Goal: Task Accomplishment & Management: Use online tool/utility

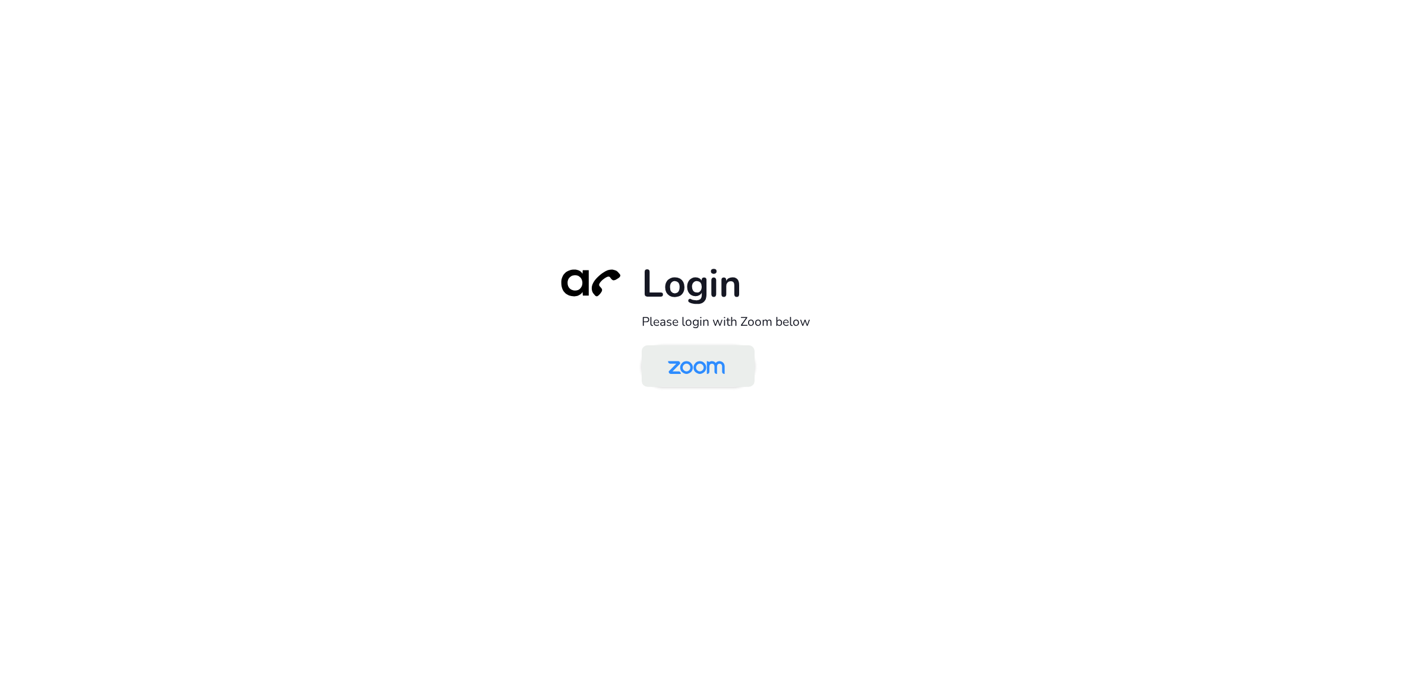
click at [683, 382] on img at bounding box center [696, 367] width 82 height 39
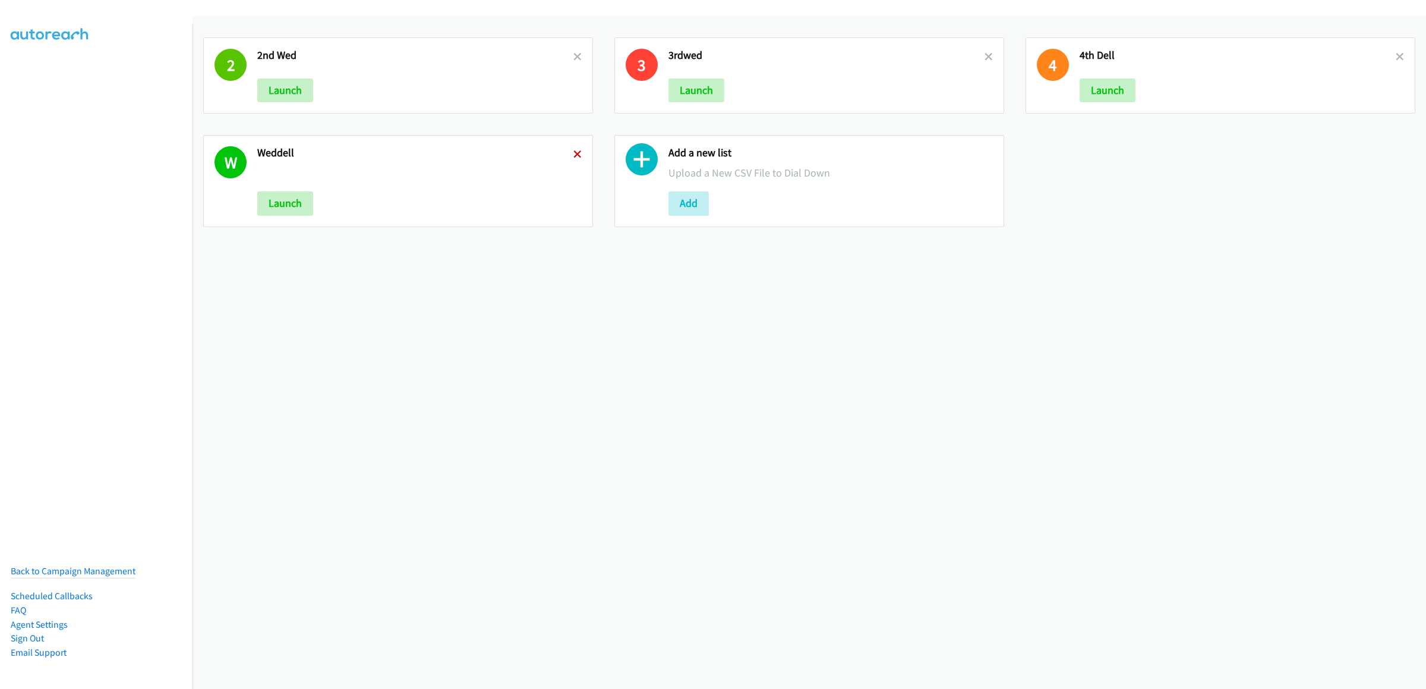
click at [573, 151] on icon at bounding box center [577, 155] width 8 height 8
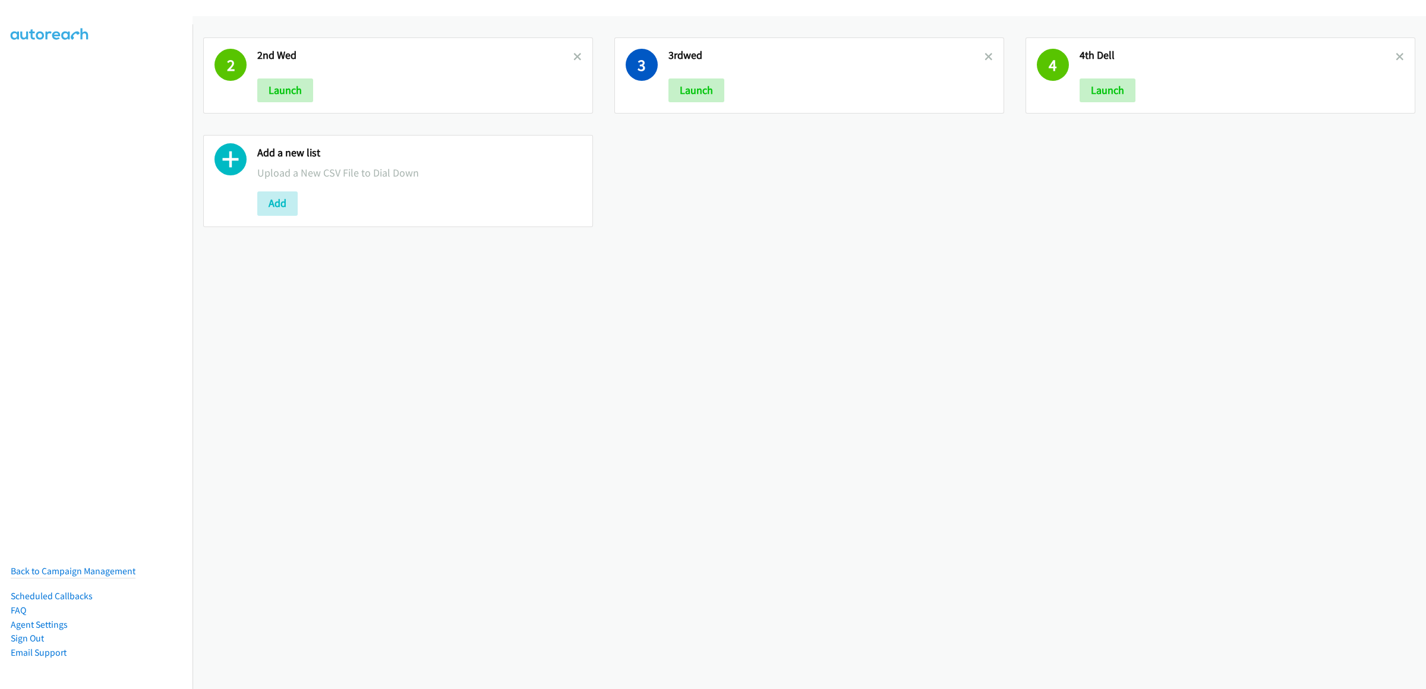
click at [574, 61] on link at bounding box center [577, 57] width 8 height 14
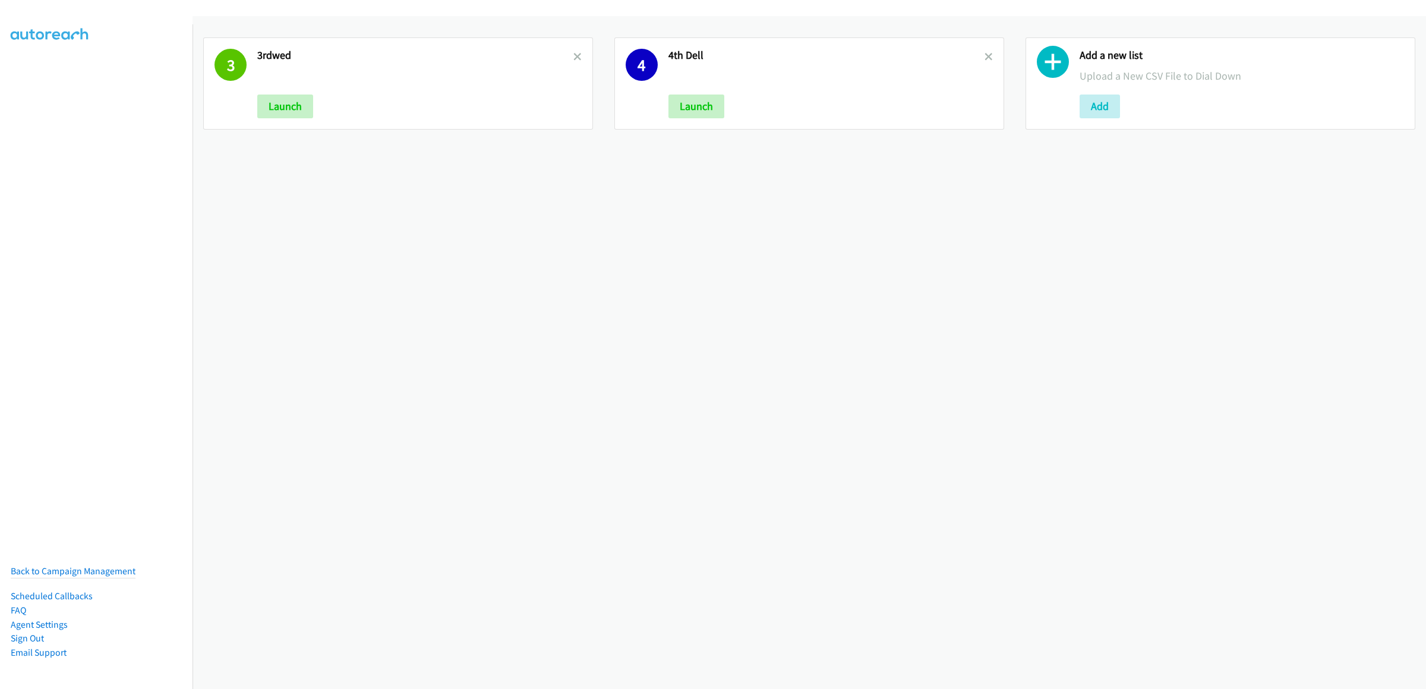
click at [574, 61] on link at bounding box center [577, 57] width 8 height 14
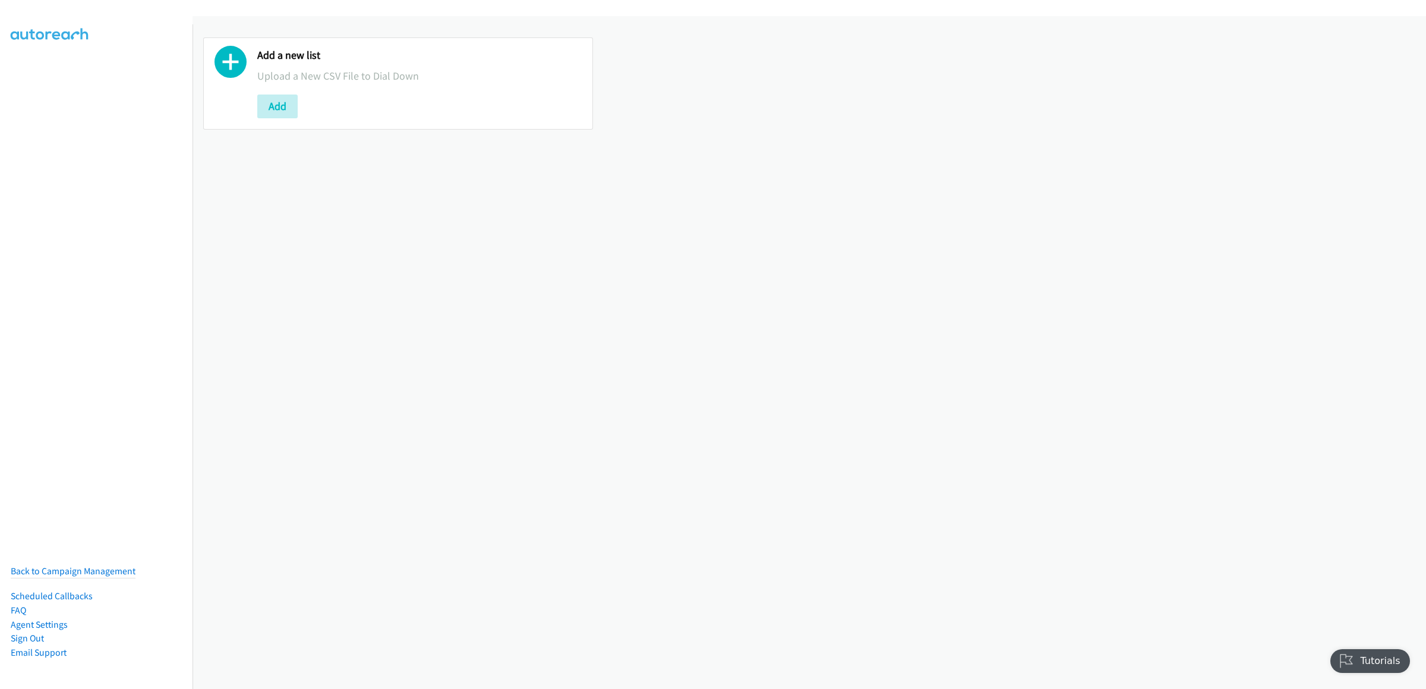
click at [305, 100] on div "Add" at bounding box center [419, 106] width 324 height 24
click at [291, 106] on button "Add" at bounding box center [277, 106] width 40 height 24
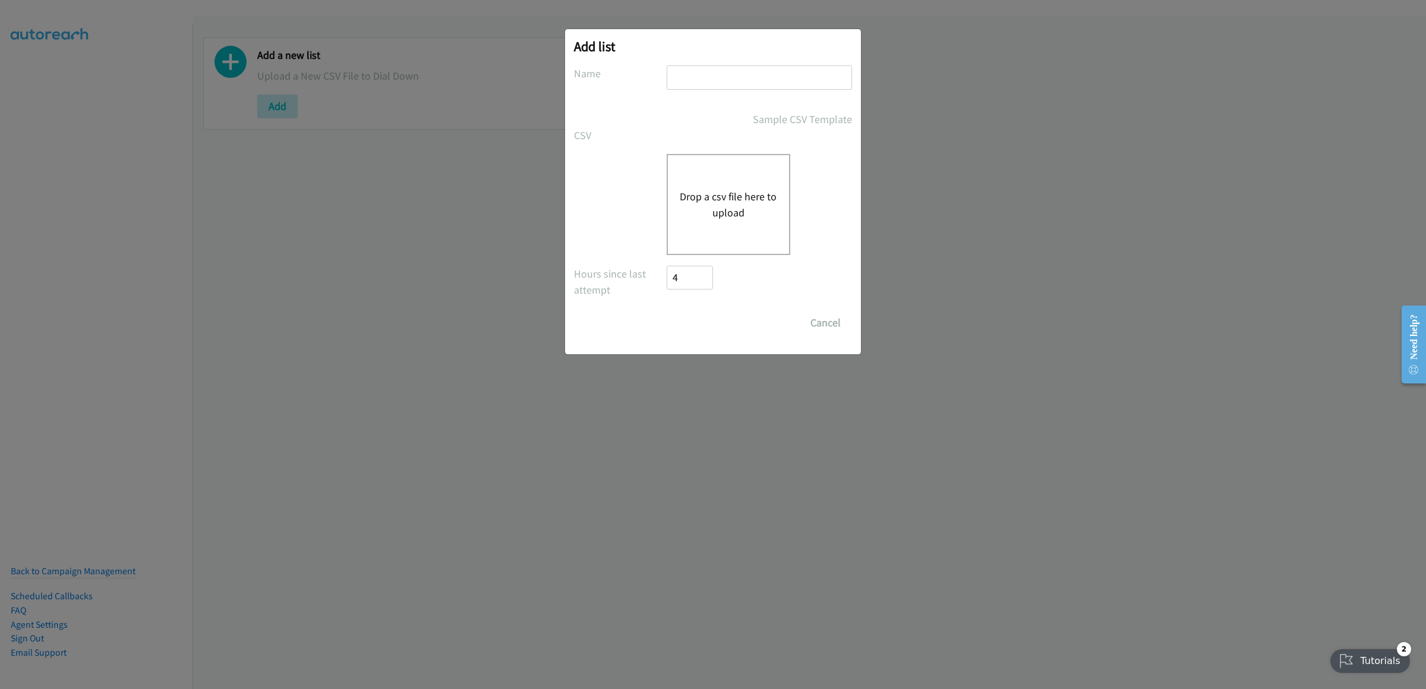
click at [753, 95] on div at bounding box center [759, 82] width 185 height 35
click at [759, 79] on input "text" at bounding box center [759, 77] width 185 height 24
type input "thurdell mor"
click at [715, 175] on div "Drop a csv file here to upload" at bounding box center [729, 204] width 124 height 101
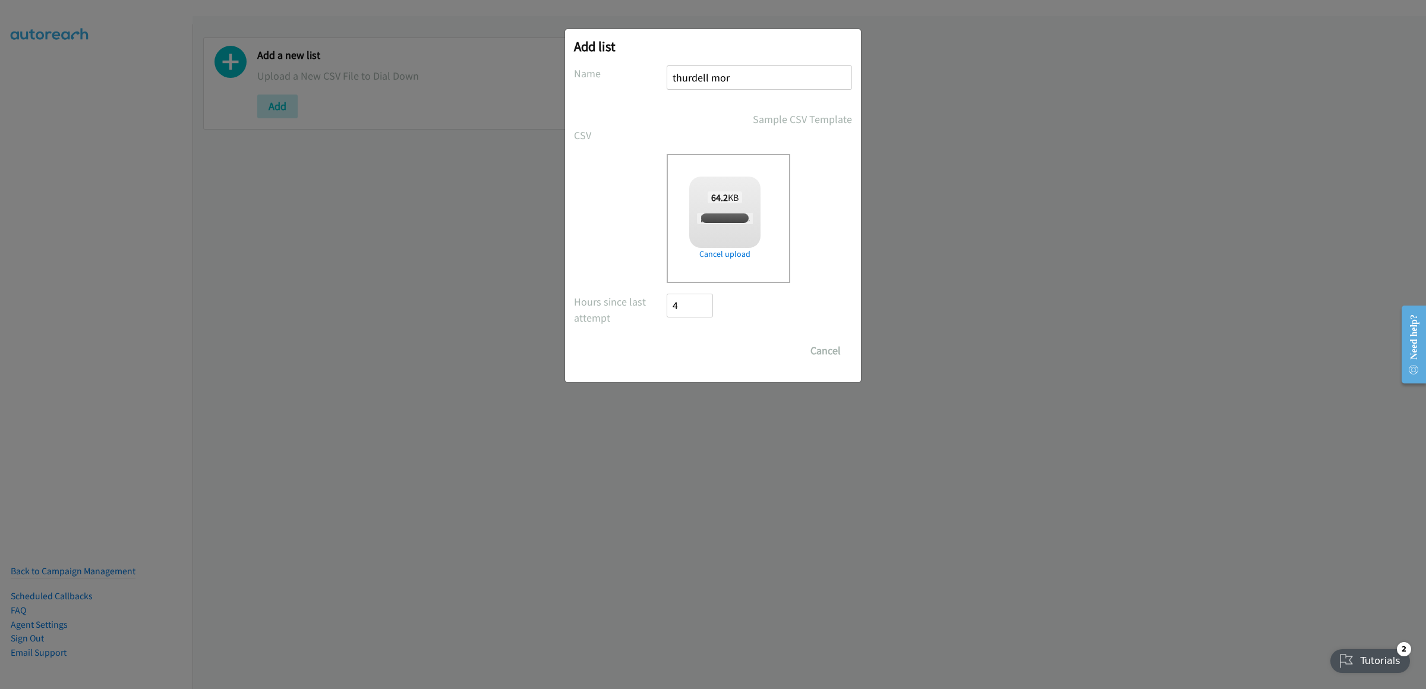
checkbox input "true"
click at [715, 351] on input "Save List" at bounding box center [698, 351] width 62 height 24
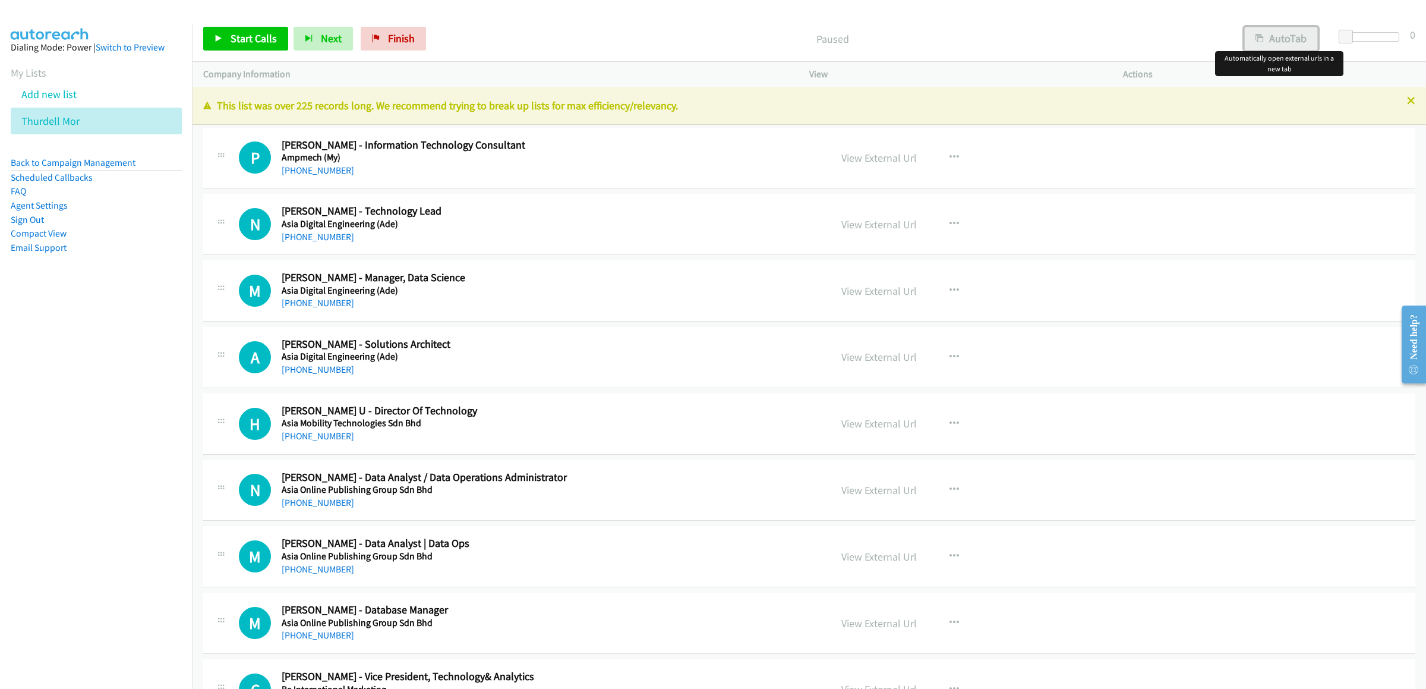
click at [1264, 30] on button "AutoTab" at bounding box center [1281, 39] width 74 height 24
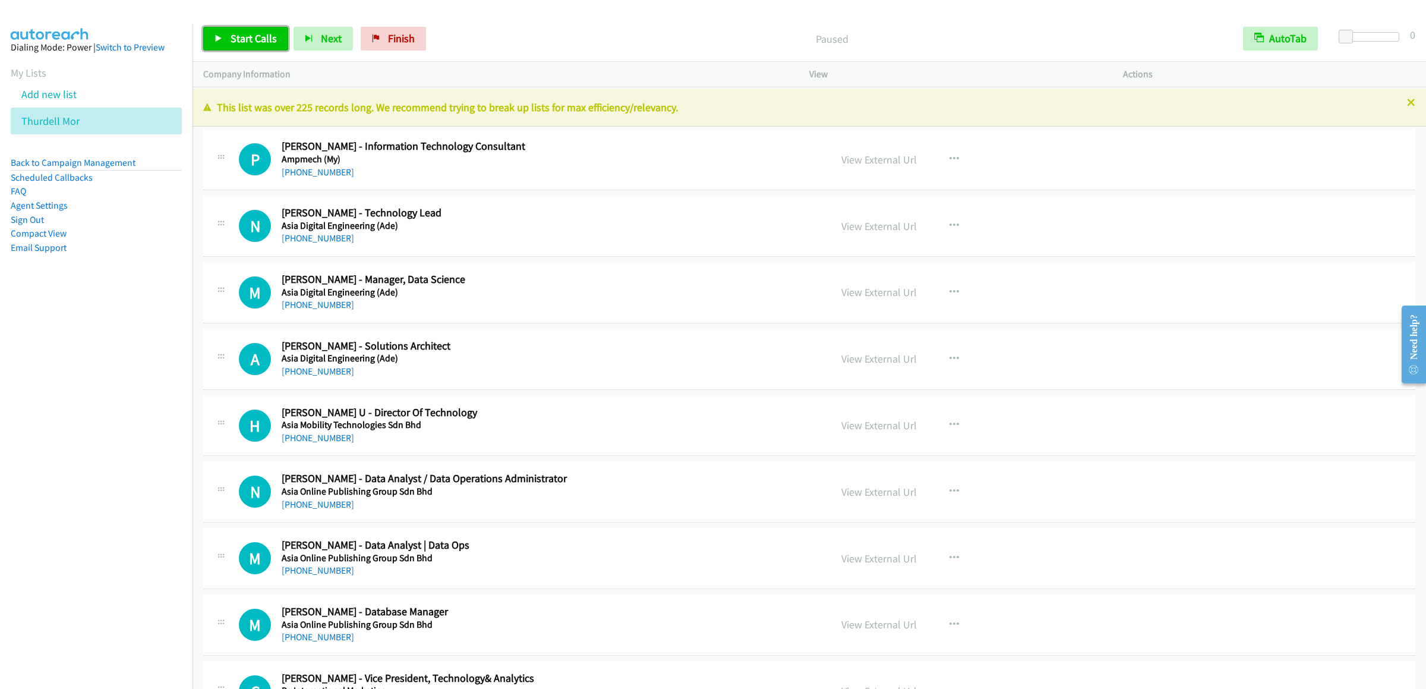
click at [268, 39] on span "Start Calls" at bounding box center [254, 38] width 46 height 14
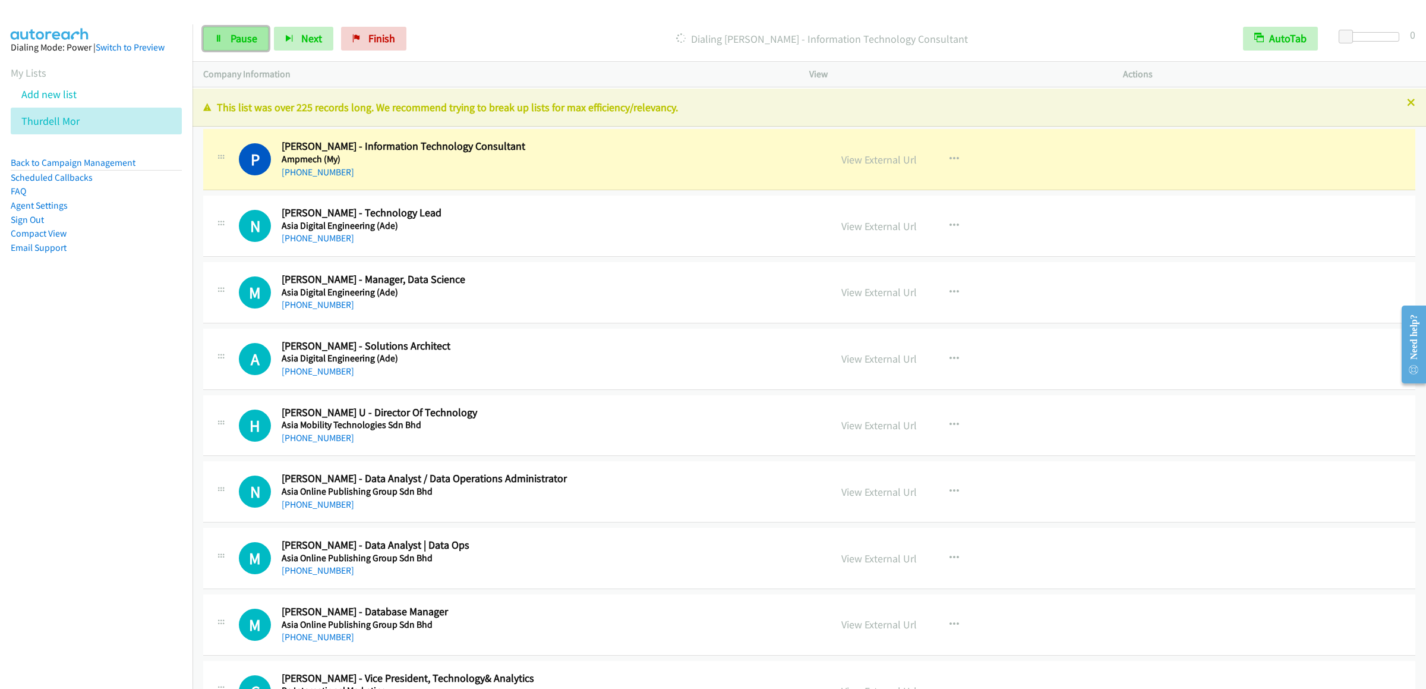
click at [231, 46] on link "Pause" at bounding box center [235, 39] width 65 height 24
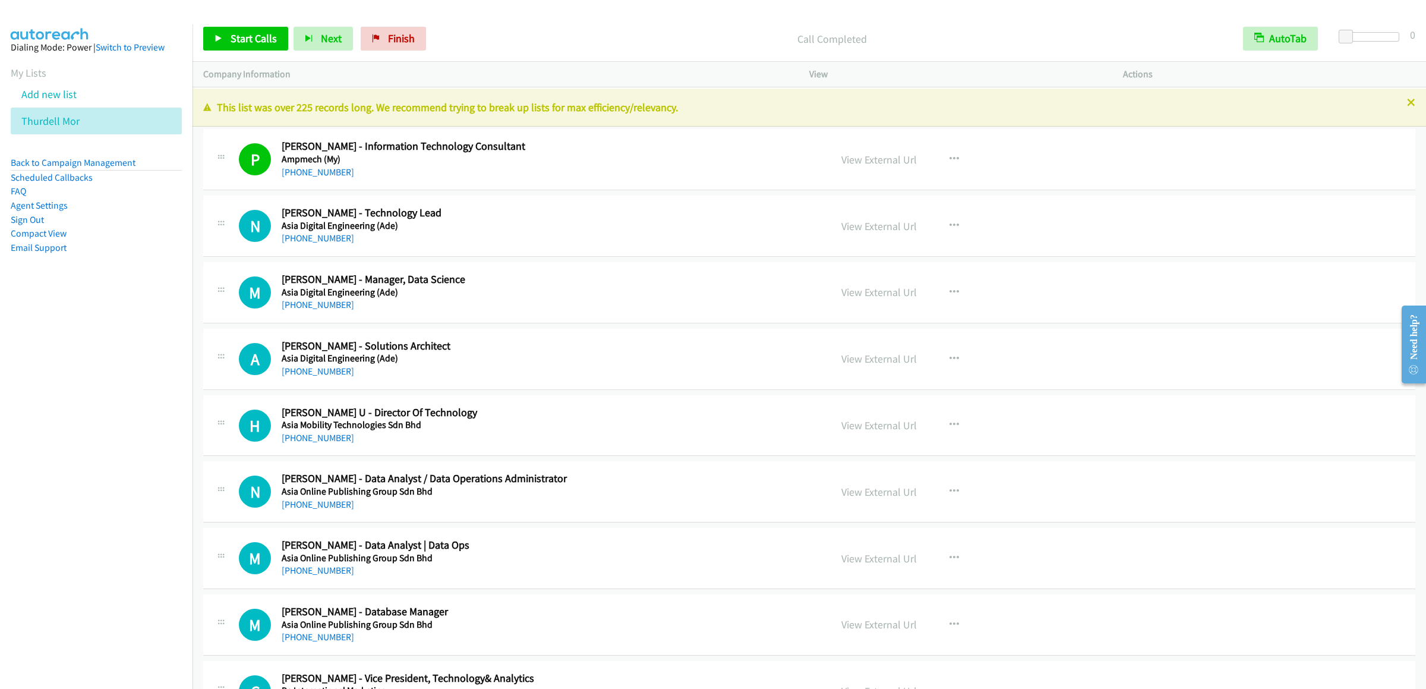
click at [252, 52] on div "Start Calls Pause Next Finish Call Completed AutoTab AutoTab 0" at bounding box center [808, 39] width 1233 height 46
click at [255, 43] on span "Start Calls" at bounding box center [254, 38] width 46 height 14
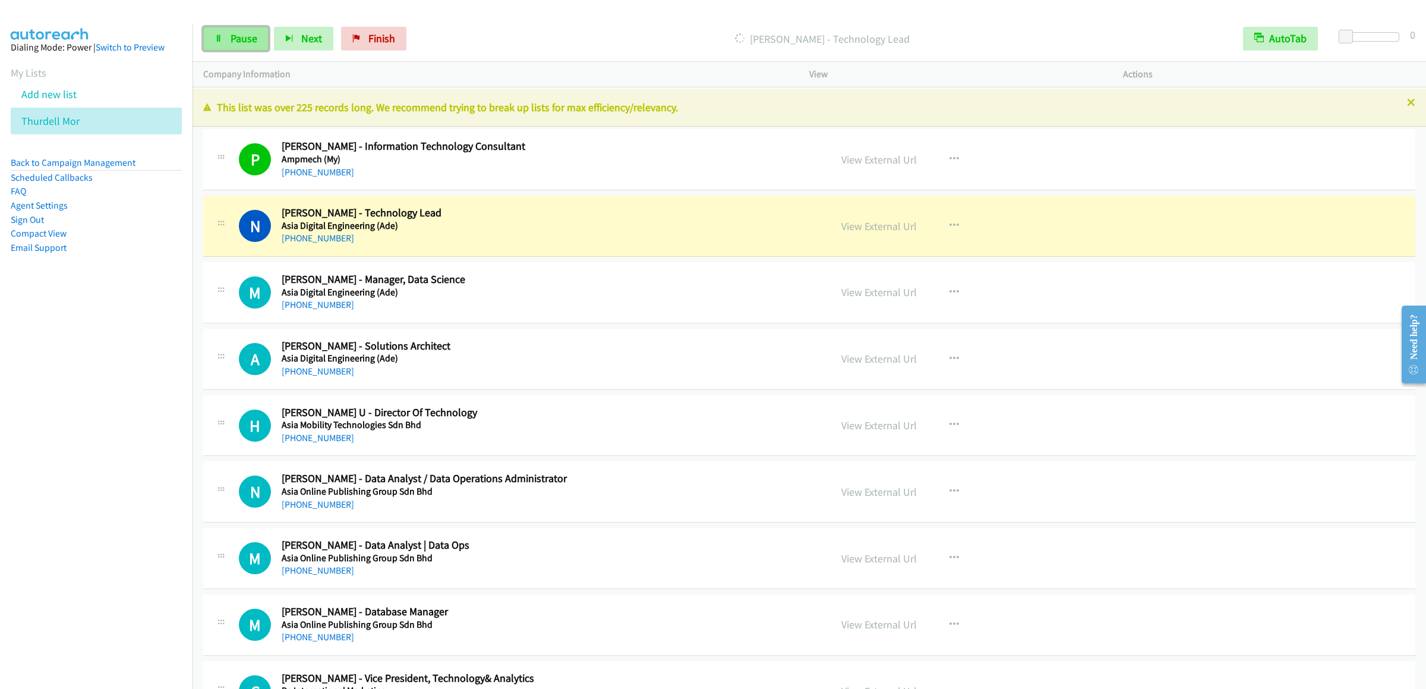
click at [234, 36] on span "Pause" at bounding box center [244, 38] width 27 height 14
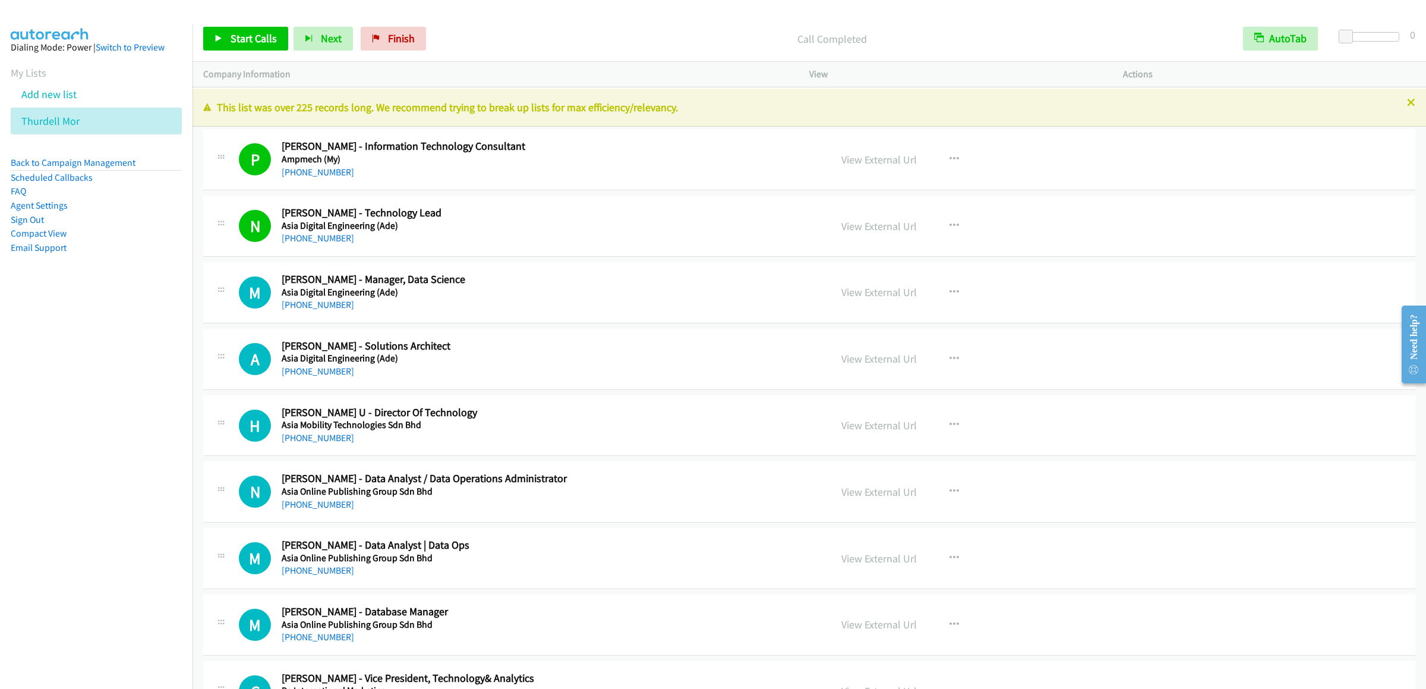
click at [238, 24] on div "Start Calls Pause Next Finish Call Completed AutoTab AutoTab 0" at bounding box center [808, 39] width 1233 height 46
click at [235, 27] on link "Start Calls" at bounding box center [245, 39] width 85 height 24
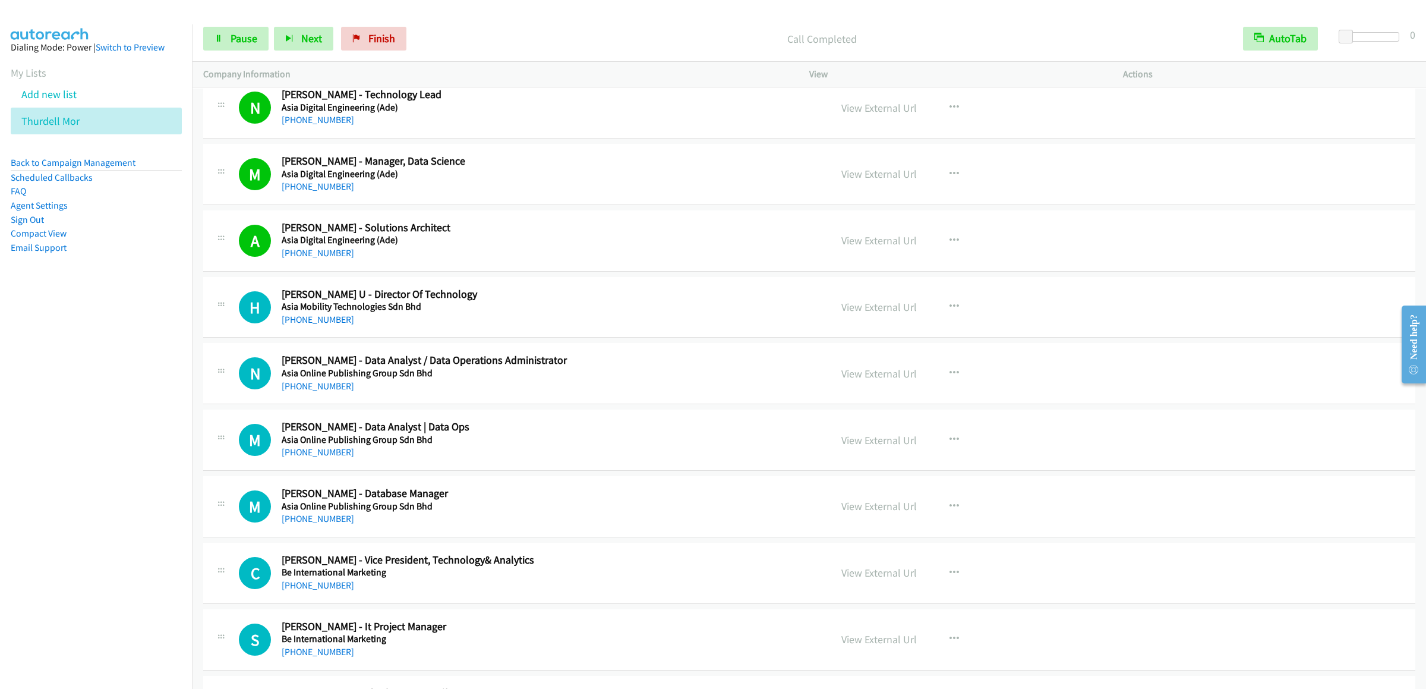
scroll to position [238, 0]
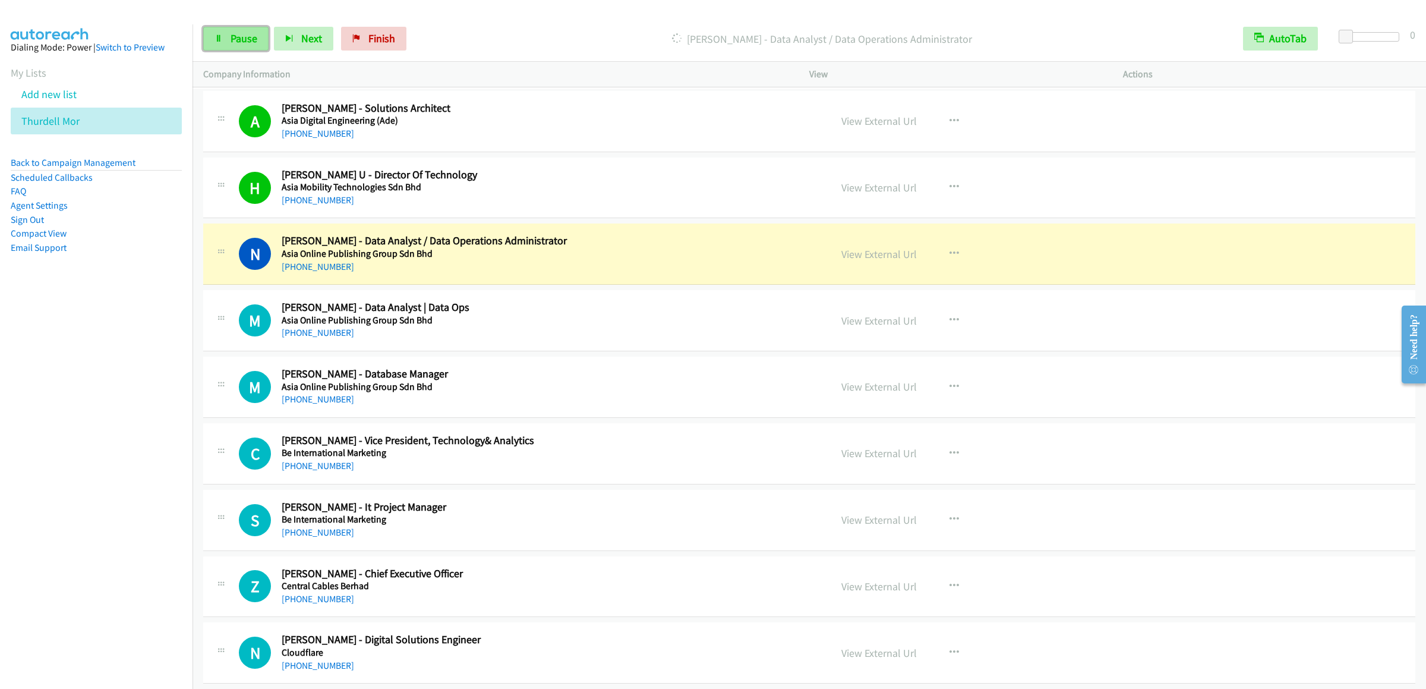
click at [234, 43] on span "Pause" at bounding box center [244, 38] width 27 height 14
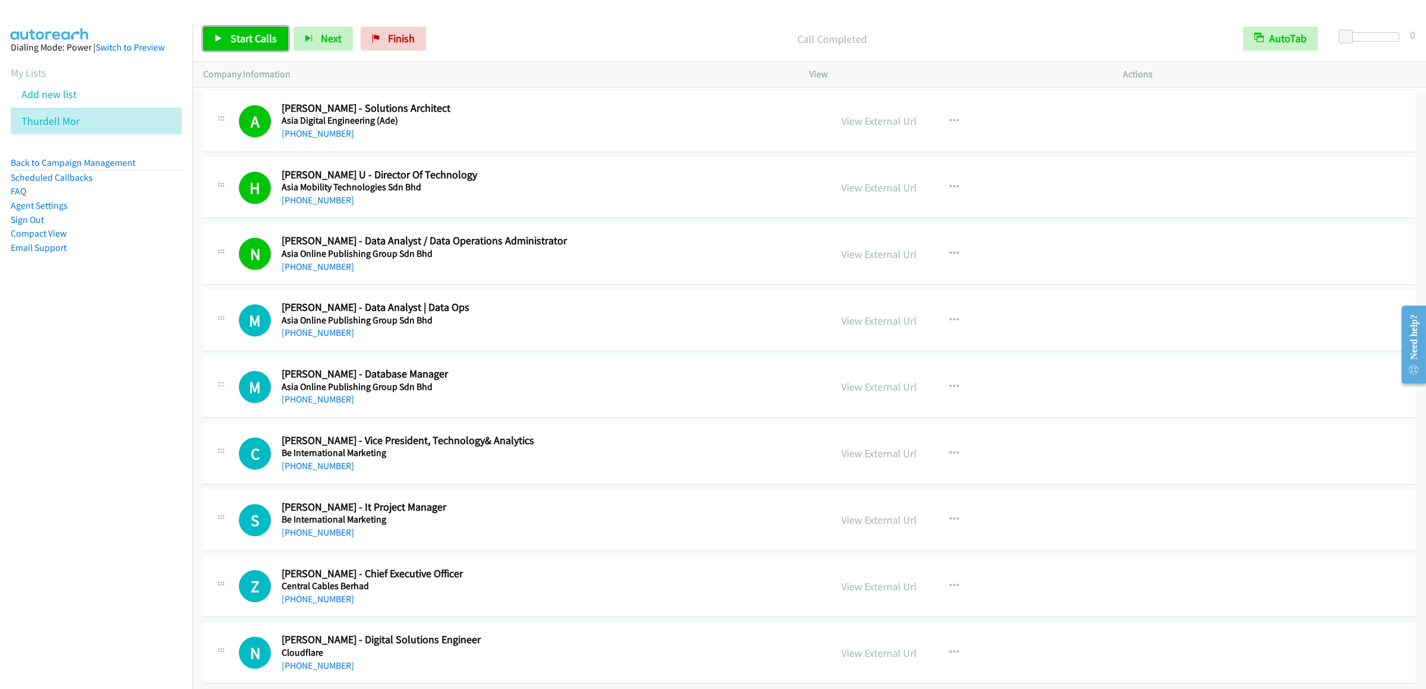
click at [220, 46] on link "Start Calls" at bounding box center [245, 39] width 85 height 24
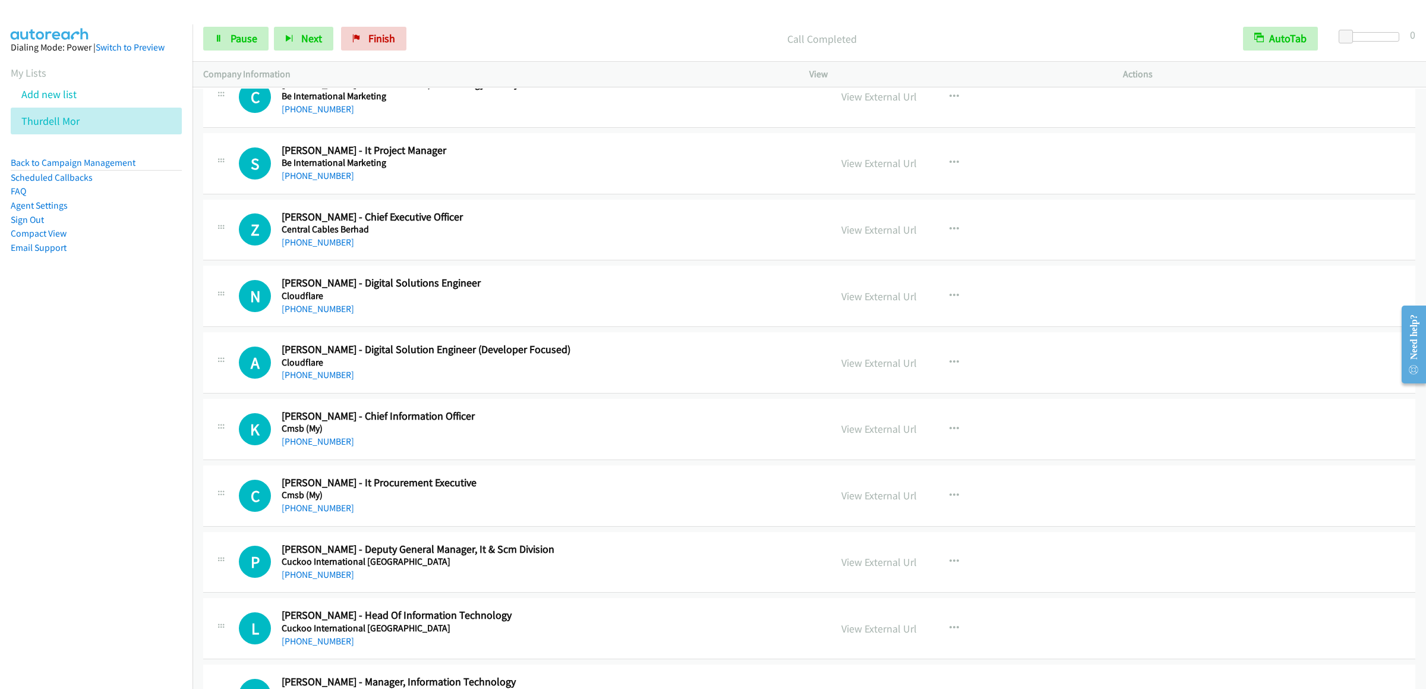
scroll to position [475, 0]
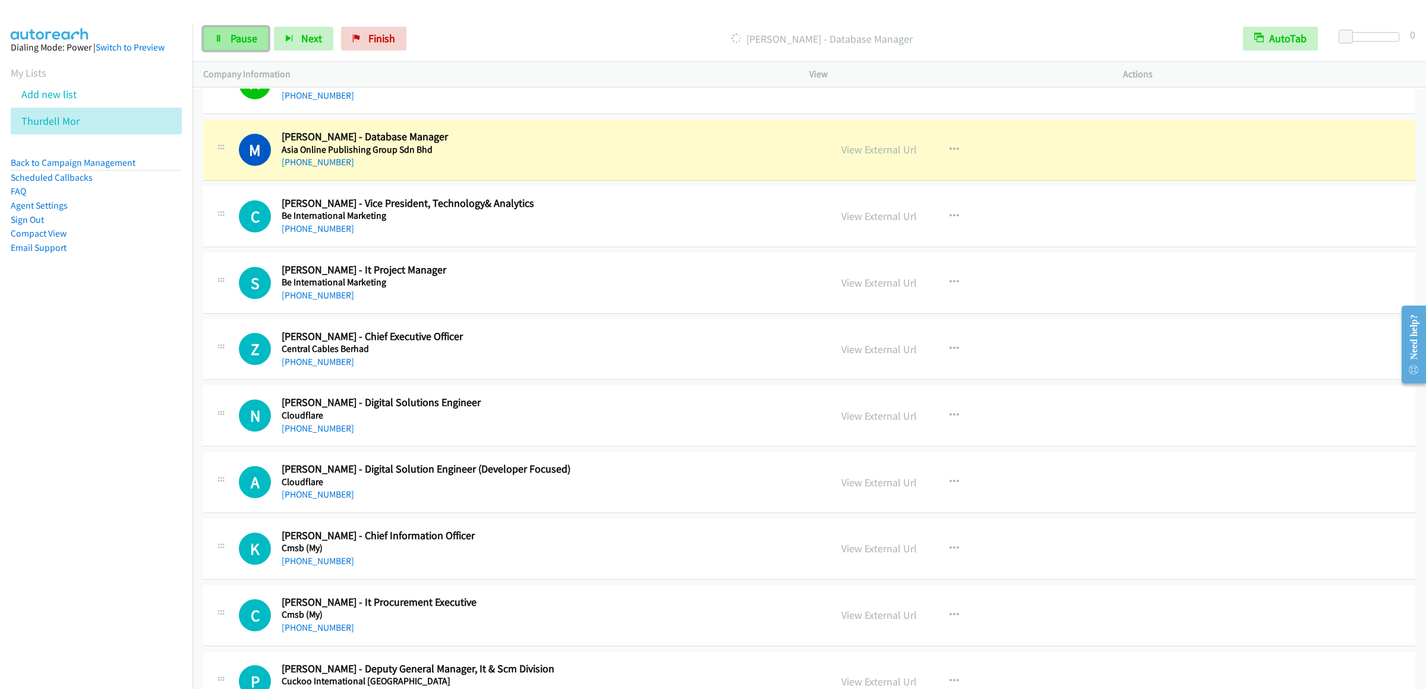
click at [221, 43] on link "Pause" at bounding box center [235, 39] width 65 height 24
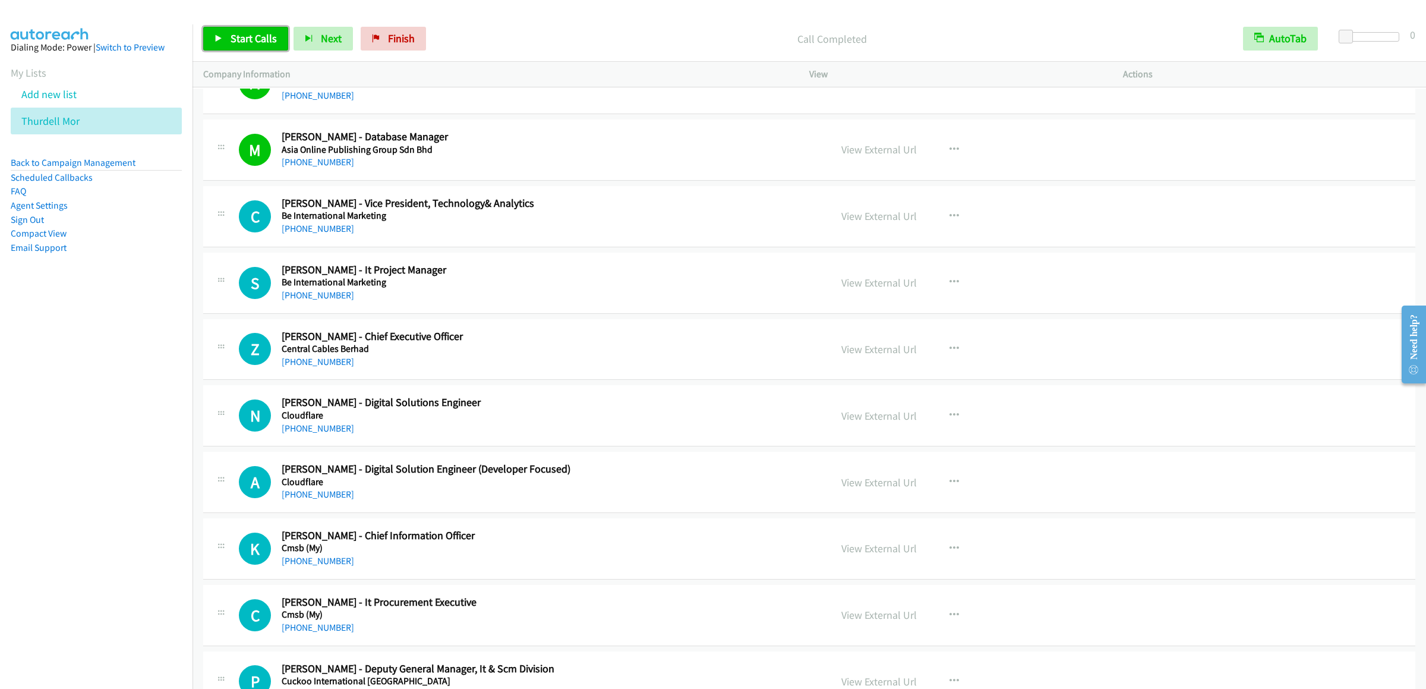
click at [244, 40] on span "Start Calls" at bounding box center [254, 38] width 46 height 14
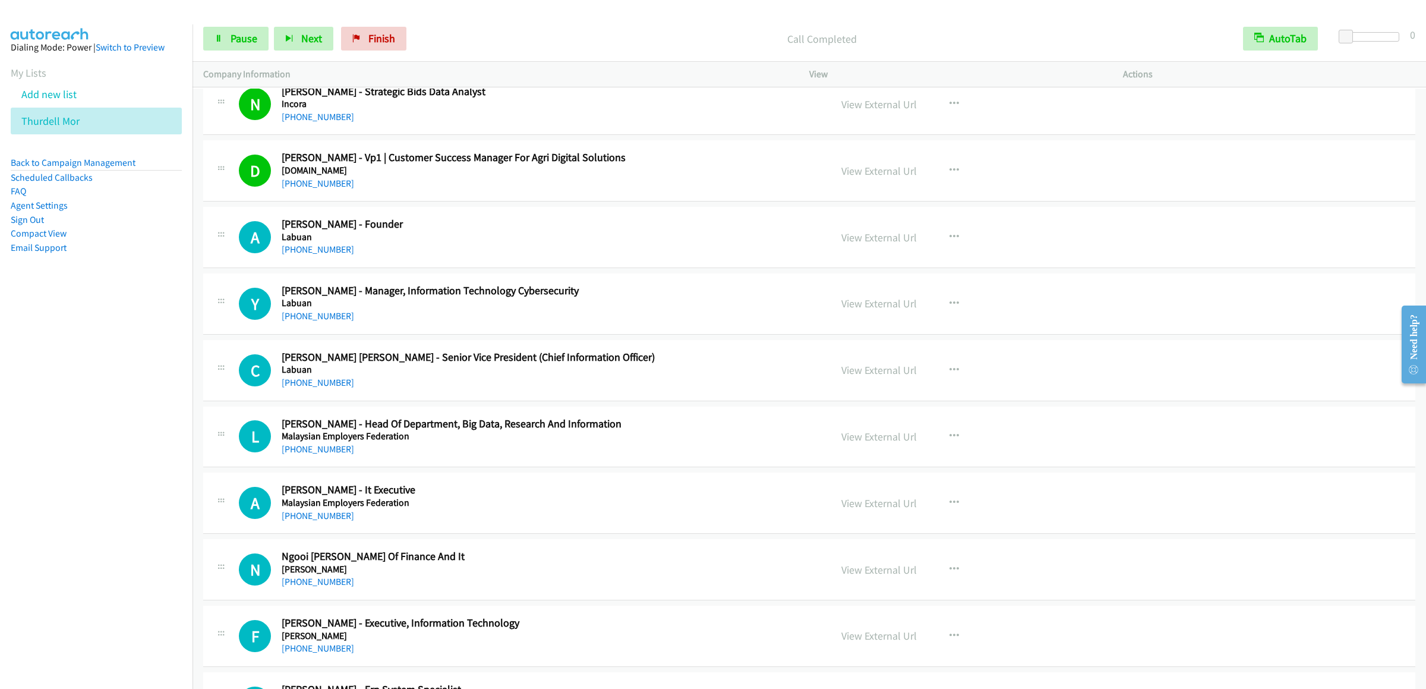
scroll to position [1901, 0]
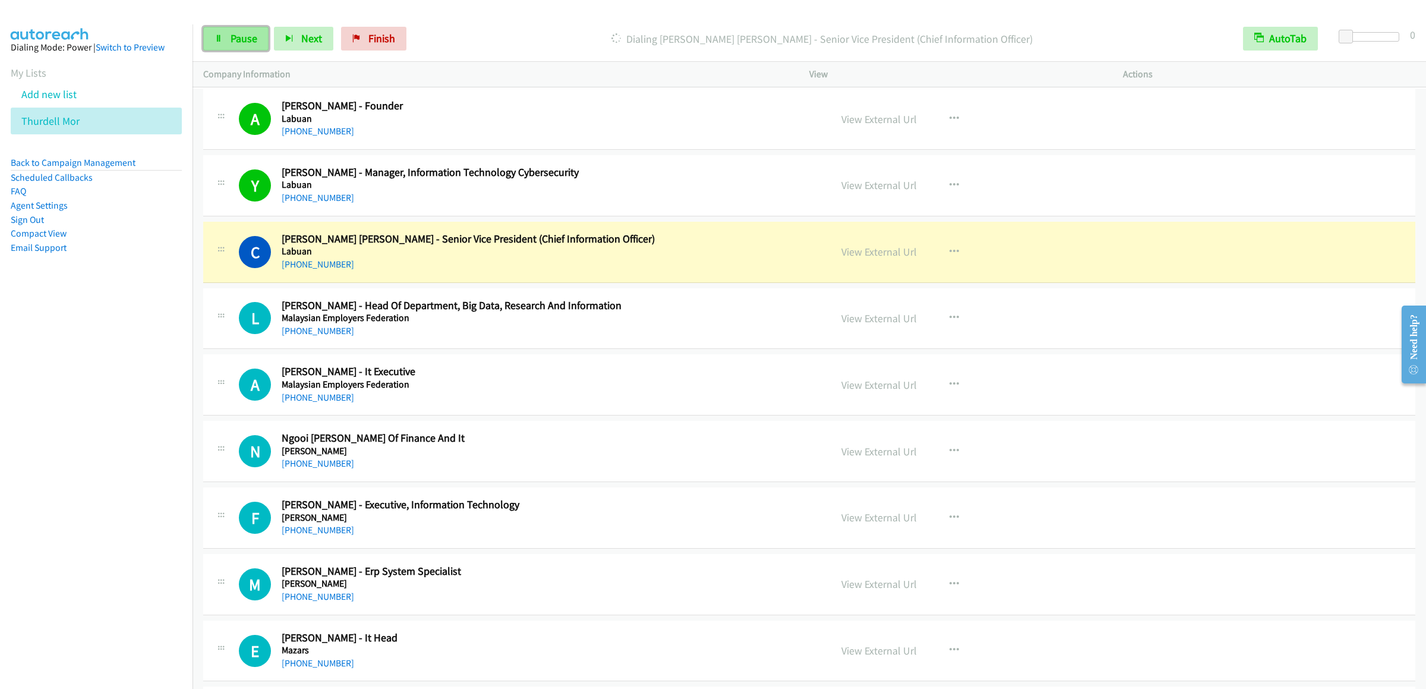
click at [232, 33] on span "Pause" at bounding box center [244, 38] width 27 height 14
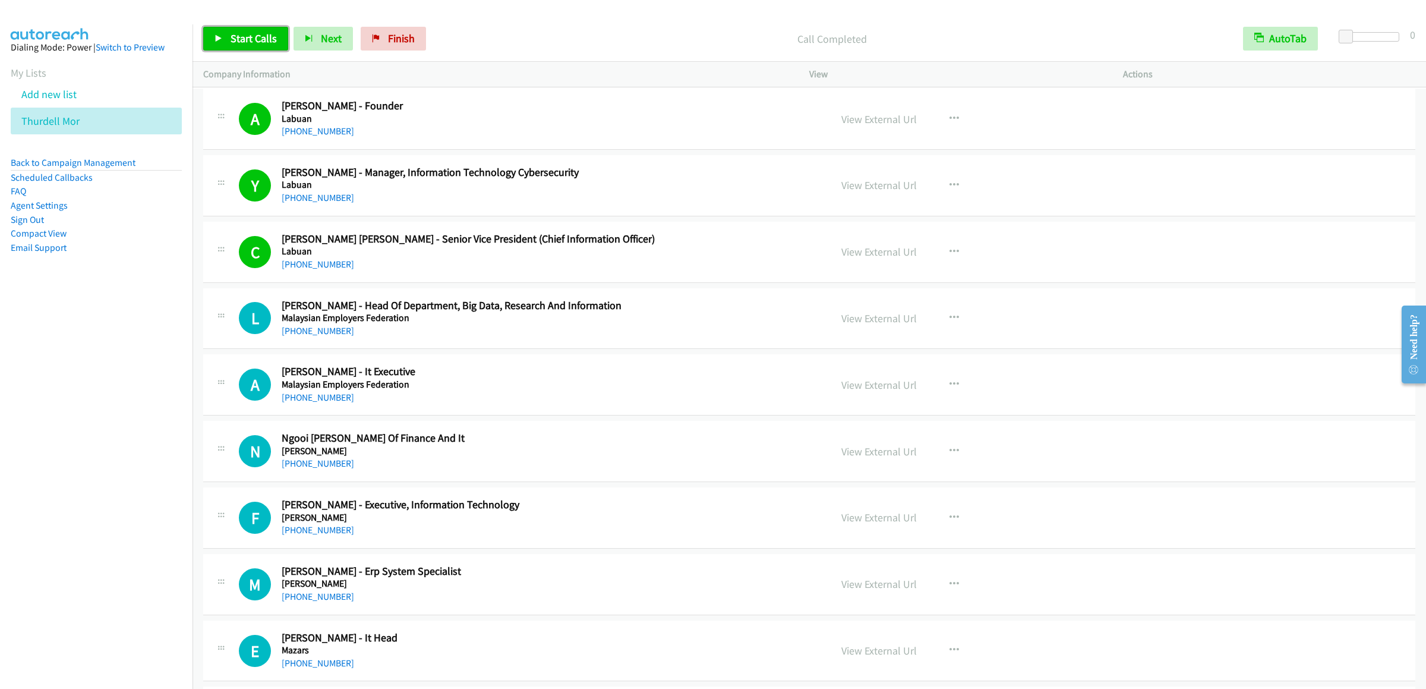
click at [243, 42] on span "Start Calls" at bounding box center [254, 38] width 46 height 14
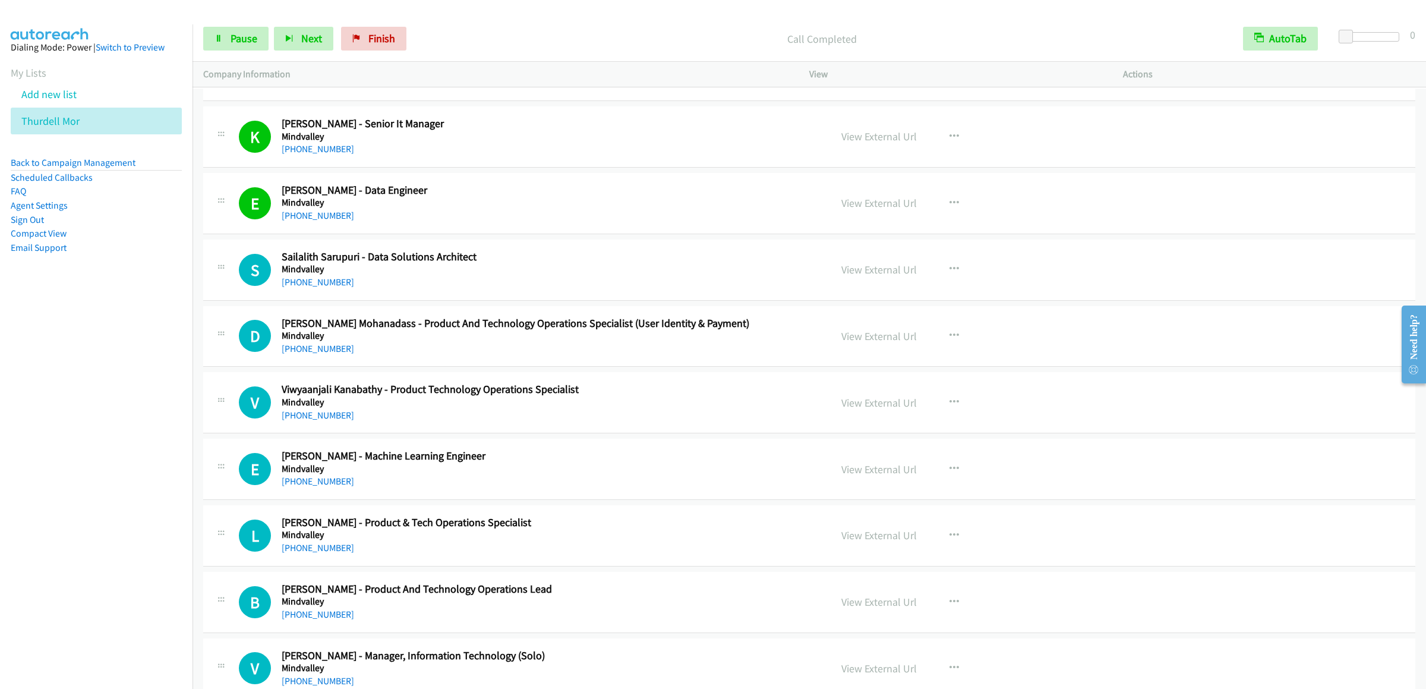
scroll to position [2733, 0]
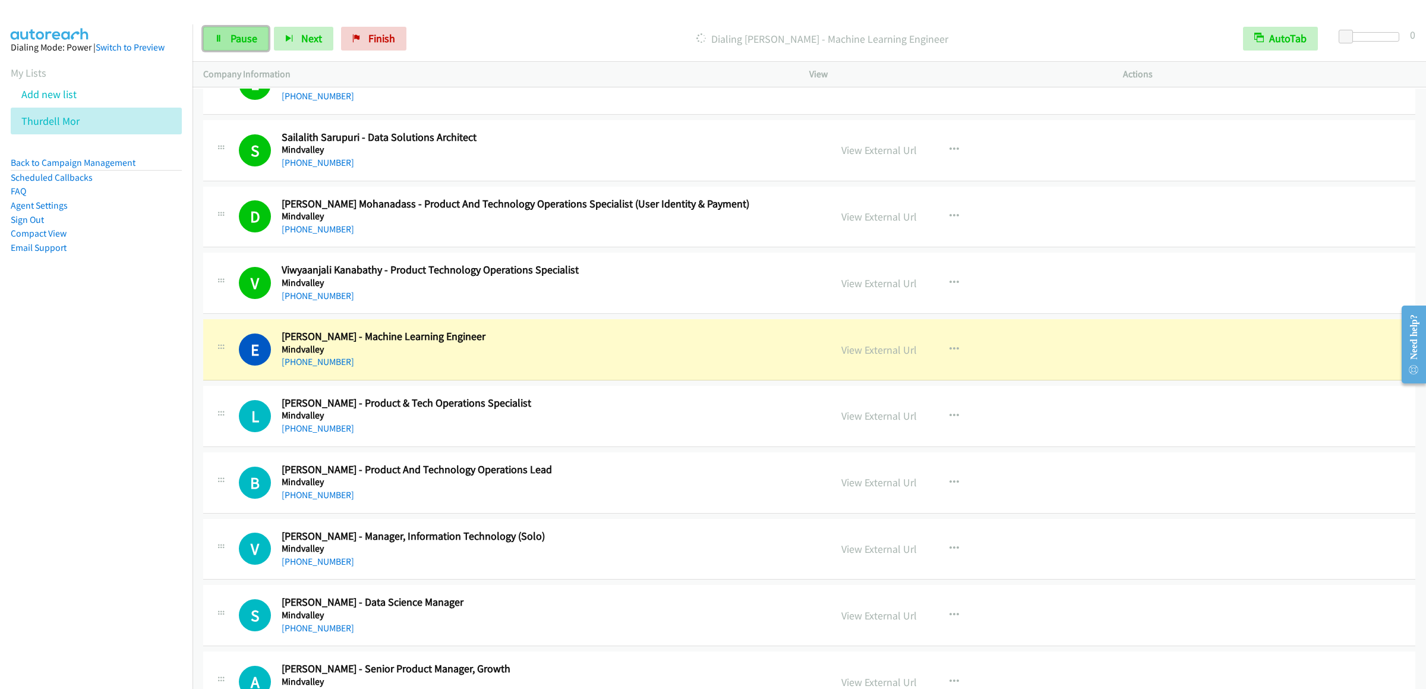
click at [231, 39] on span "Pause" at bounding box center [244, 38] width 27 height 14
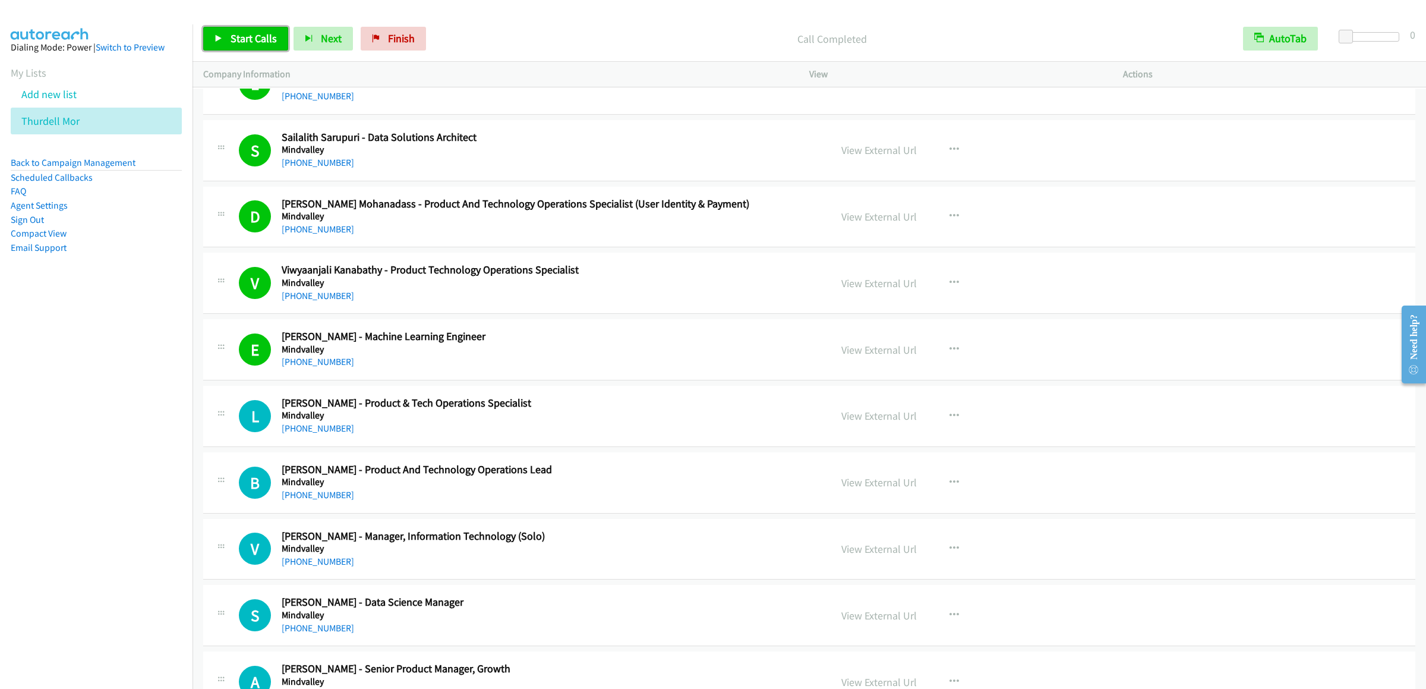
click at [235, 34] on span "Start Calls" at bounding box center [254, 38] width 46 height 14
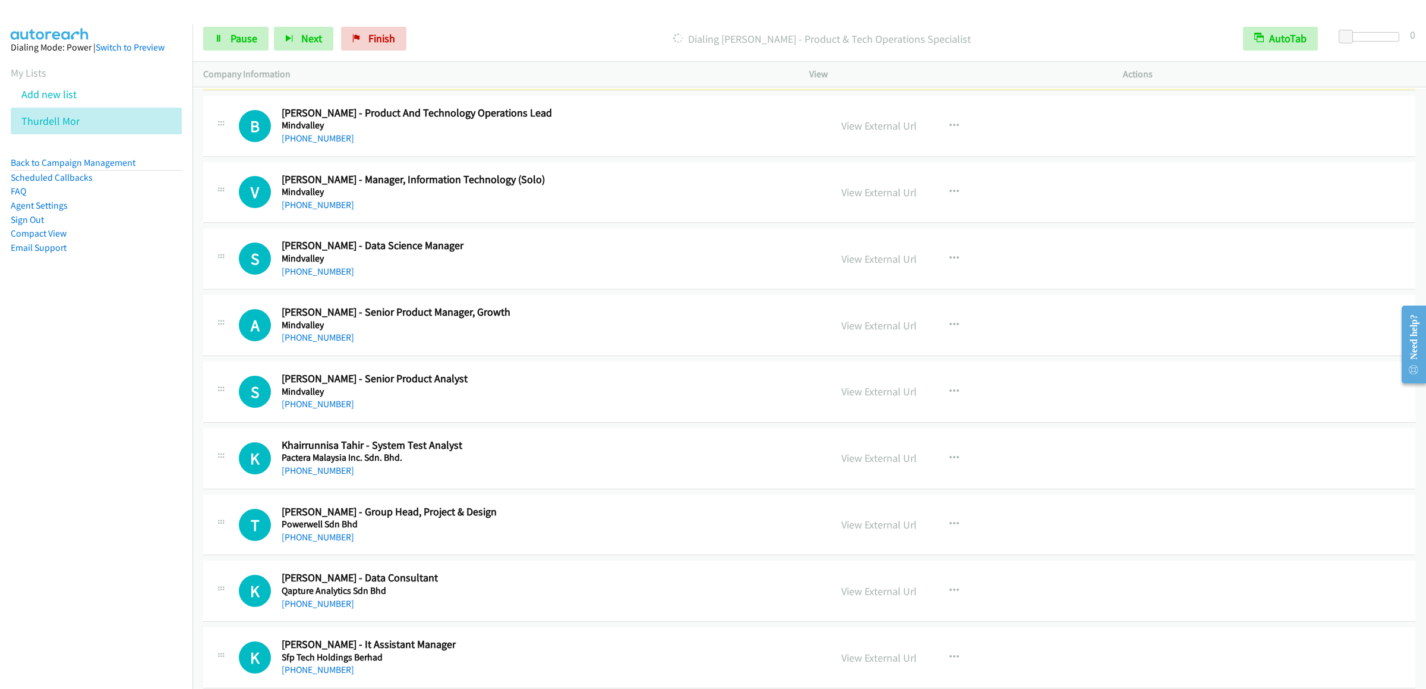
scroll to position [2970, 0]
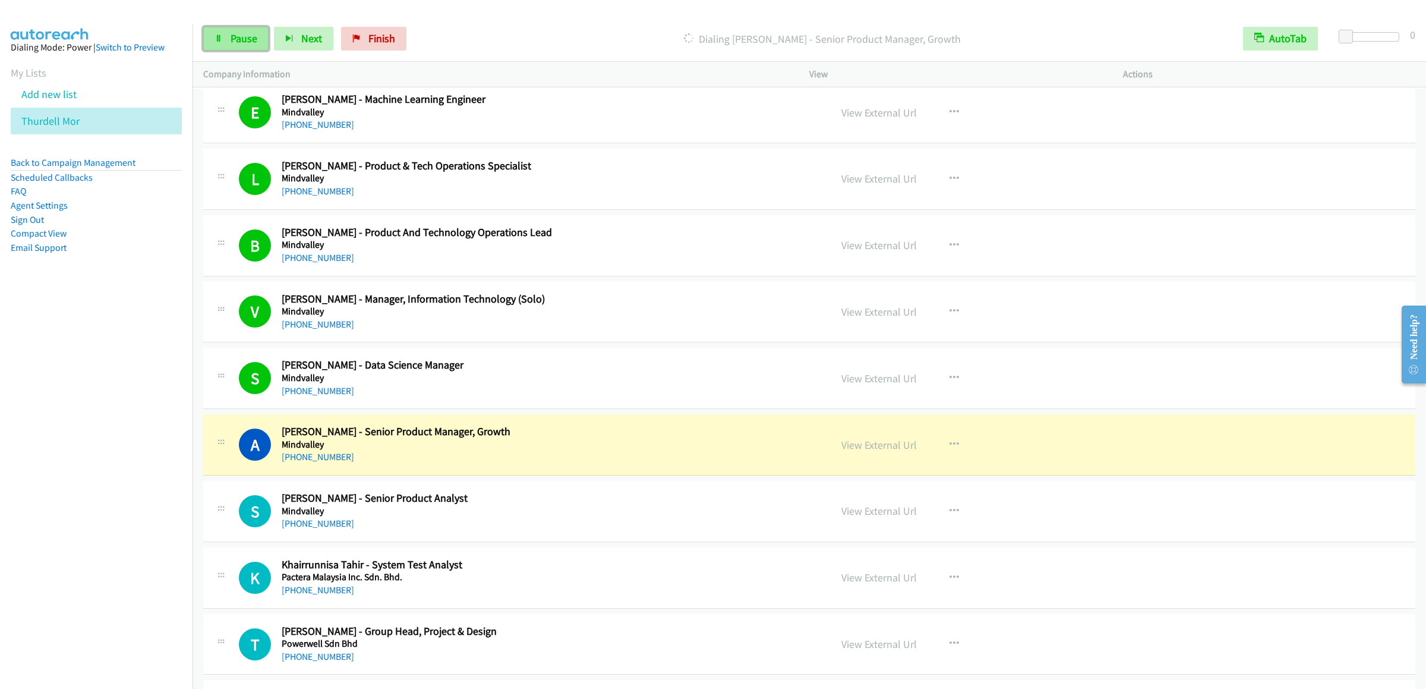
click at [225, 34] on link "Pause" at bounding box center [235, 39] width 65 height 24
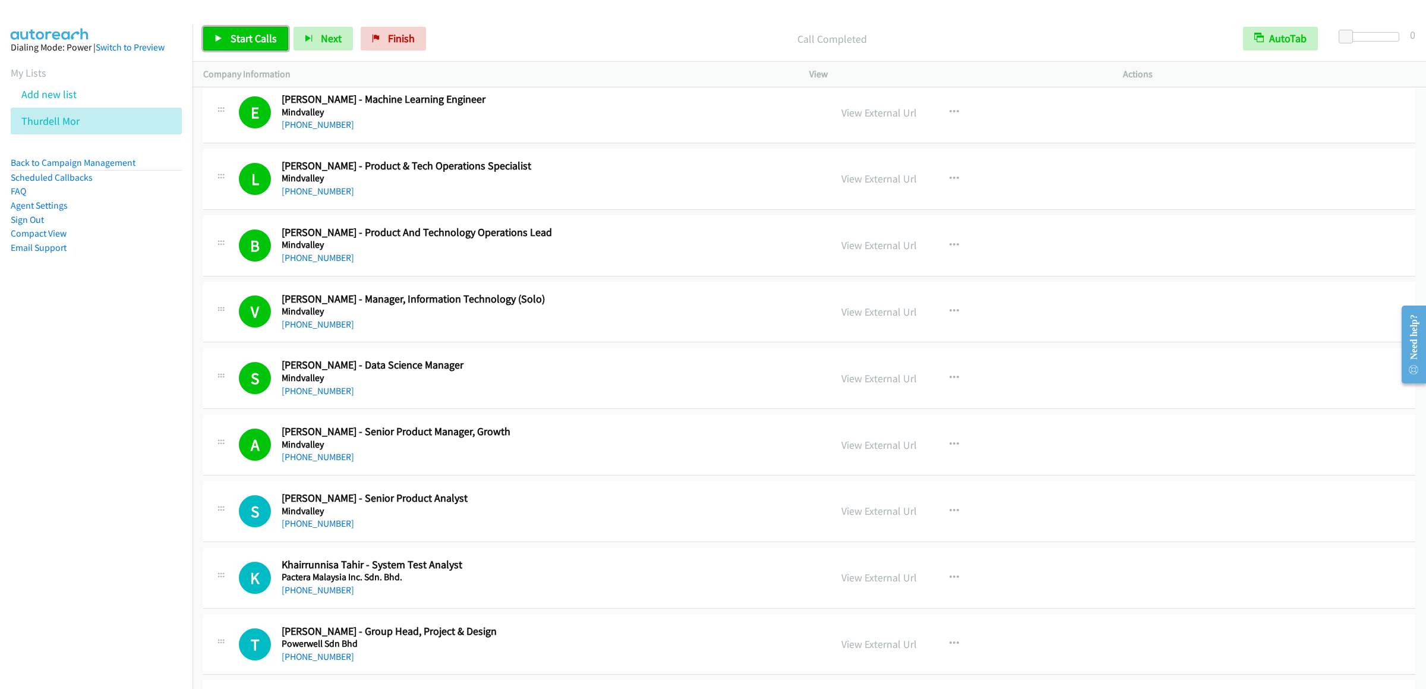
click at [251, 40] on span "Start Calls" at bounding box center [254, 38] width 46 height 14
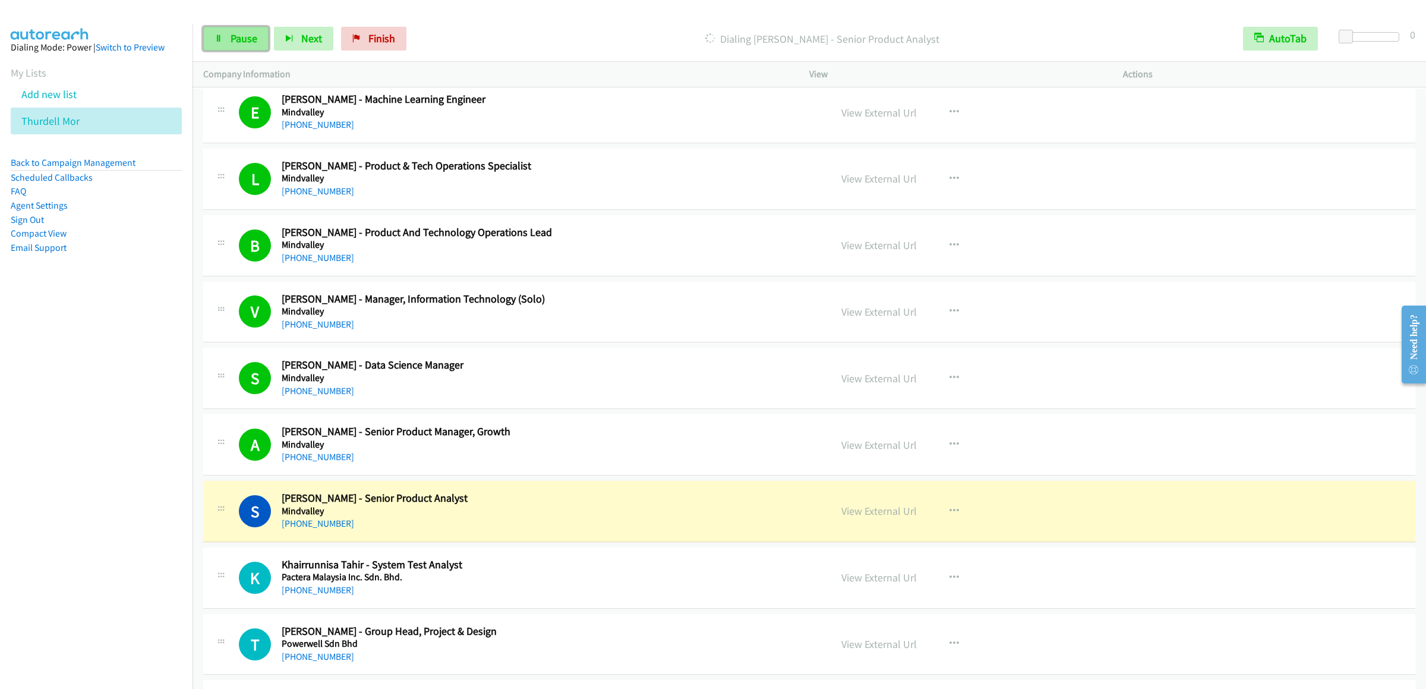
click at [252, 33] on span "Pause" at bounding box center [244, 38] width 27 height 14
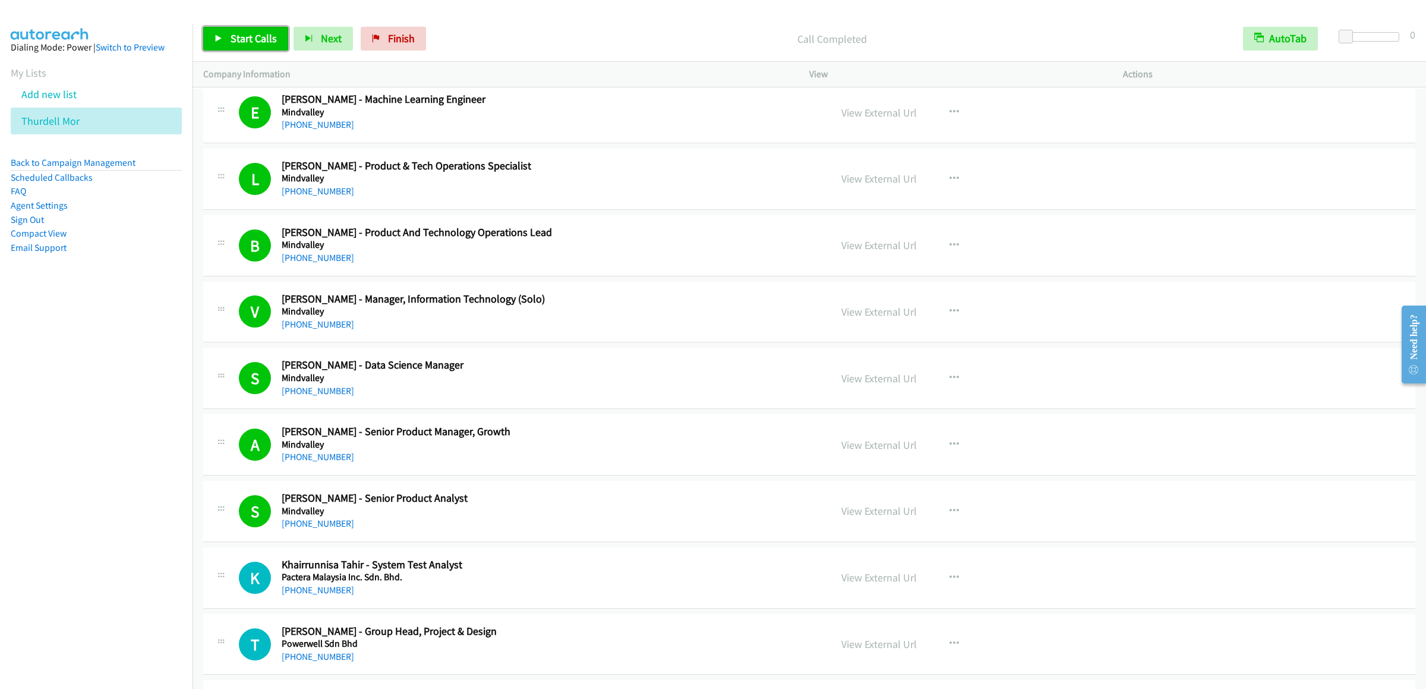
click at [266, 47] on link "Start Calls" at bounding box center [245, 39] width 85 height 24
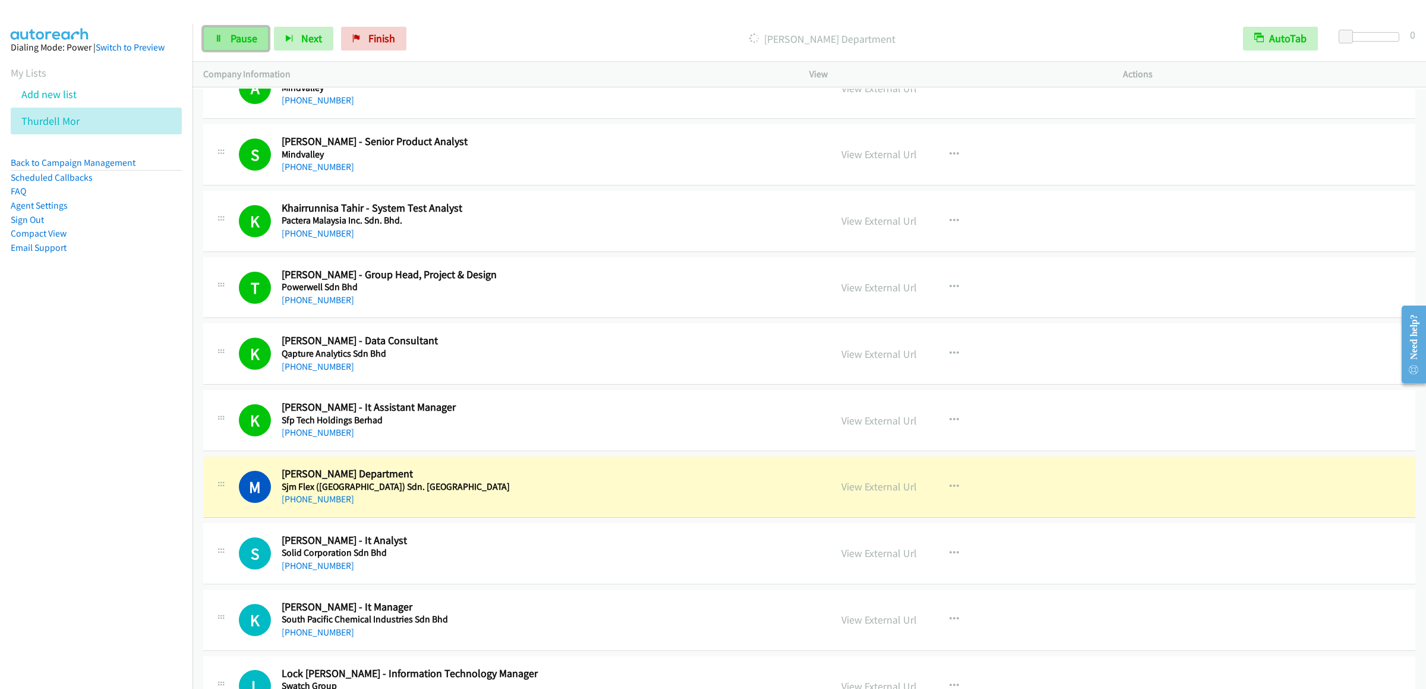
click at [250, 42] on span "Pause" at bounding box center [244, 38] width 27 height 14
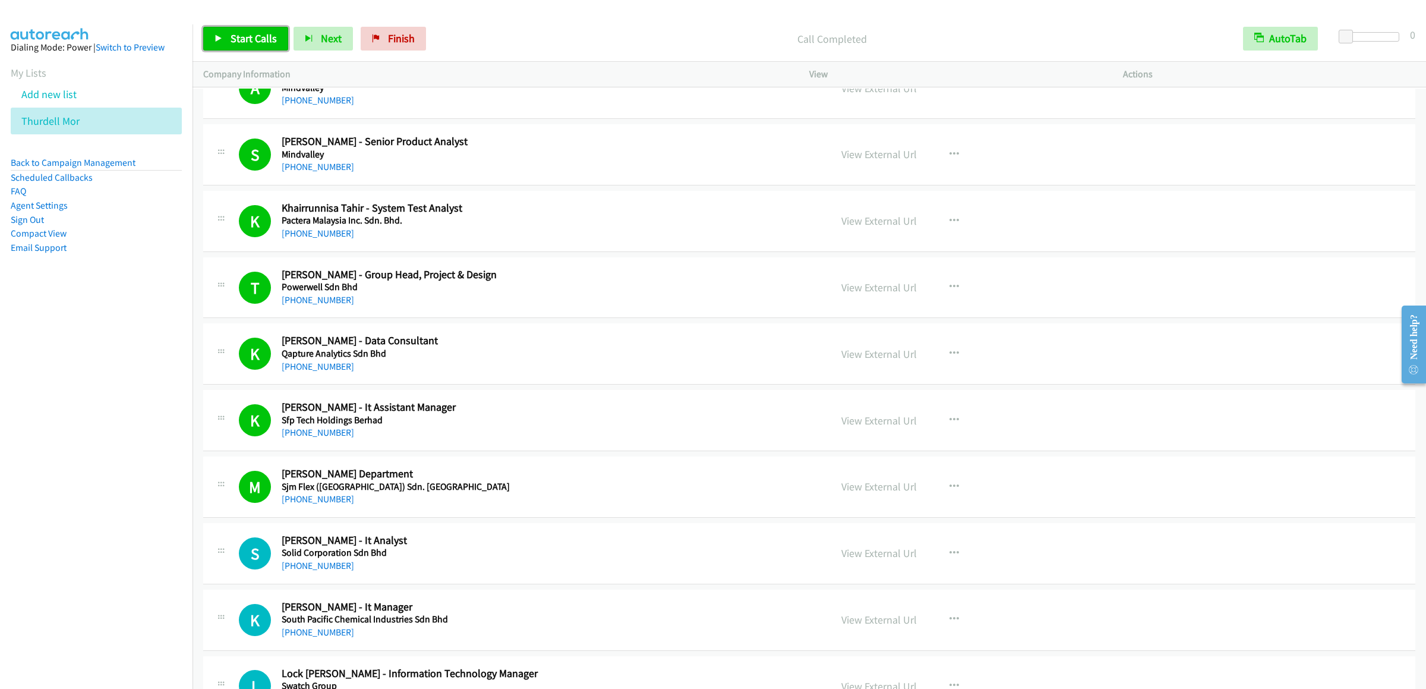
click at [241, 48] on link "Start Calls" at bounding box center [245, 39] width 85 height 24
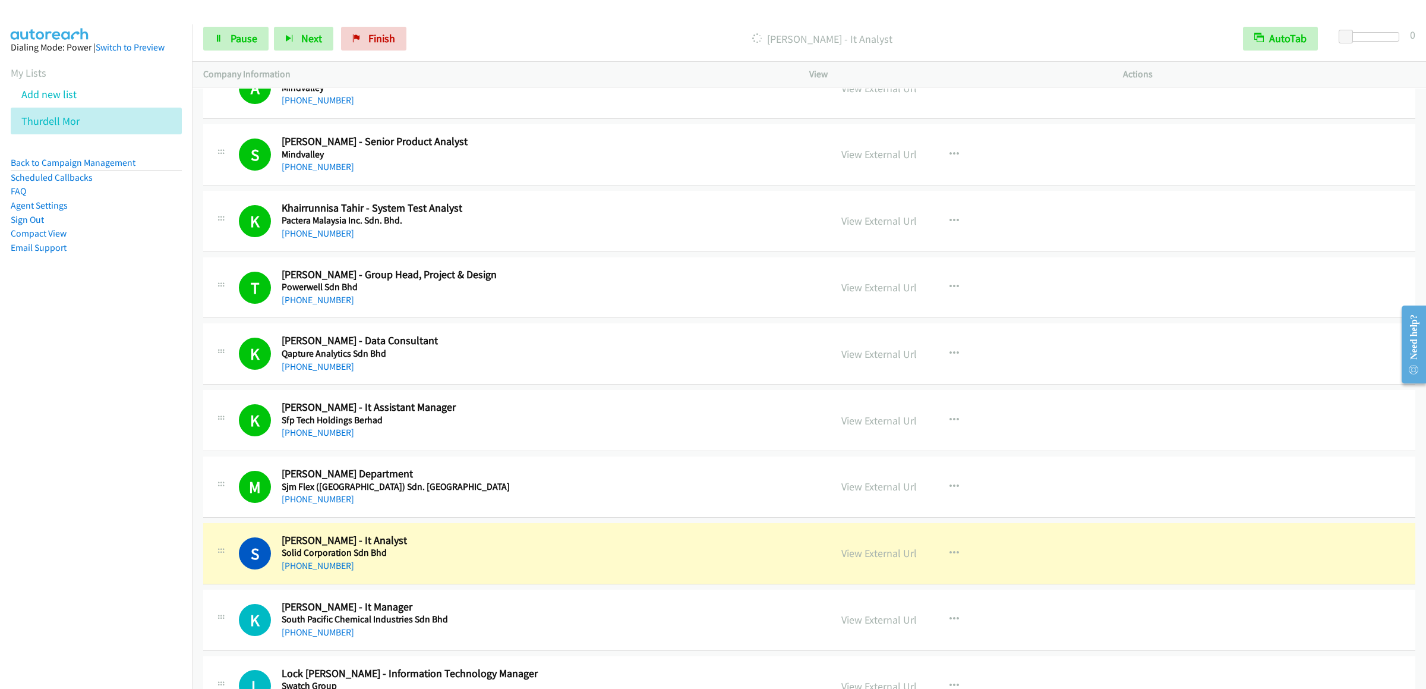
click at [248, 20] on div "Start Calls Pause Next Finish Dialing Suhailah Suhaimi - It Analyst AutoTab Aut…" at bounding box center [808, 39] width 1233 height 46
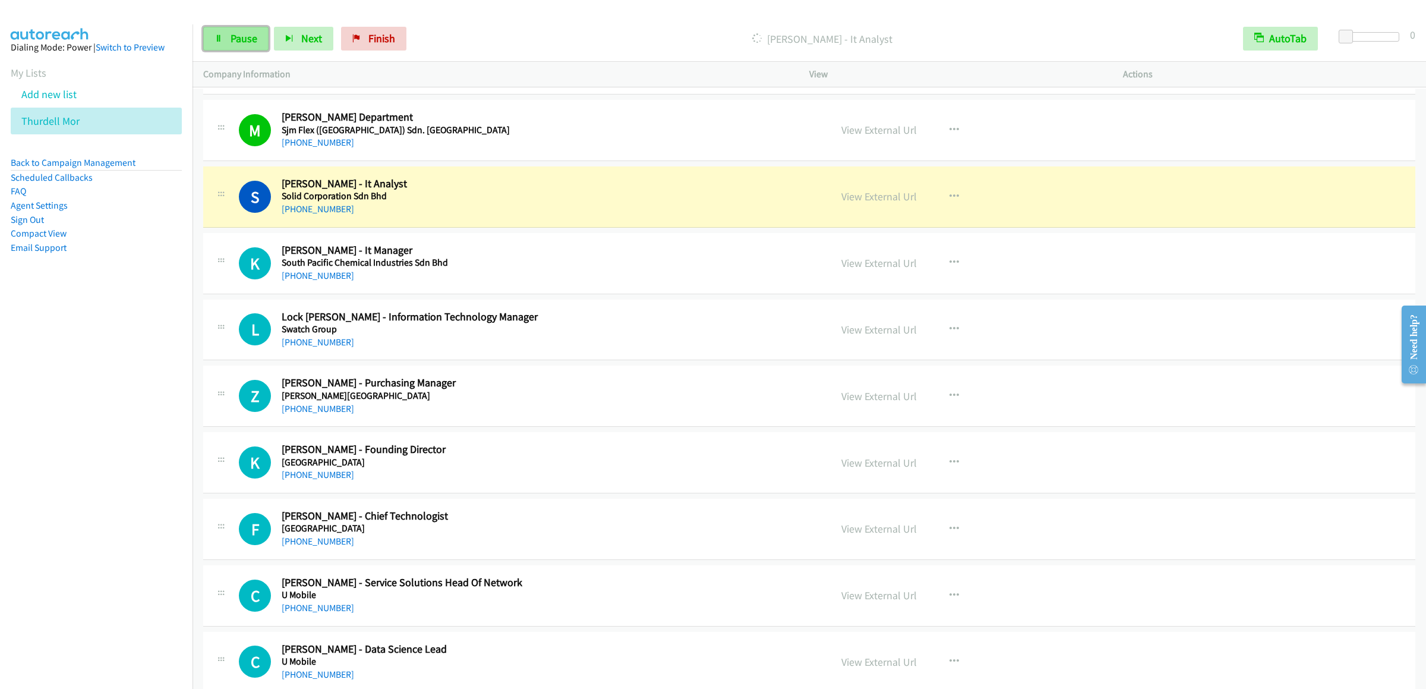
click at [233, 29] on link "Pause" at bounding box center [235, 39] width 65 height 24
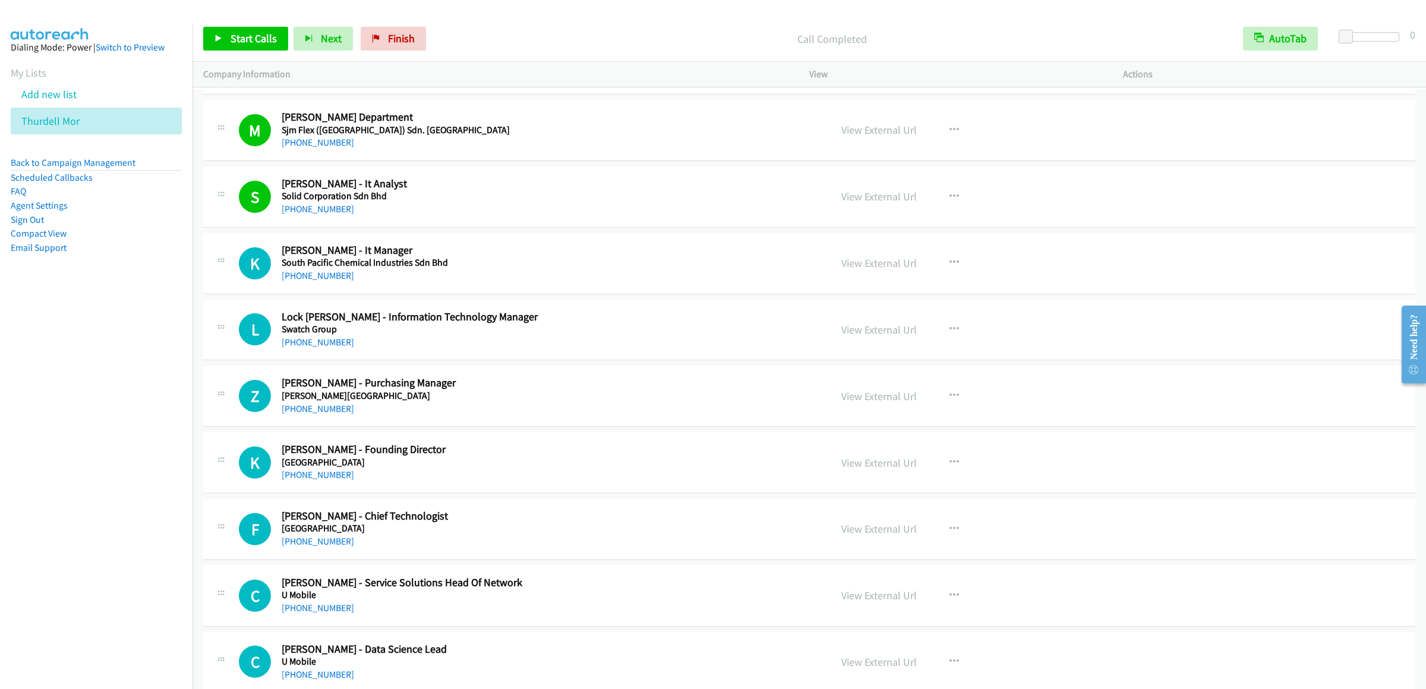
scroll to position [3802, 0]
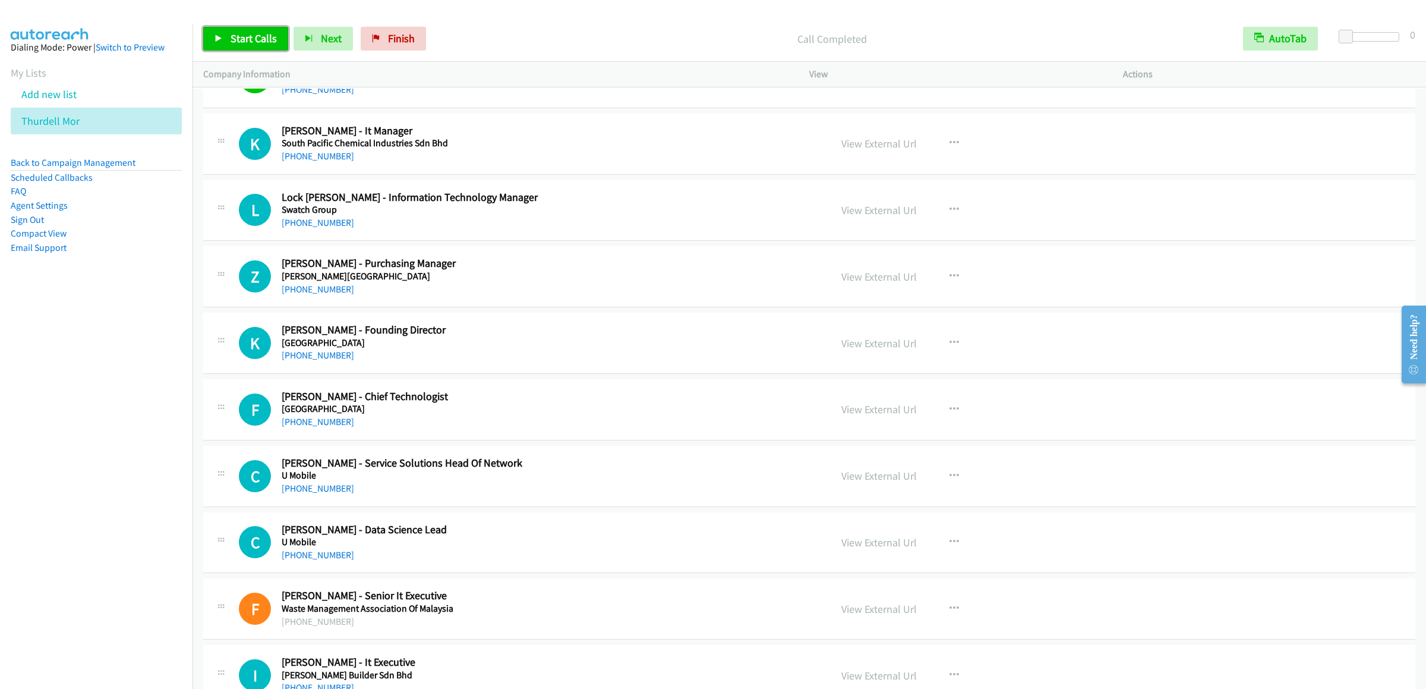
click at [221, 51] on link "Start Calls" at bounding box center [245, 39] width 85 height 24
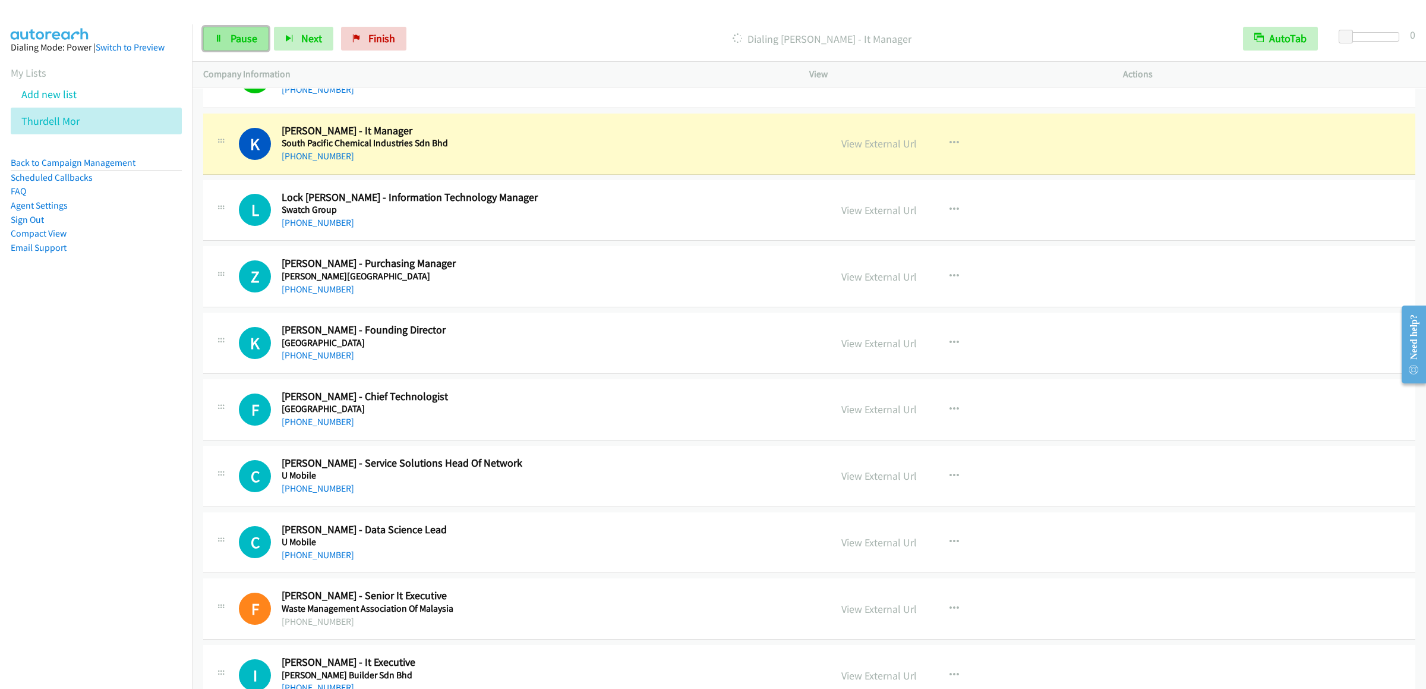
click at [266, 47] on link "Pause" at bounding box center [235, 39] width 65 height 24
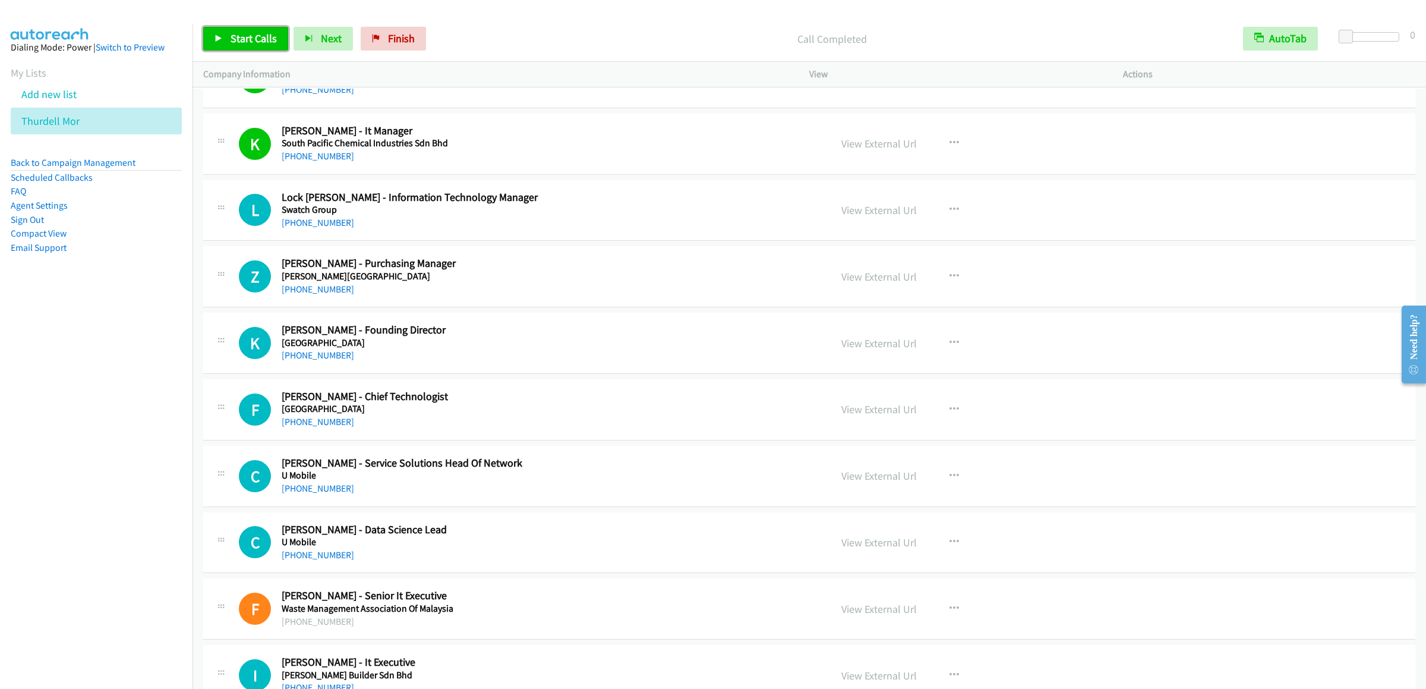
click at [252, 43] on span "Start Calls" at bounding box center [254, 38] width 46 height 14
click at [233, 47] on link "Pause" at bounding box center [235, 39] width 65 height 24
click at [949, 281] on icon "button" at bounding box center [954, 277] width 10 height 10
click at [840, 366] on link "Start Calls Here" at bounding box center [891, 354] width 158 height 24
click at [264, 41] on span "Start Calls" at bounding box center [254, 38] width 46 height 14
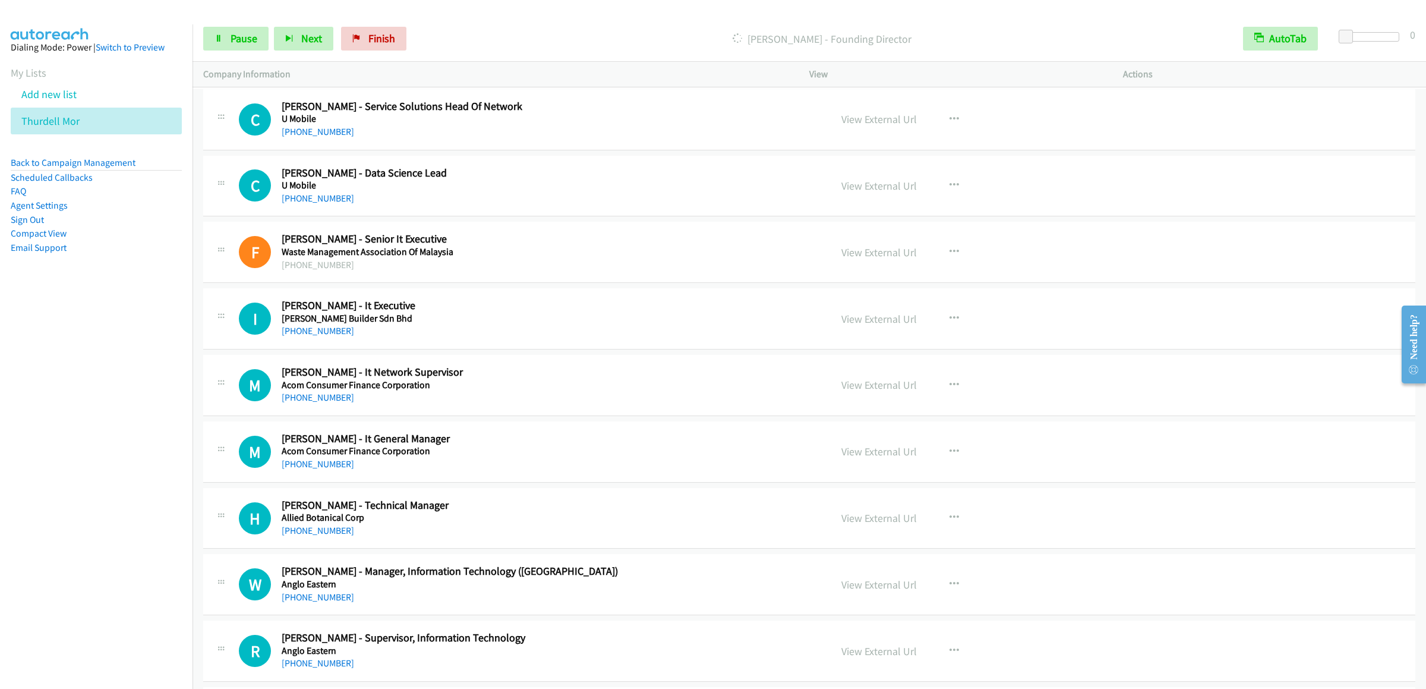
scroll to position [4039, 0]
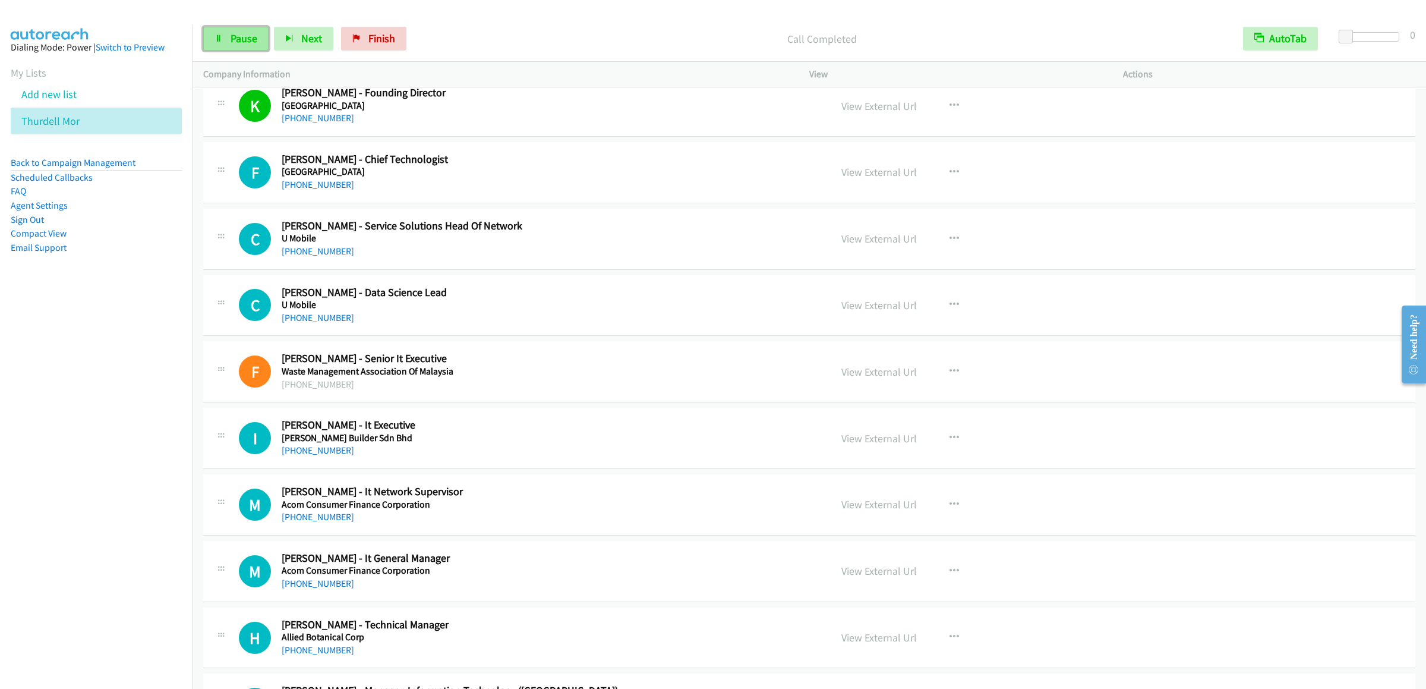
click at [232, 48] on link "Pause" at bounding box center [235, 39] width 65 height 24
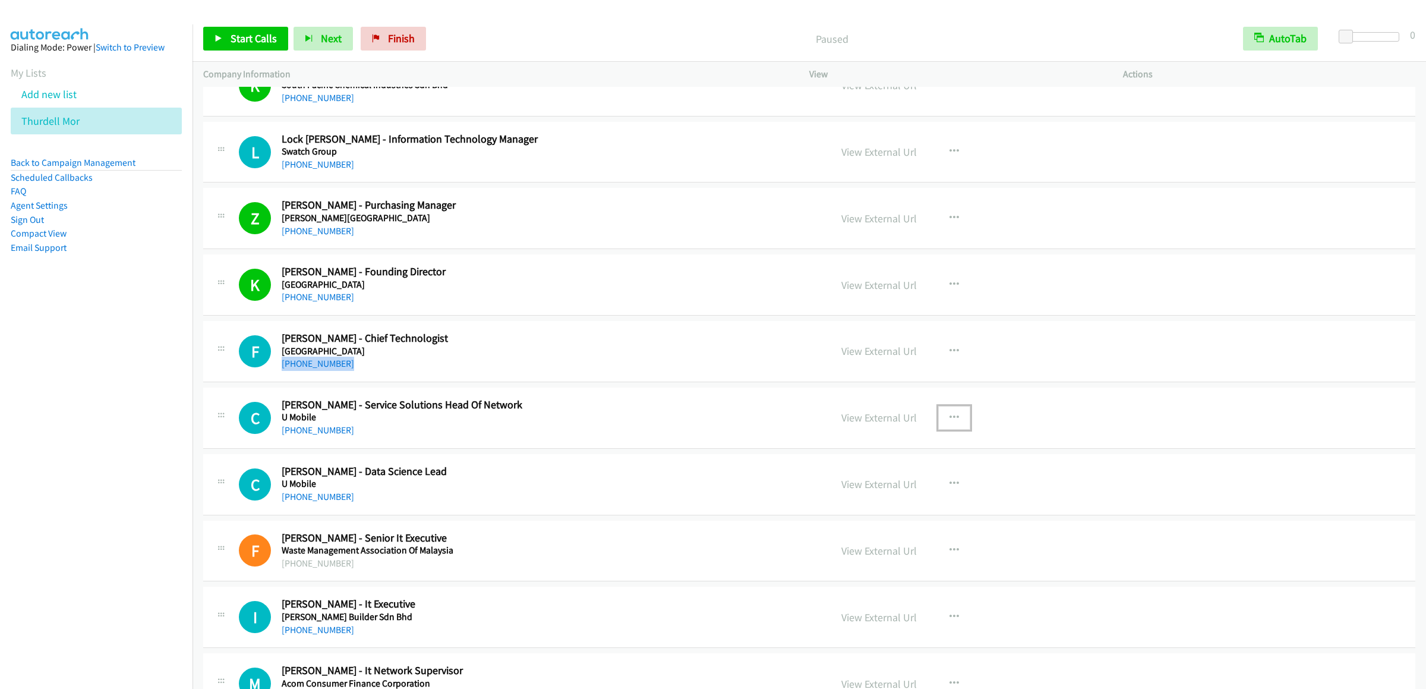
click at [949, 422] on icon "button" at bounding box center [954, 418] width 10 height 10
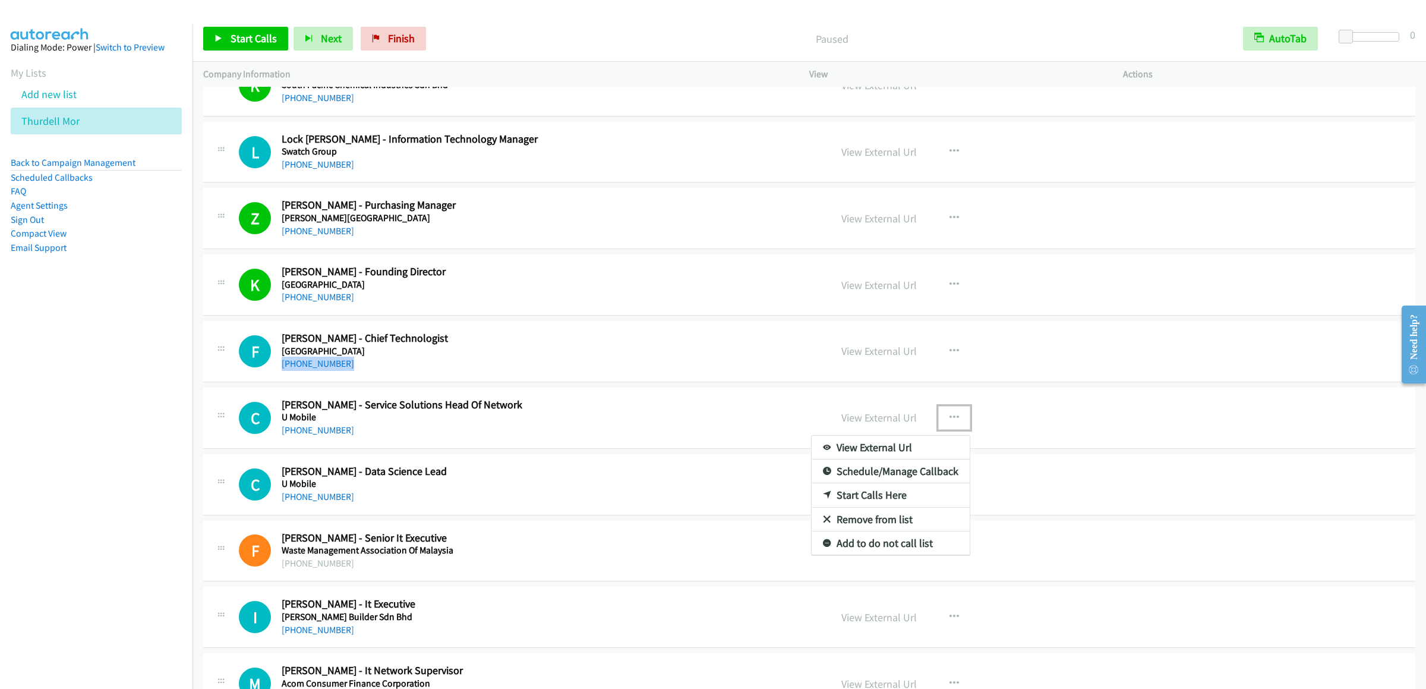
click at [853, 507] on link "Start Calls Here" at bounding box center [891, 495] width 158 height 24
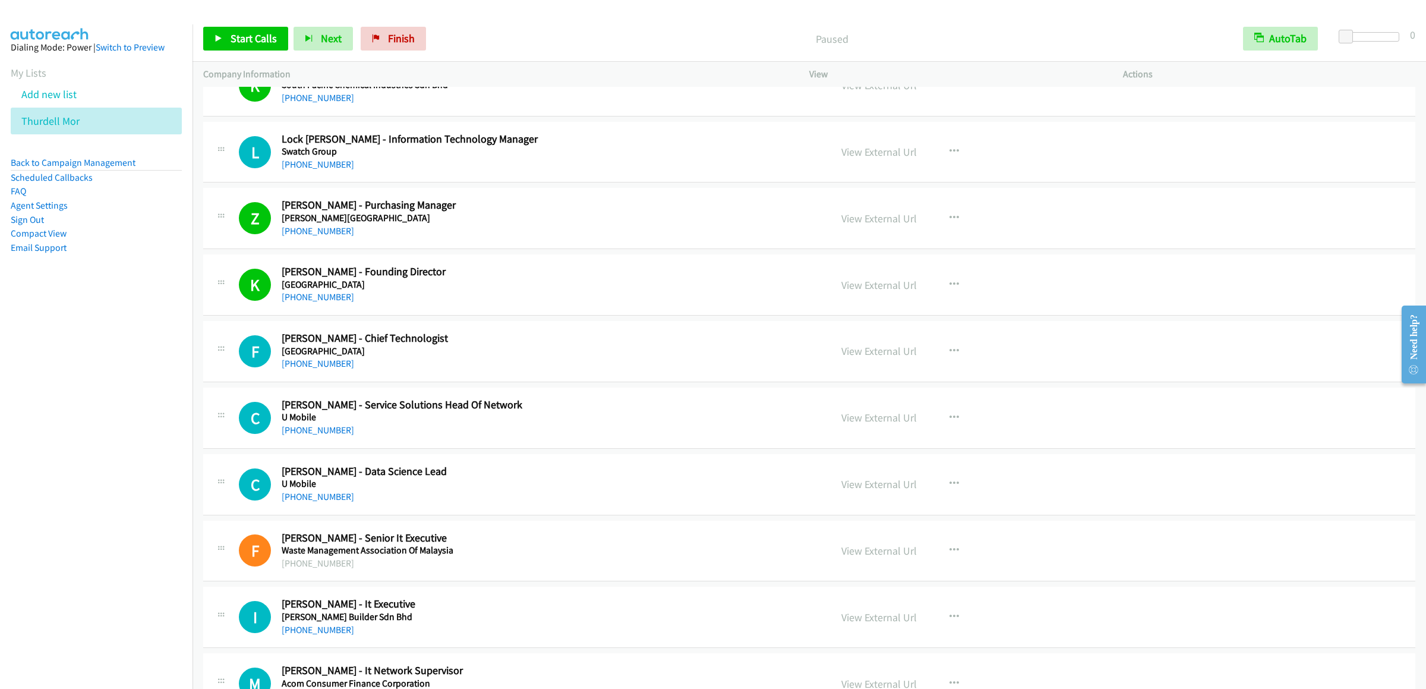
click at [253, 25] on div "Start Calls Pause Next Finish Paused AutoTab AutoTab 0" at bounding box center [808, 39] width 1233 height 46
click at [232, 34] on span "Start Calls" at bounding box center [254, 38] width 46 height 14
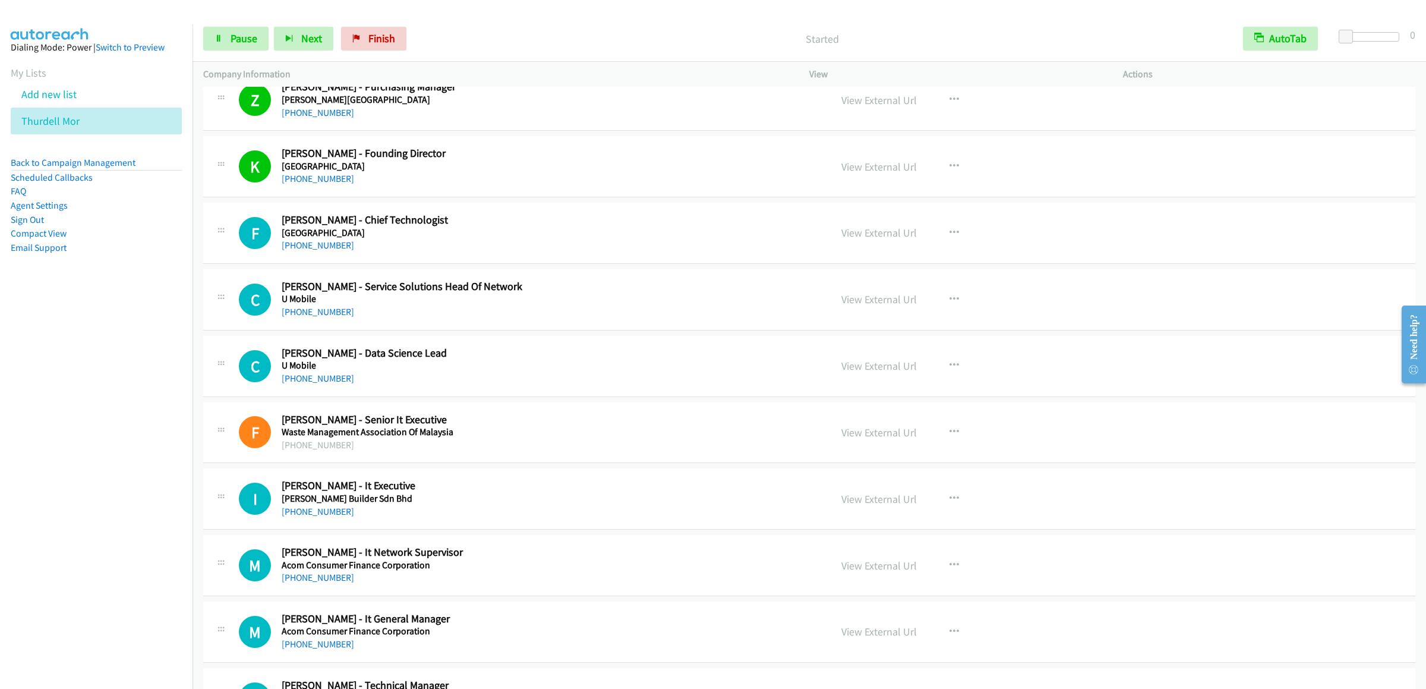
scroll to position [4097, 0]
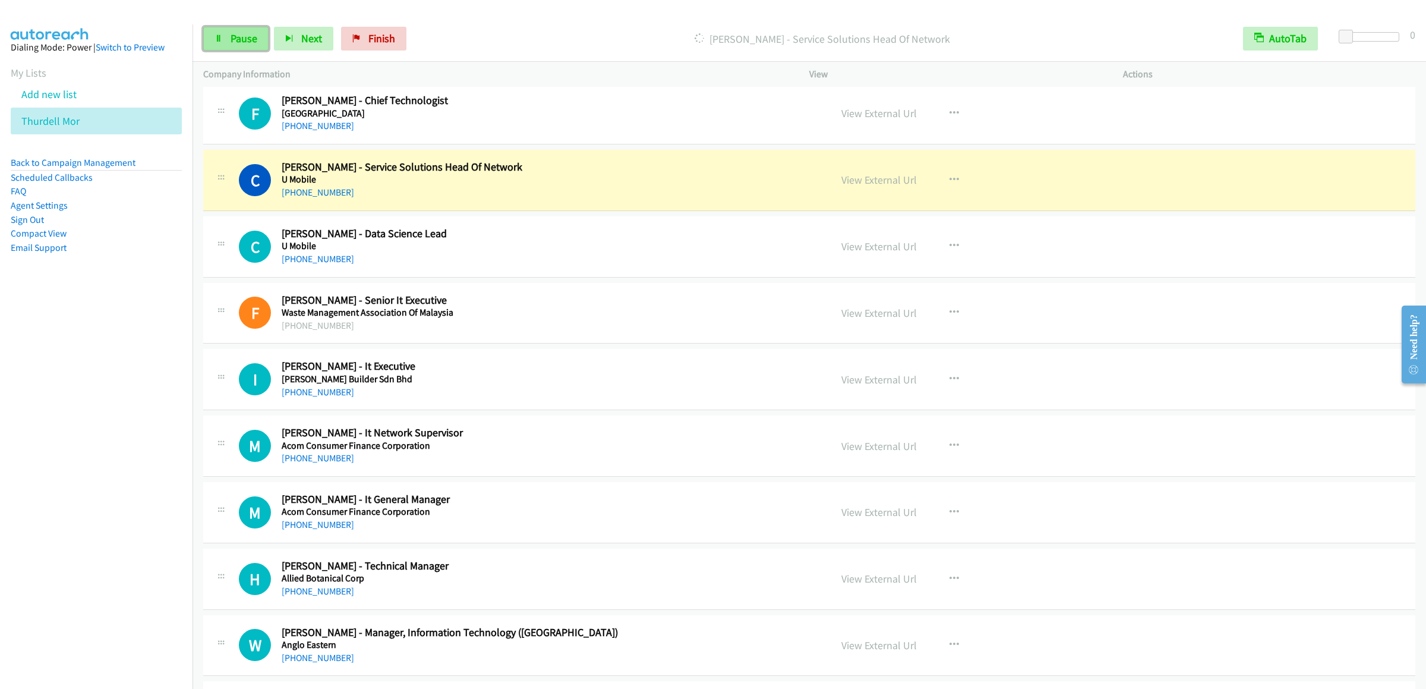
click at [241, 37] on span "Pause" at bounding box center [244, 38] width 27 height 14
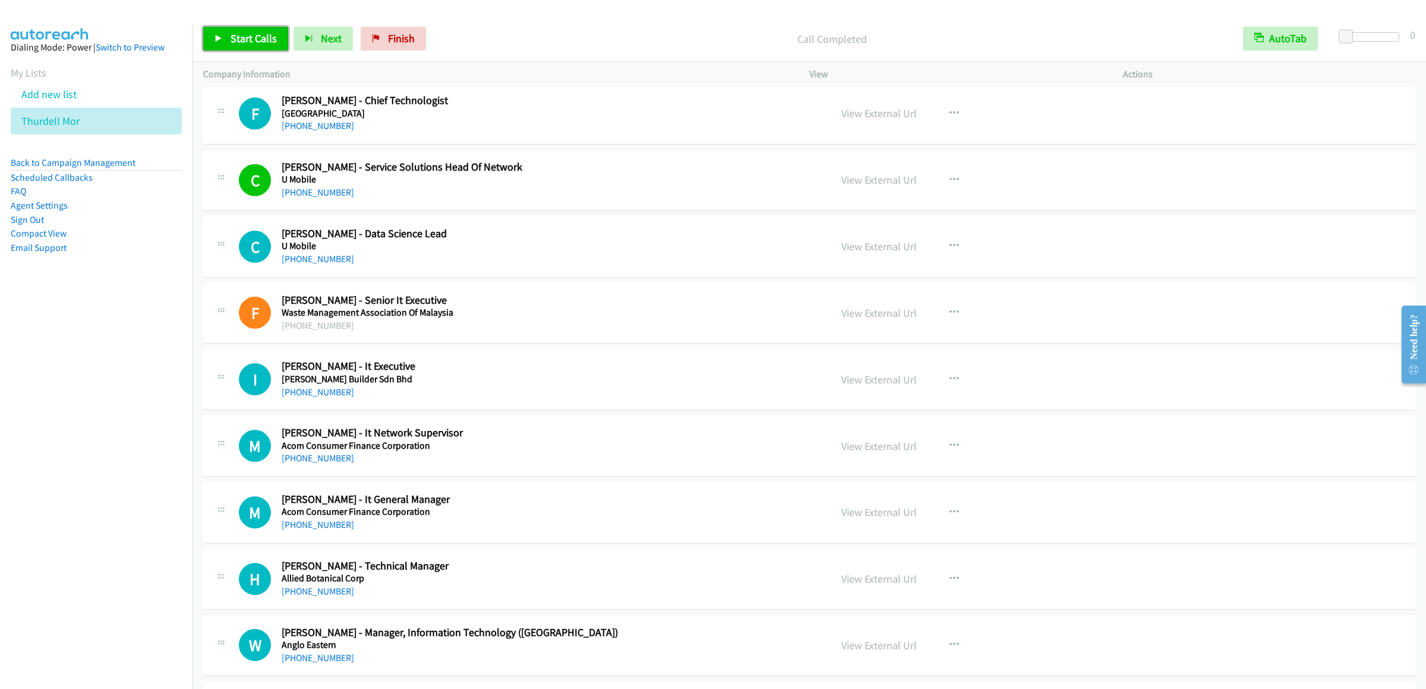
click at [227, 42] on link "Start Calls" at bounding box center [245, 39] width 85 height 24
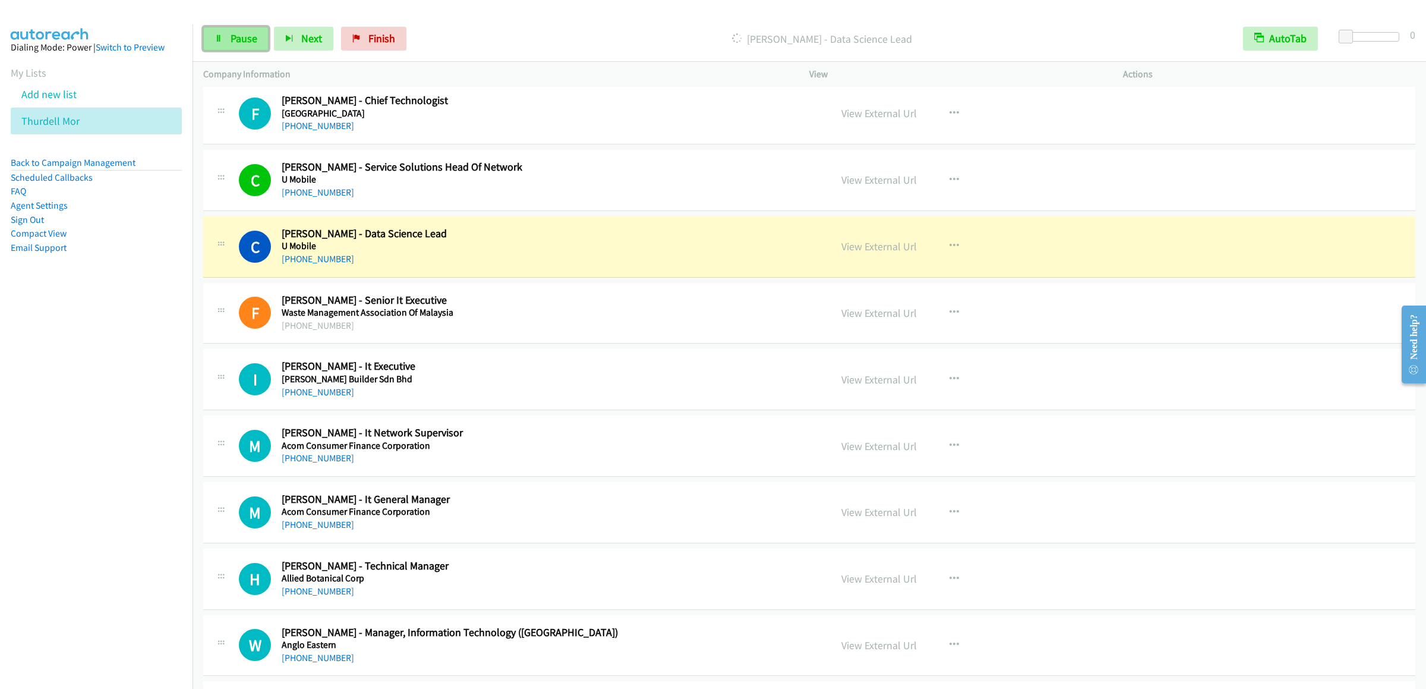
click at [247, 32] on span "Pause" at bounding box center [244, 38] width 27 height 14
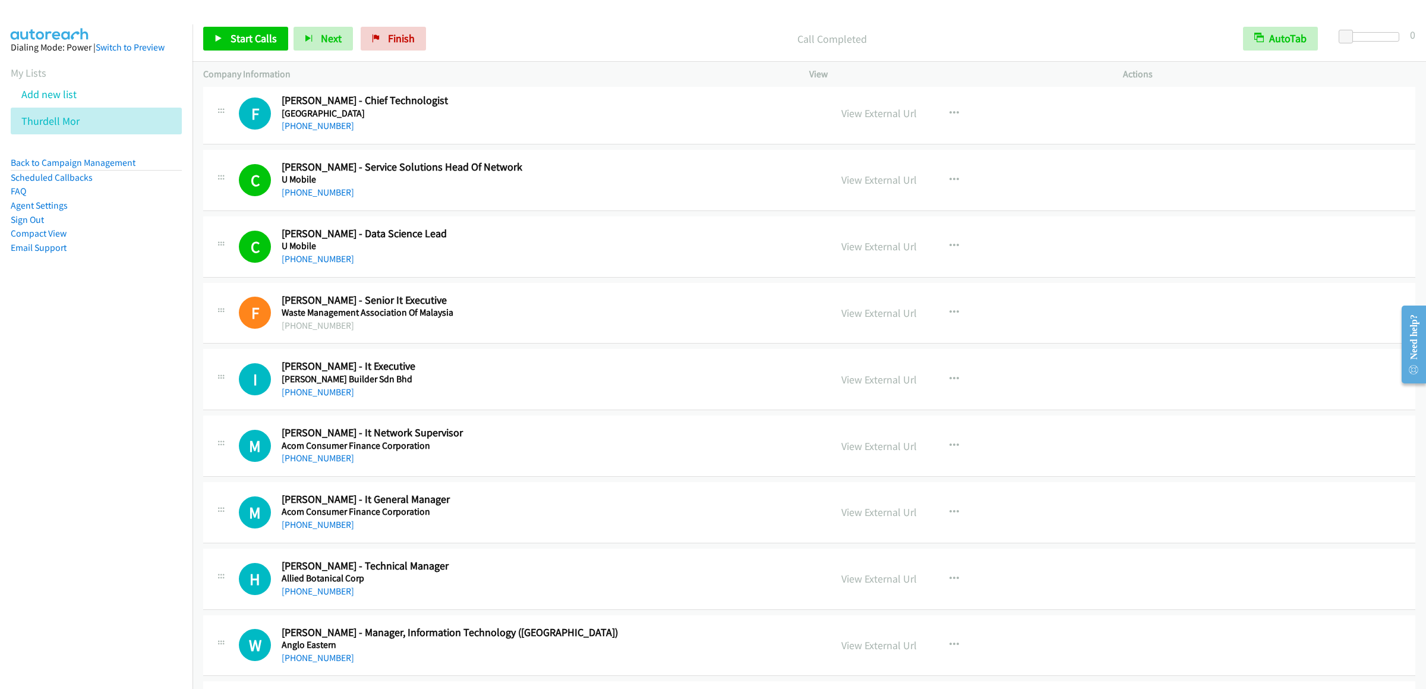
scroll to position [4215, 0]
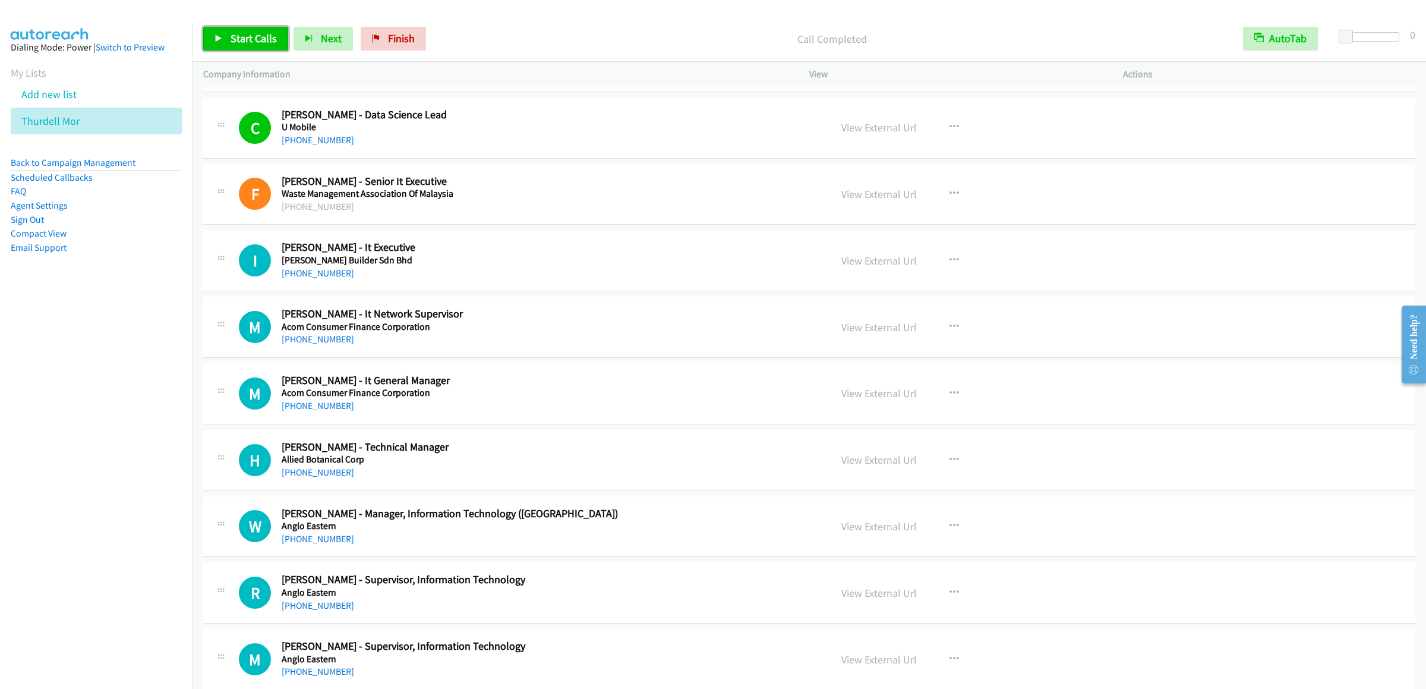
click at [247, 38] on span "Start Calls" at bounding box center [254, 38] width 46 height 14
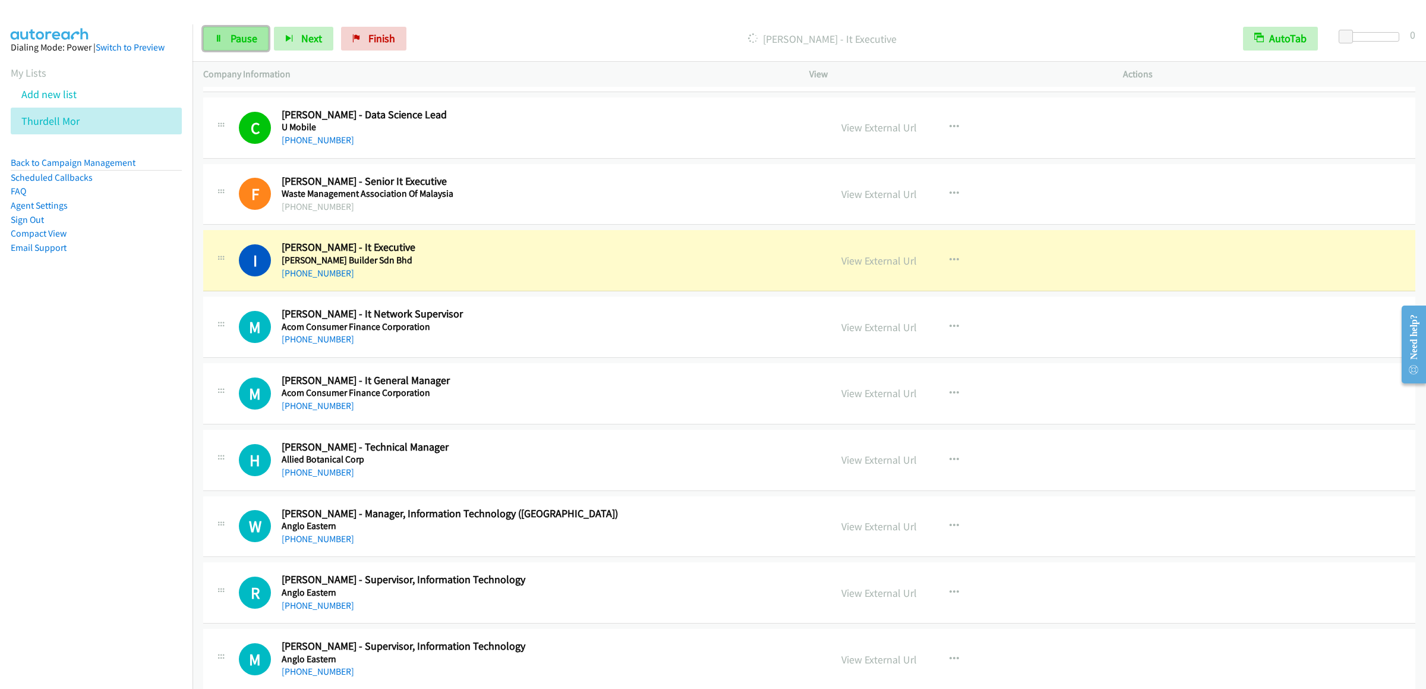
click at [235, 46] on link "Pause" at bounding box center [235, 39] width 65 height 24
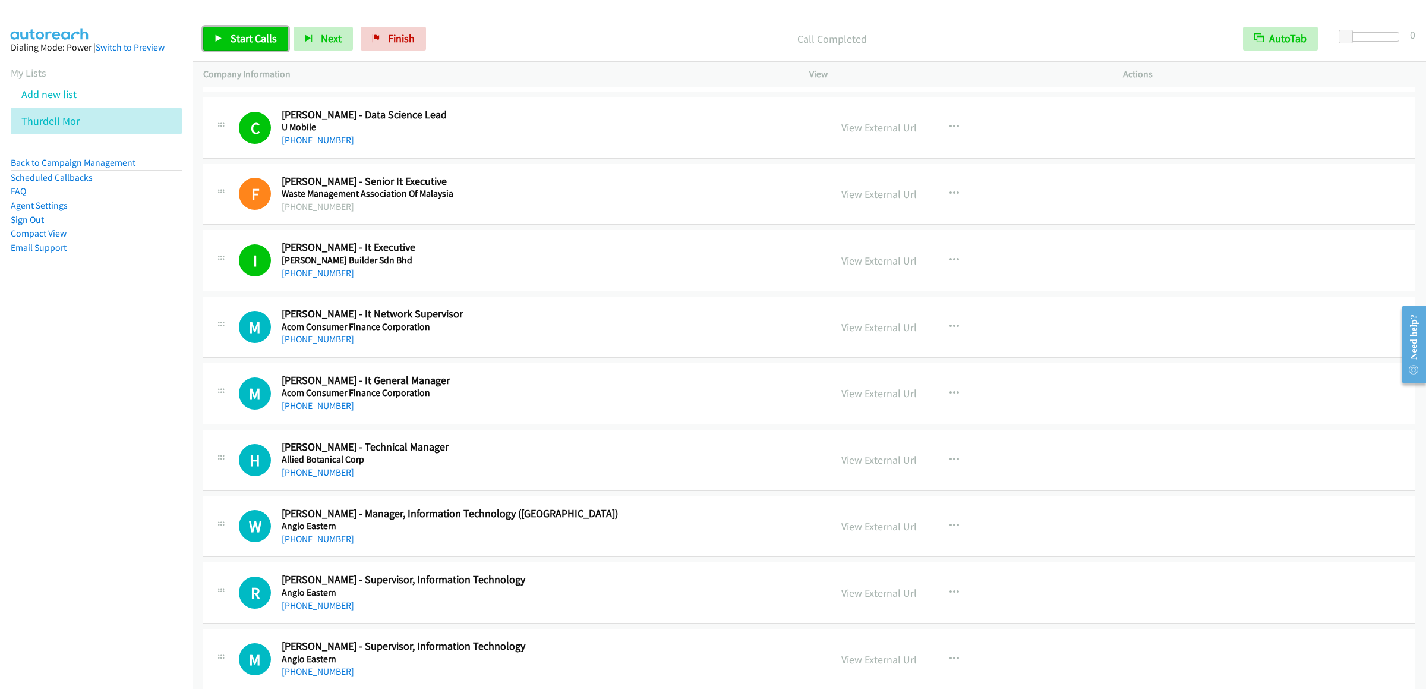
click at [243, 43] on span "Start Calls" at bounding box center [254, 38] width 46 height 14
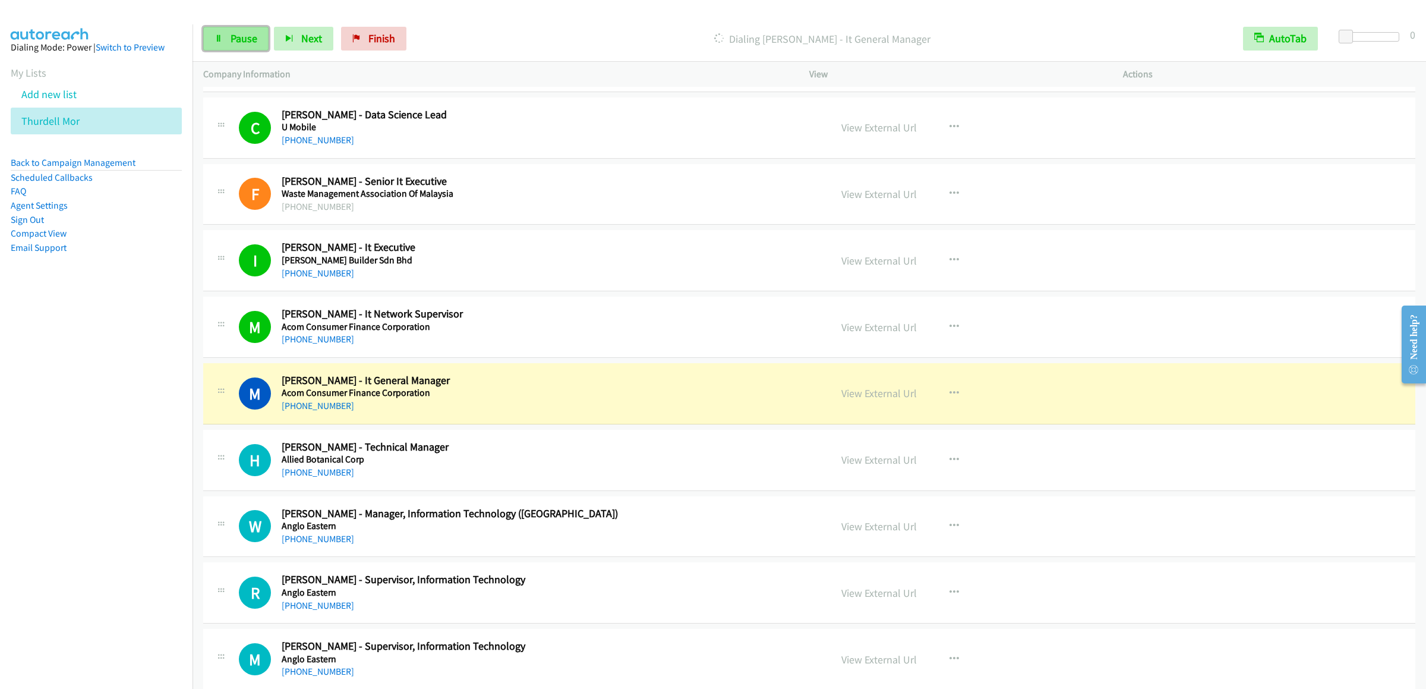
click at [247, 49] on link "Pause" at bounding box center [235, 39] width 65 height 24
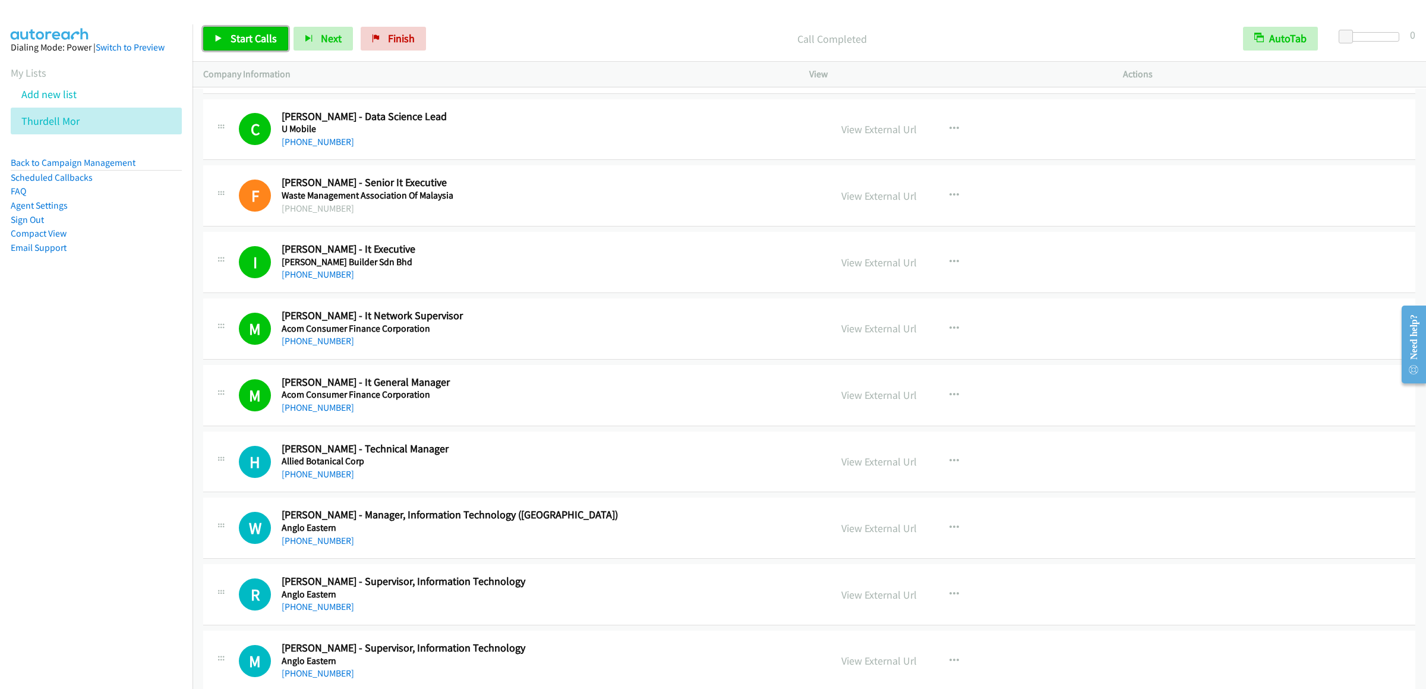
click at [257, 46] on link "Start Calls" at bounding box center [245, 39] width 85 height 24
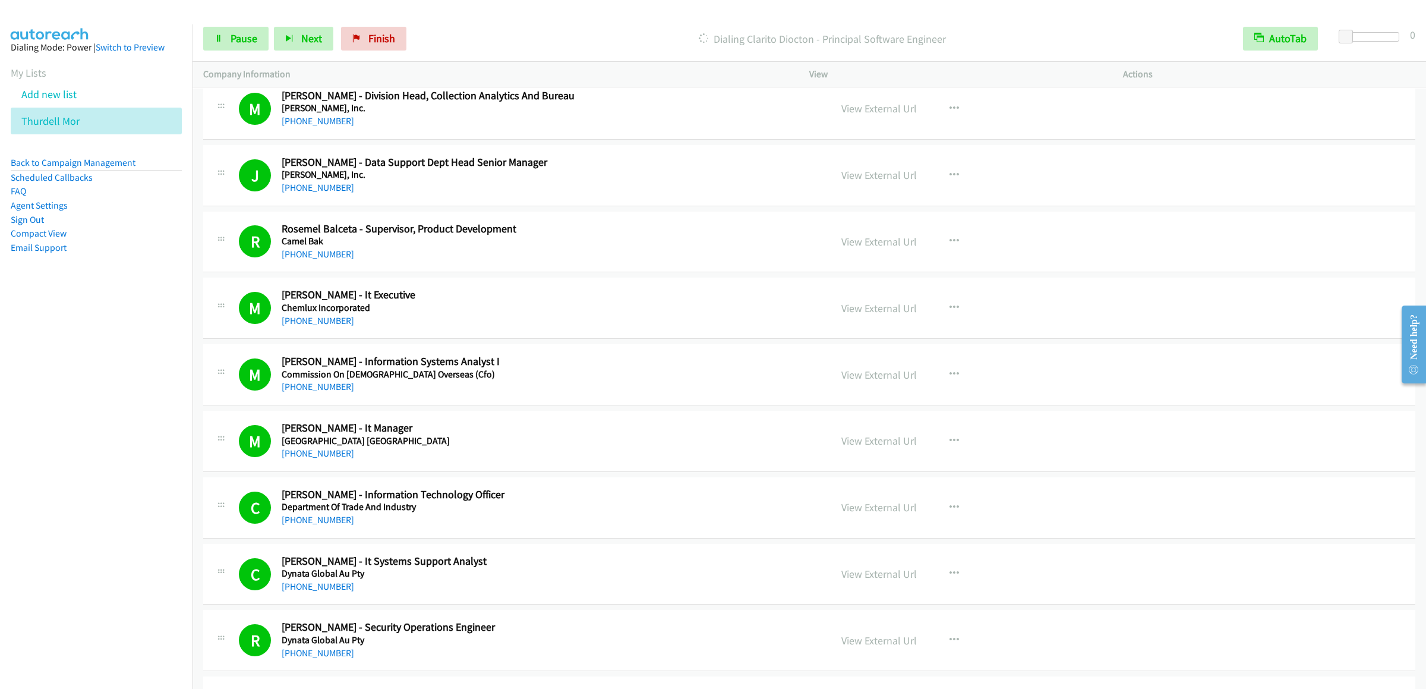
scroll to position [5522, 0]
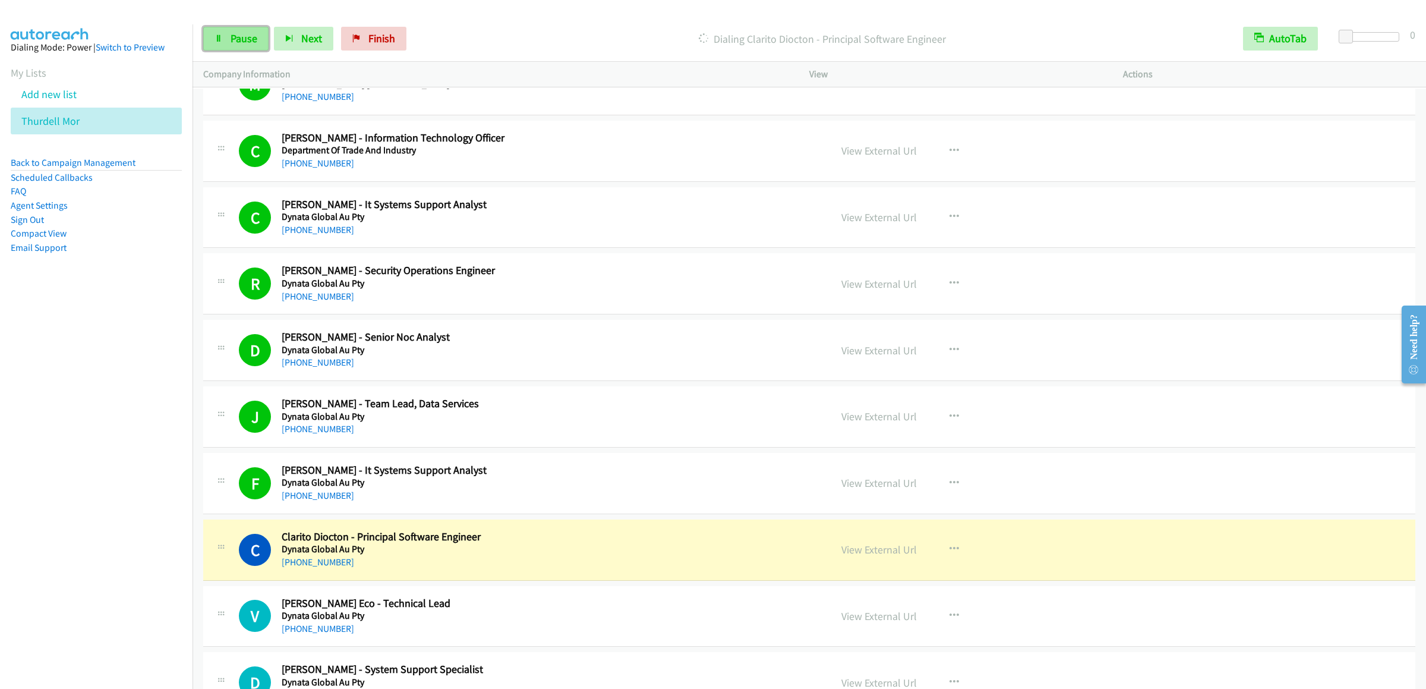
click at [216, 49] on link "Pause" at bounding box center [235, 39] width 65 height 24
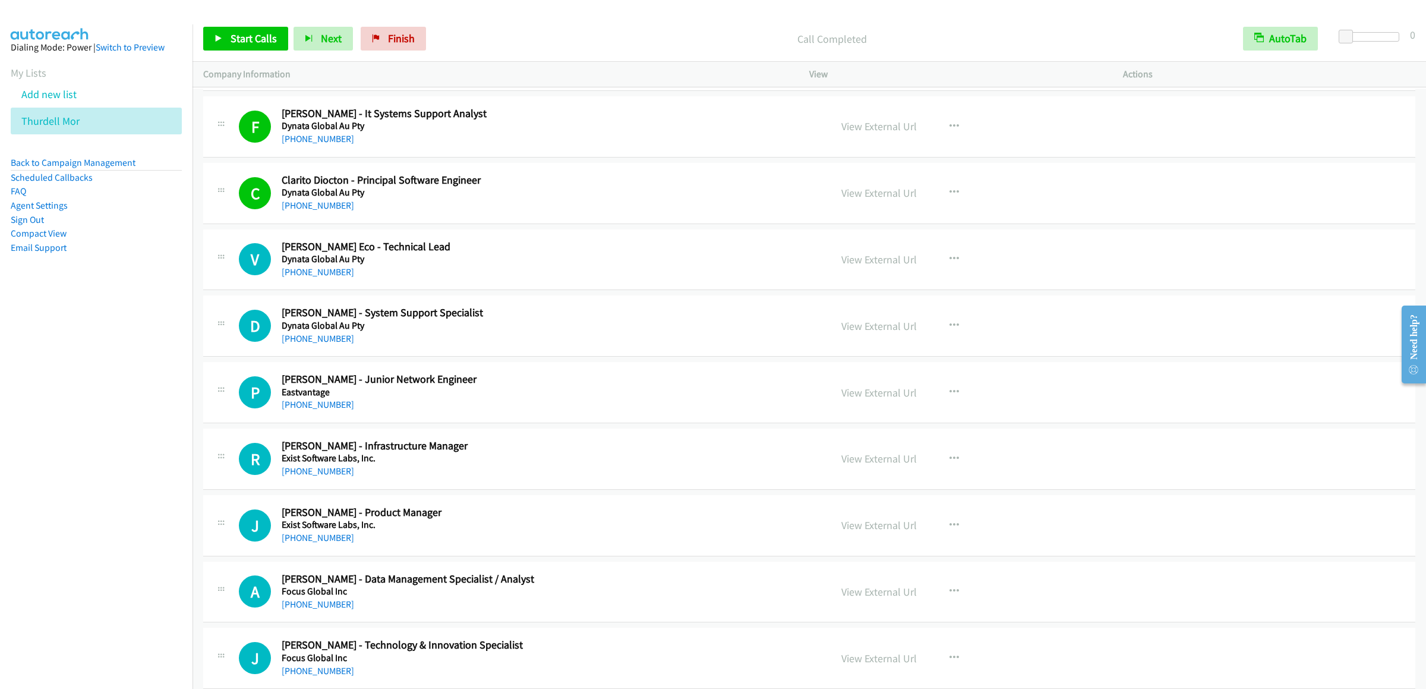
scroll to position [5998, 0]
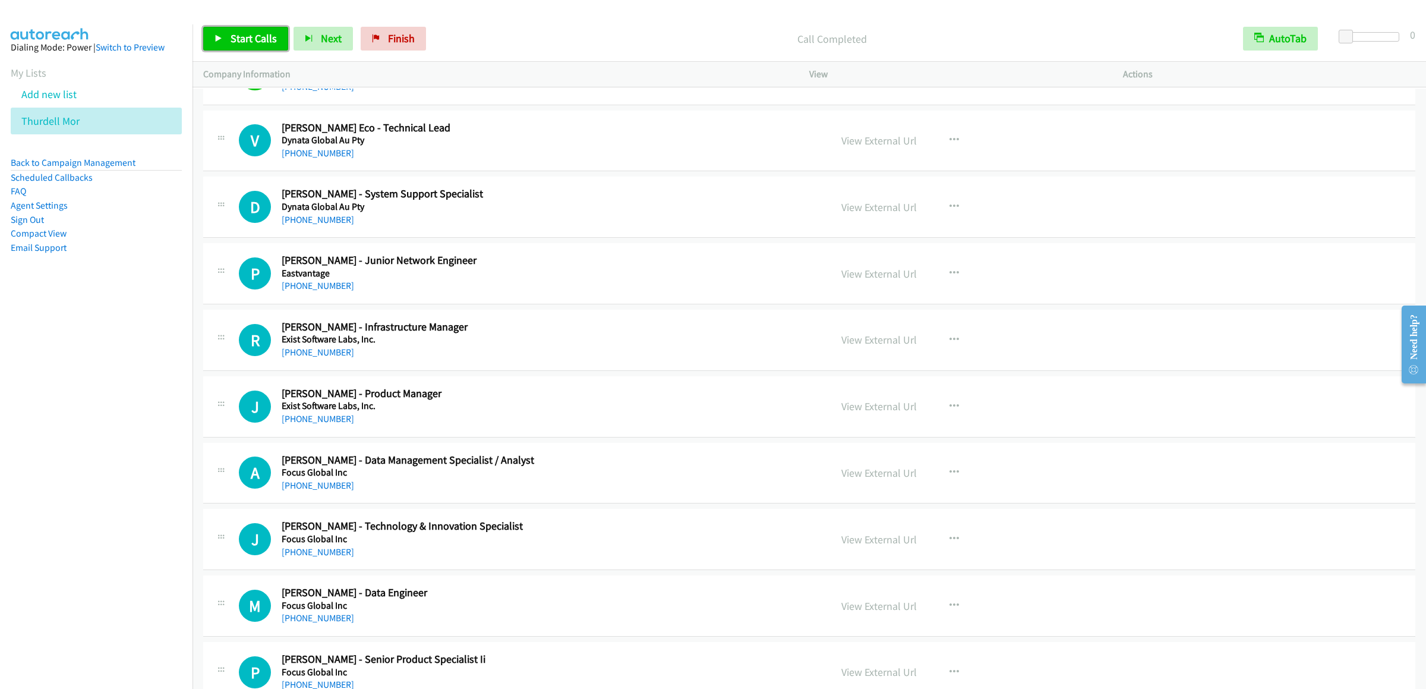
click at [250, 31] on link "Start Calls" at bounding box center [245, 39] width 85 height 24
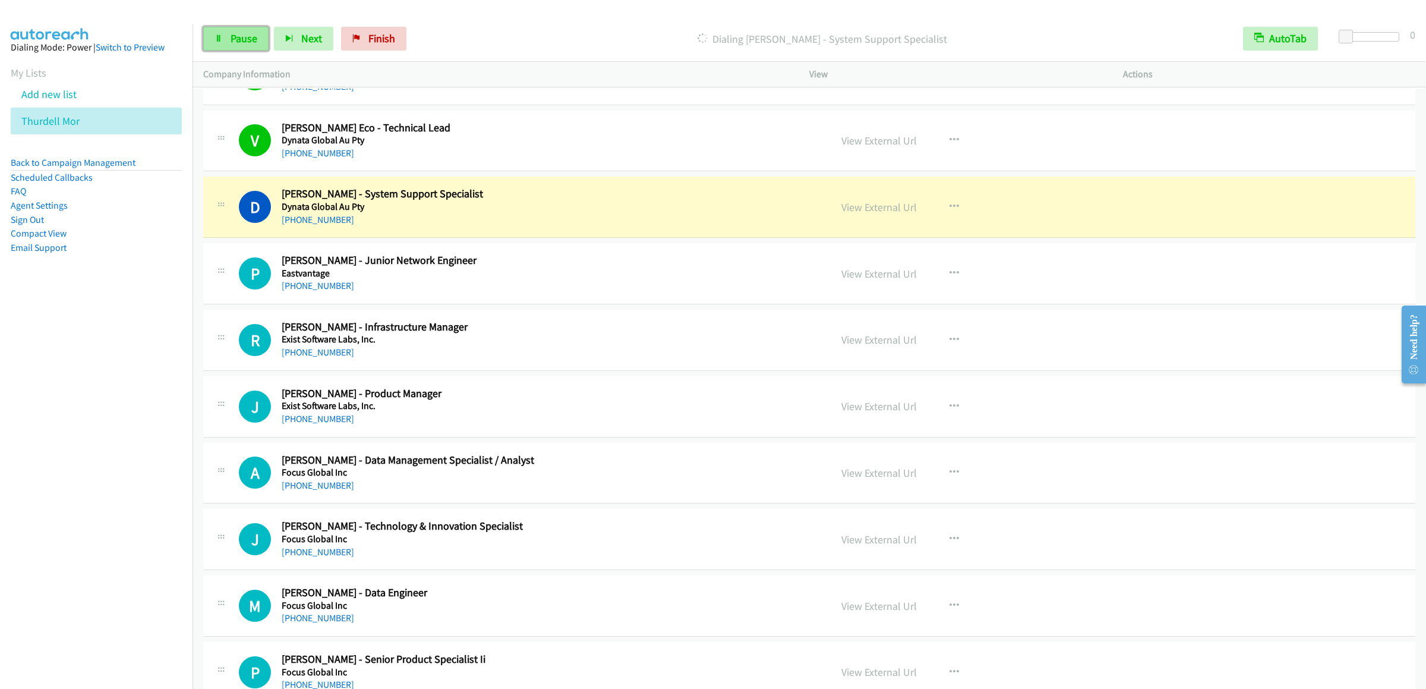
click at [238, 38] on span "Pause" at bounding box center [244, 38] width 27 height 14
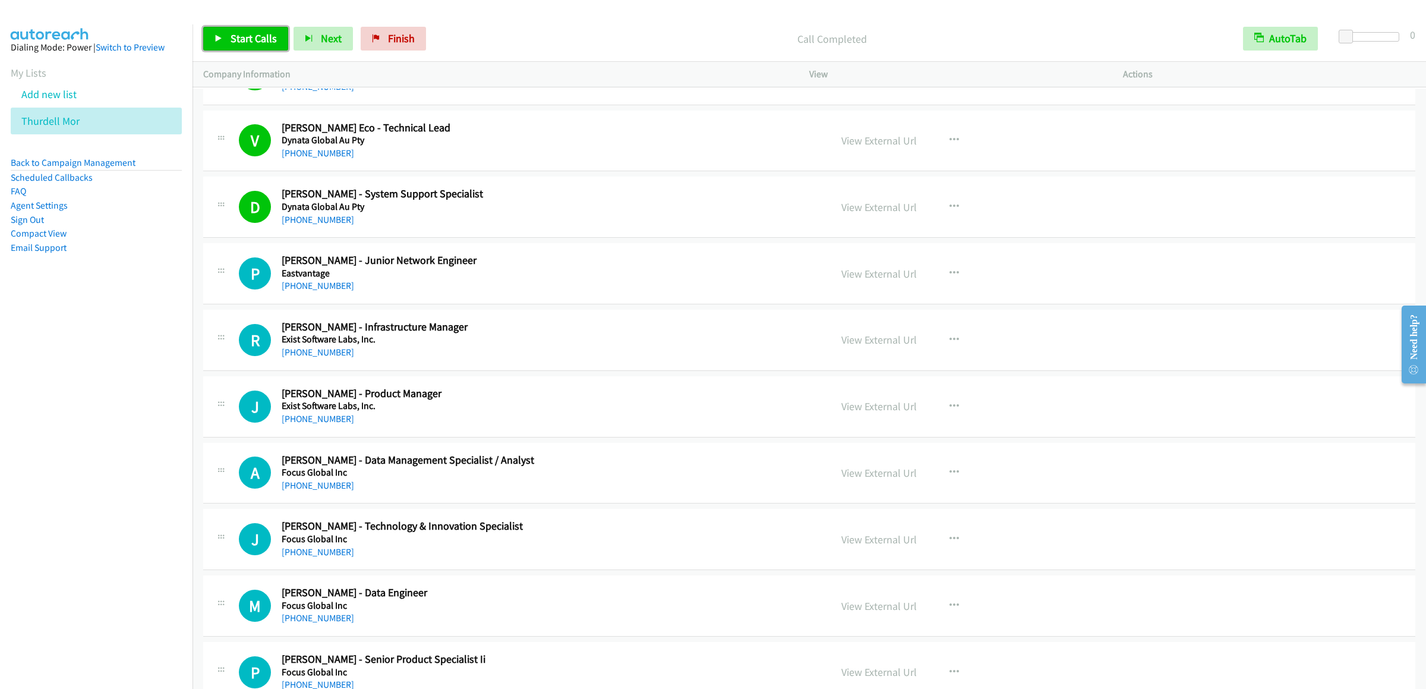
click at [251, 34] on span "Start Calls" at bounding box center [254, 38] width 46 height 14
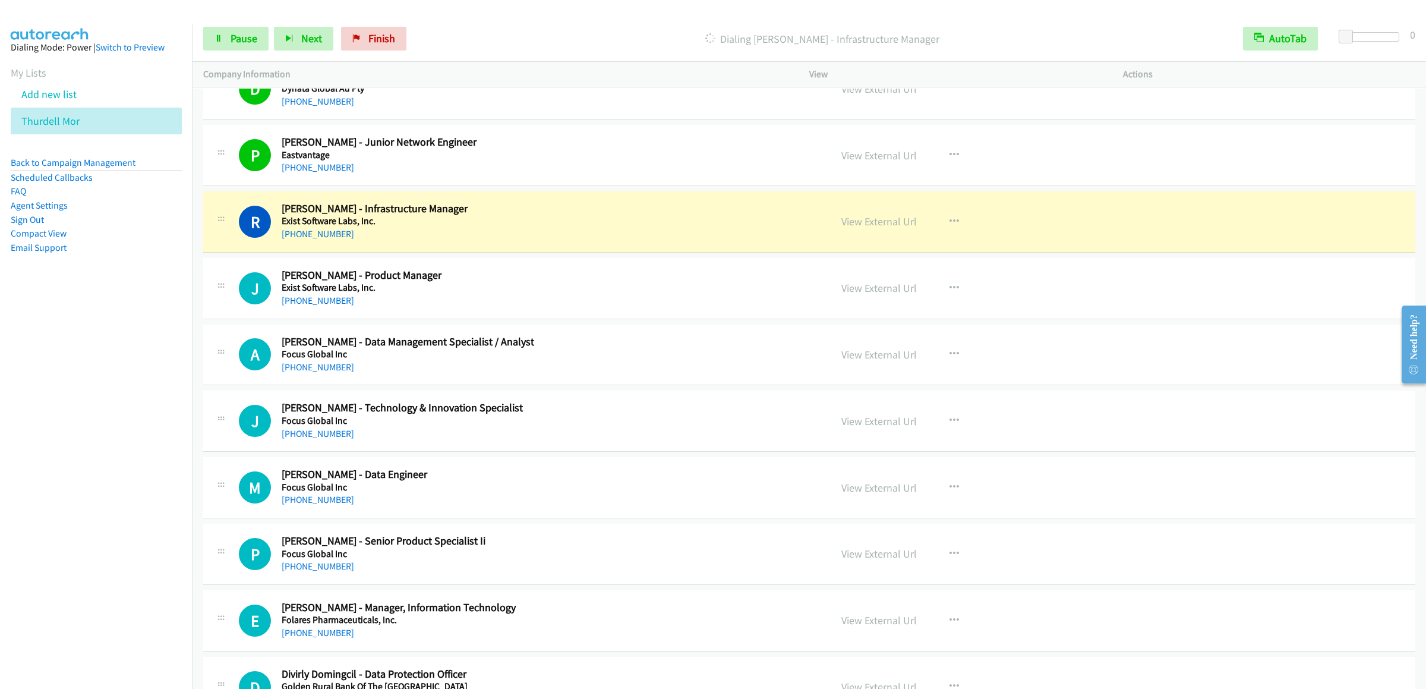
scroll to position [6235, 0]
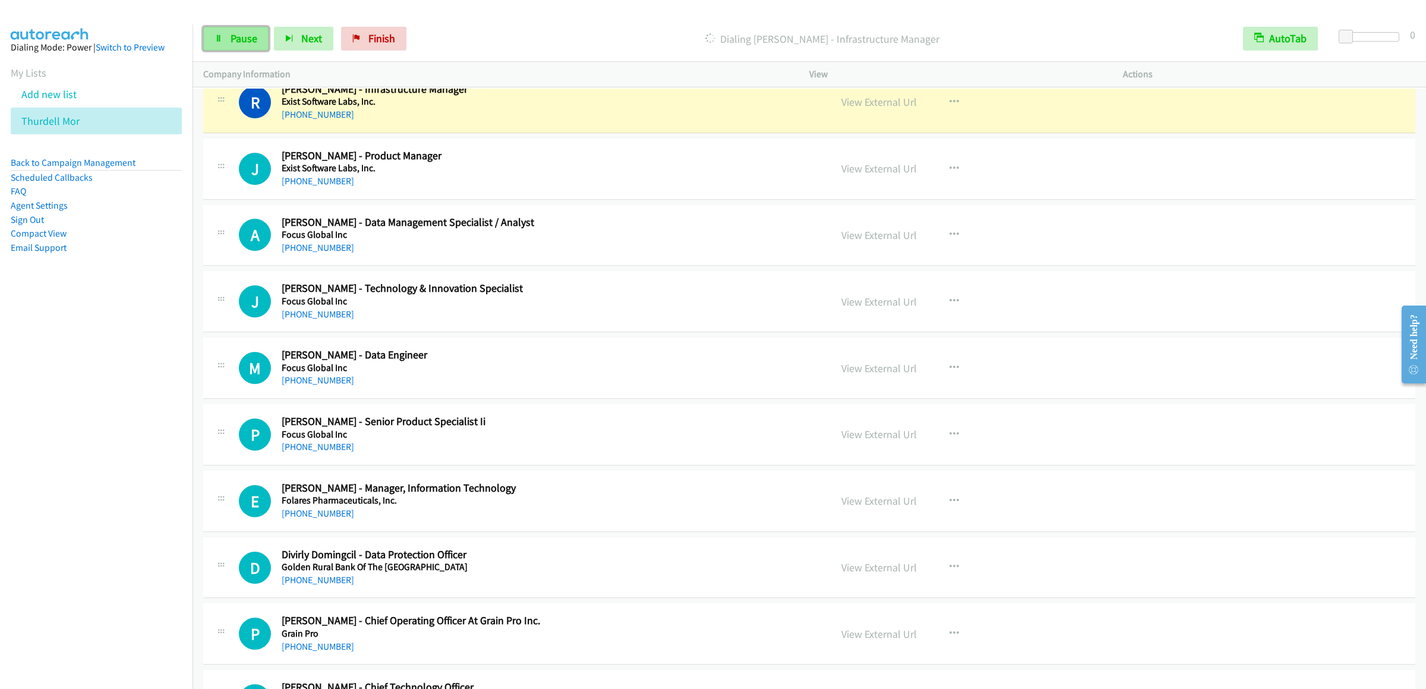
click at [210, 30] on link "Pause" at bounding box center [235, 39] width 65 height 24
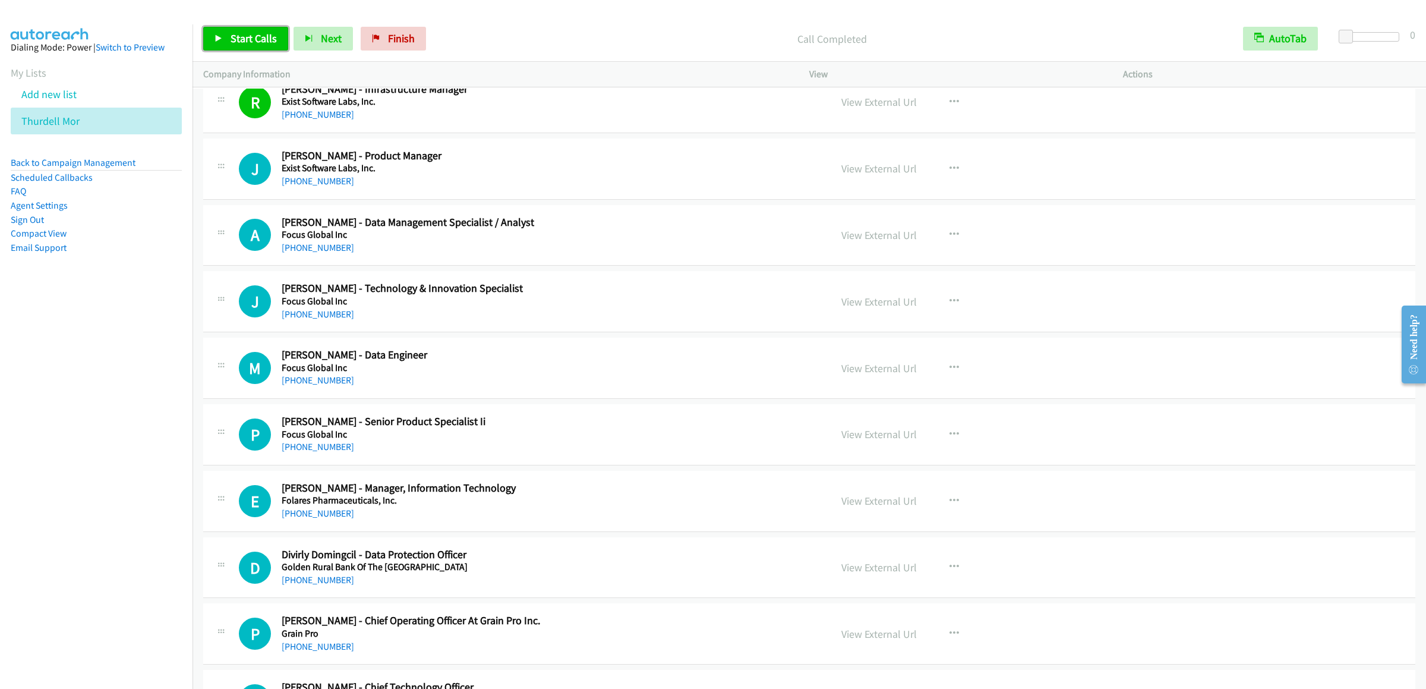
click at [257, 30] on link "Start Calls" at bounding box center [245, 39] width 85 height 24
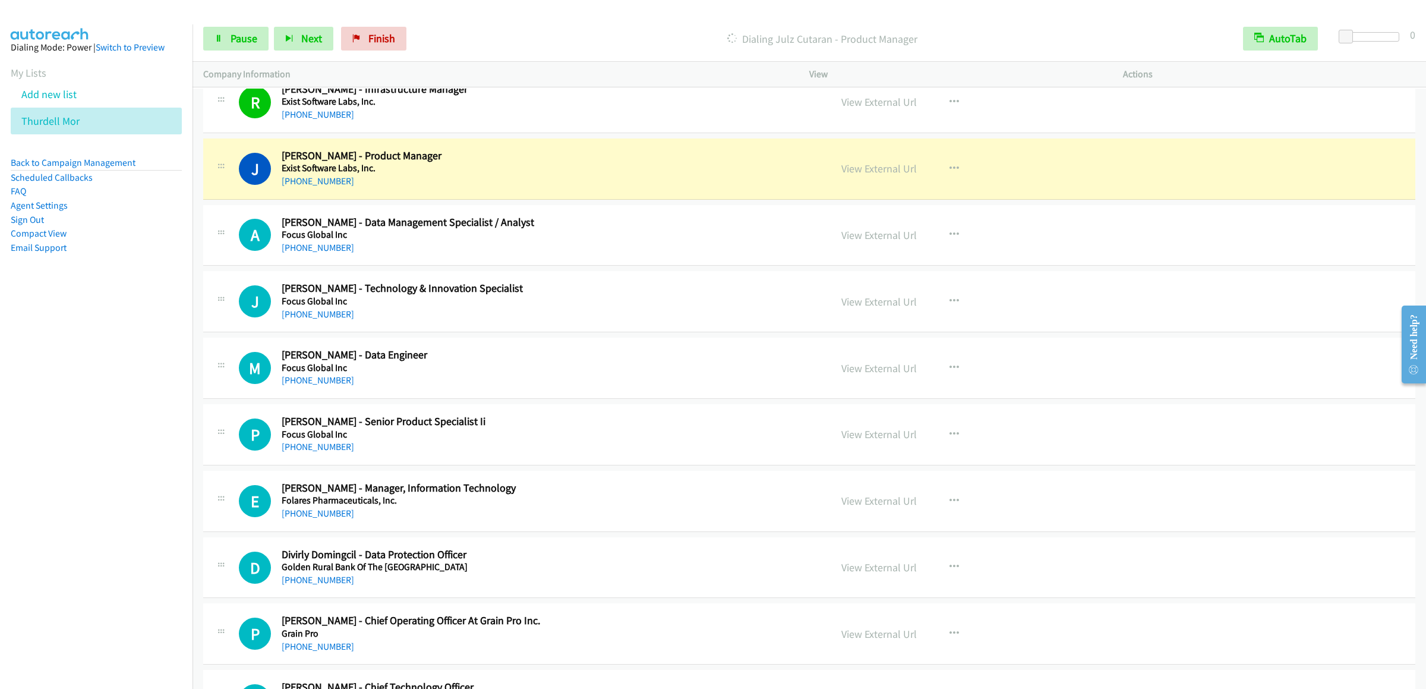
click at [225, 25] on div "Start Calls Pause Next Finish Dialing Julz Cutaran - Product Manager AutoTab Au…" at bounding box center [808, 39] width 1233 height 46
click at [228, 40] on link "Pause" at bounding box center [235, 39] width 65 height 24
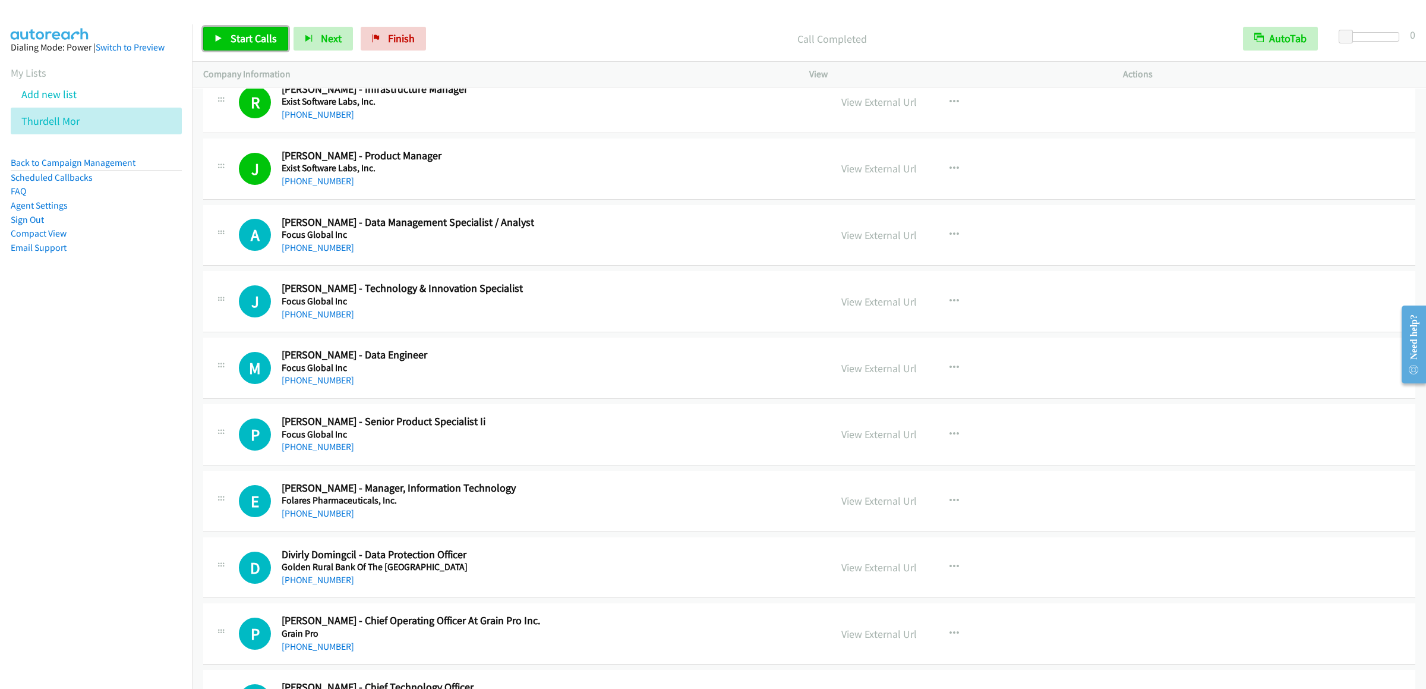
click at [243, 29] on link "Start Calls" at bounding box center [245, 39] width 85 height 24
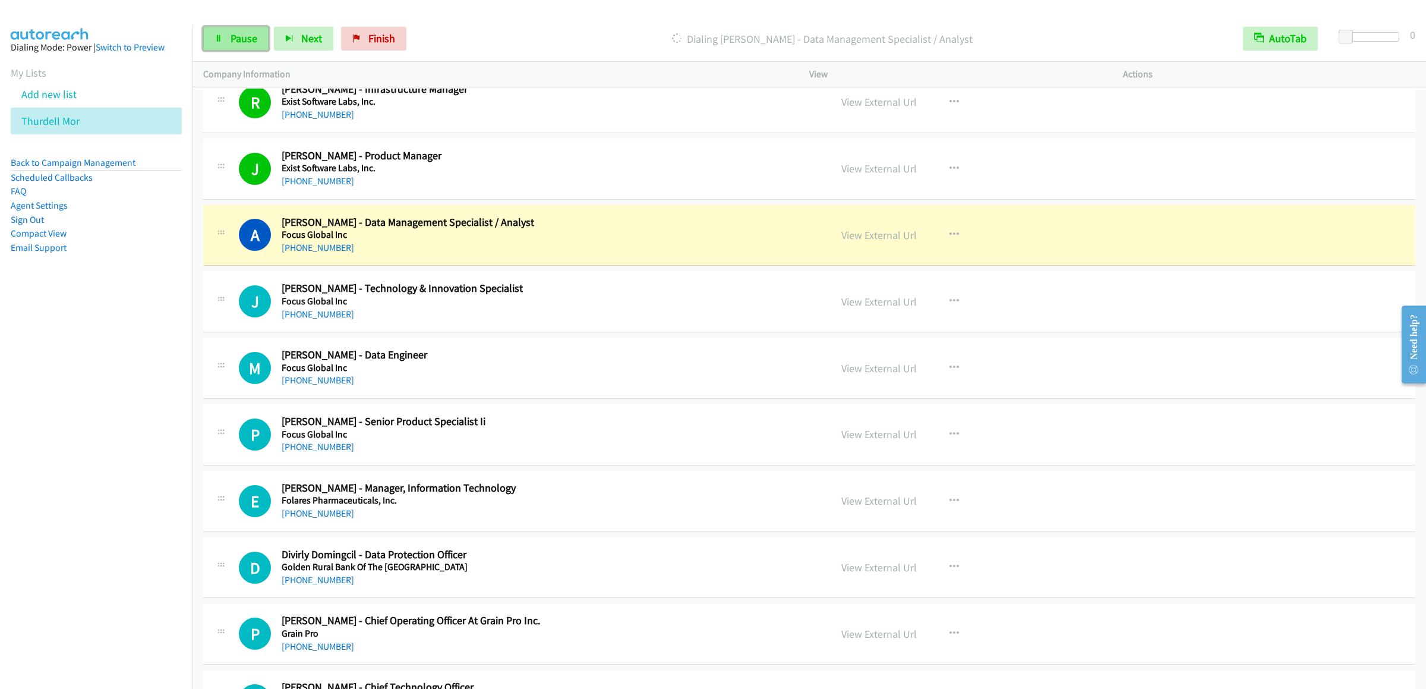
click at [251, 40] on span "Pause" at bounding box center [244, 38] width 27 height 14
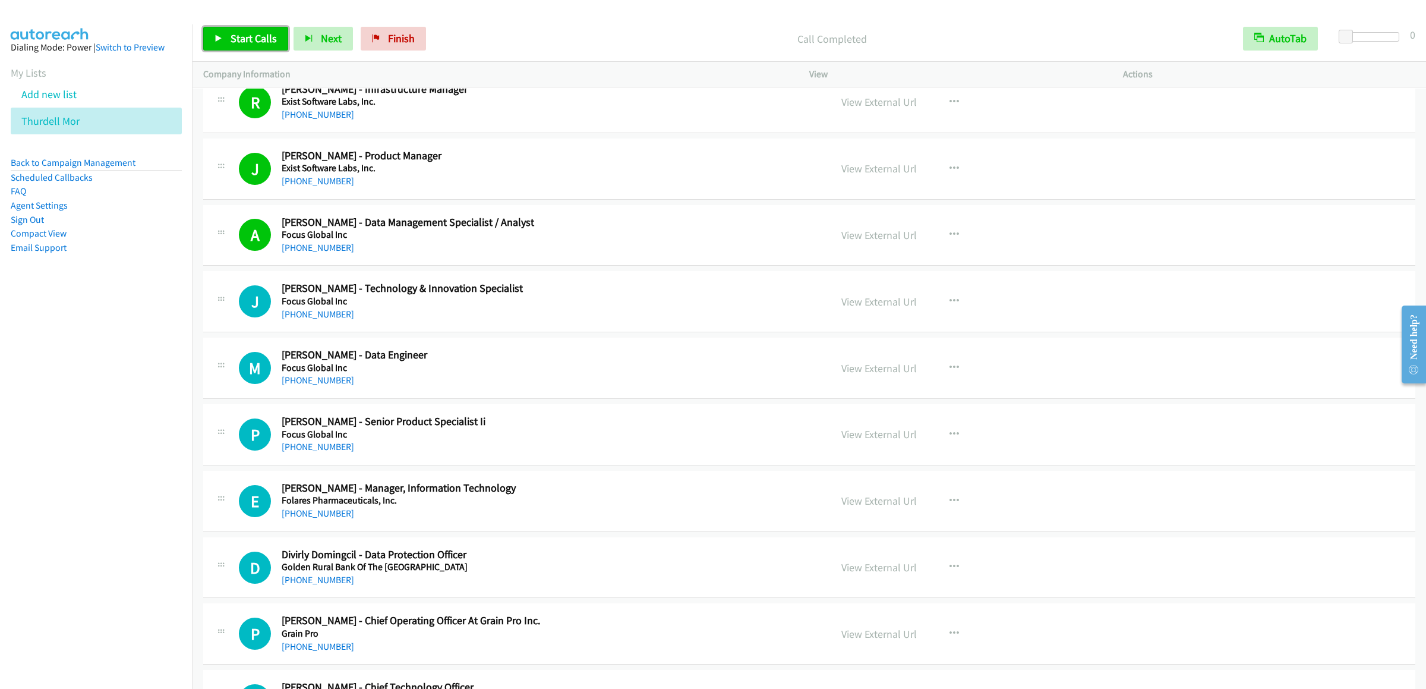
click at [250, 45] on link "Start Calls" at bounding box center [245, 39] width 85 height 24
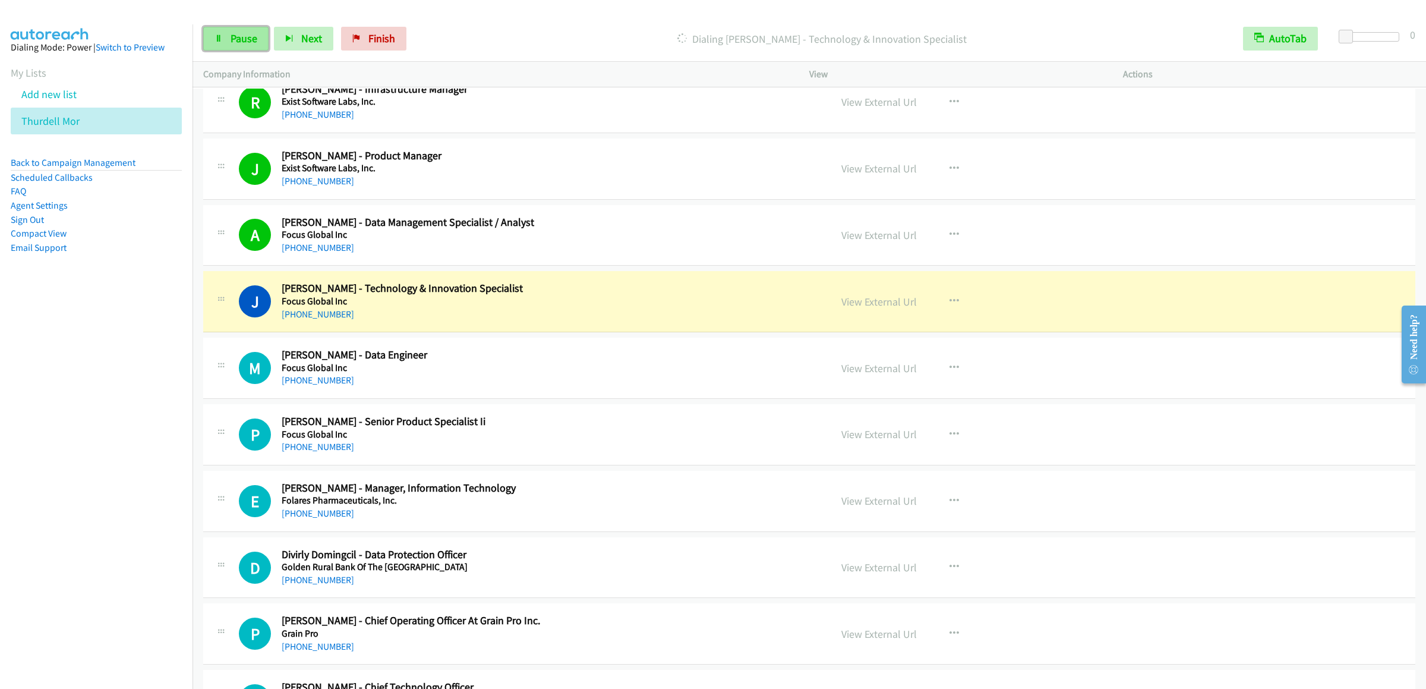
click at [225, 37] on link "Pause" at bounding box center [235, 39] width 65 height 24
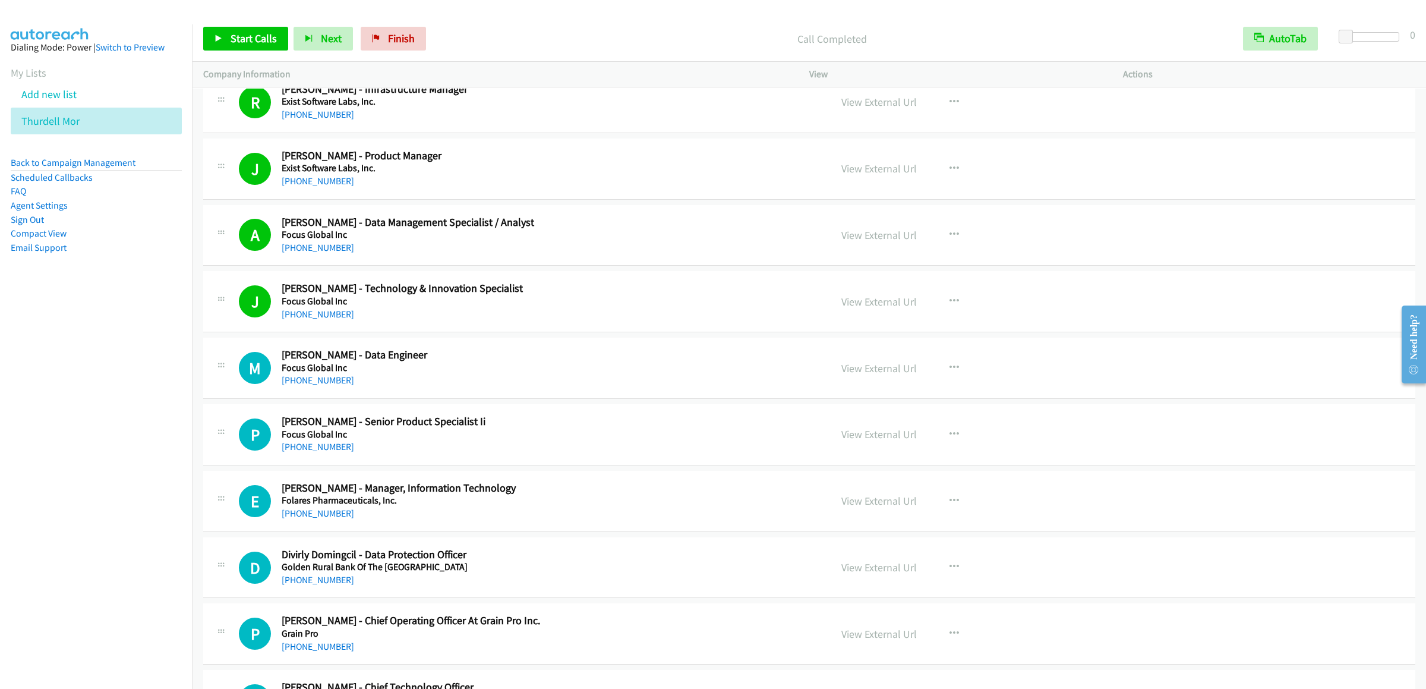
click at [250, 57] on div "Start Calls Pause Next Finish Call Completed AutoTab AutoTab 0" at bounding box center [808, 39] width 1233 height 46
click at [250, 55] on div "Start Calls Pause Next Finish Call Completed AutoTab AutoTab 0" at bounding box center [808, 39] width 1233 height 46
click at [253, 40] on span "Start Calls" at bounding box center [254, 38] width 46 height 14
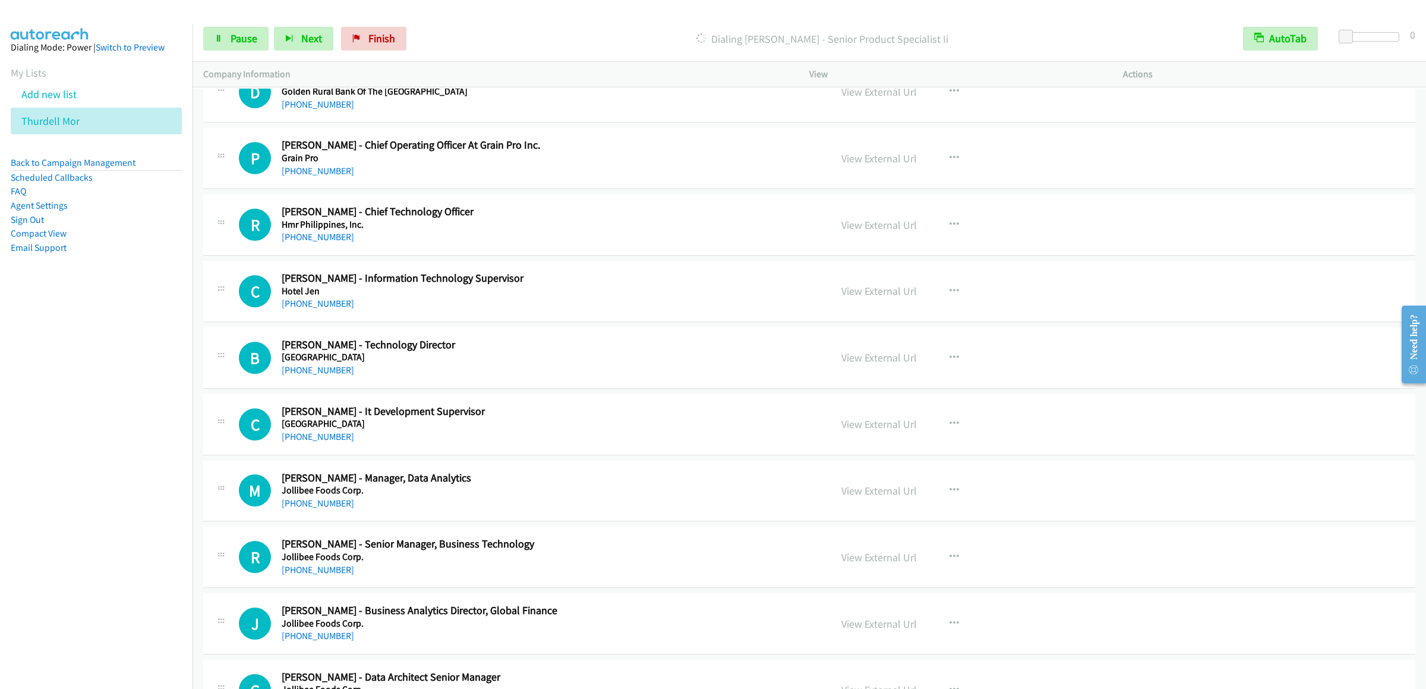
scroll to position [6592, 0]
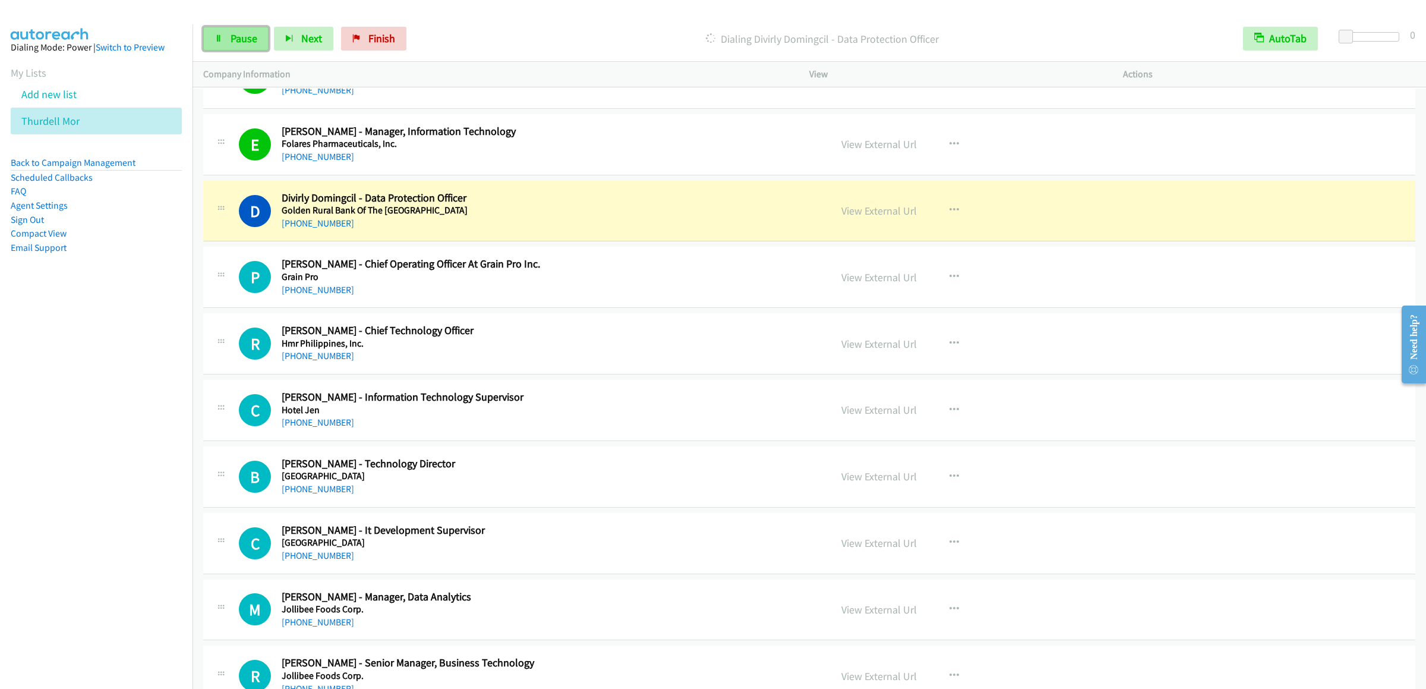
click at [223, 39] on link "Pause" at bounding box center [235, 39] width 65 height 24
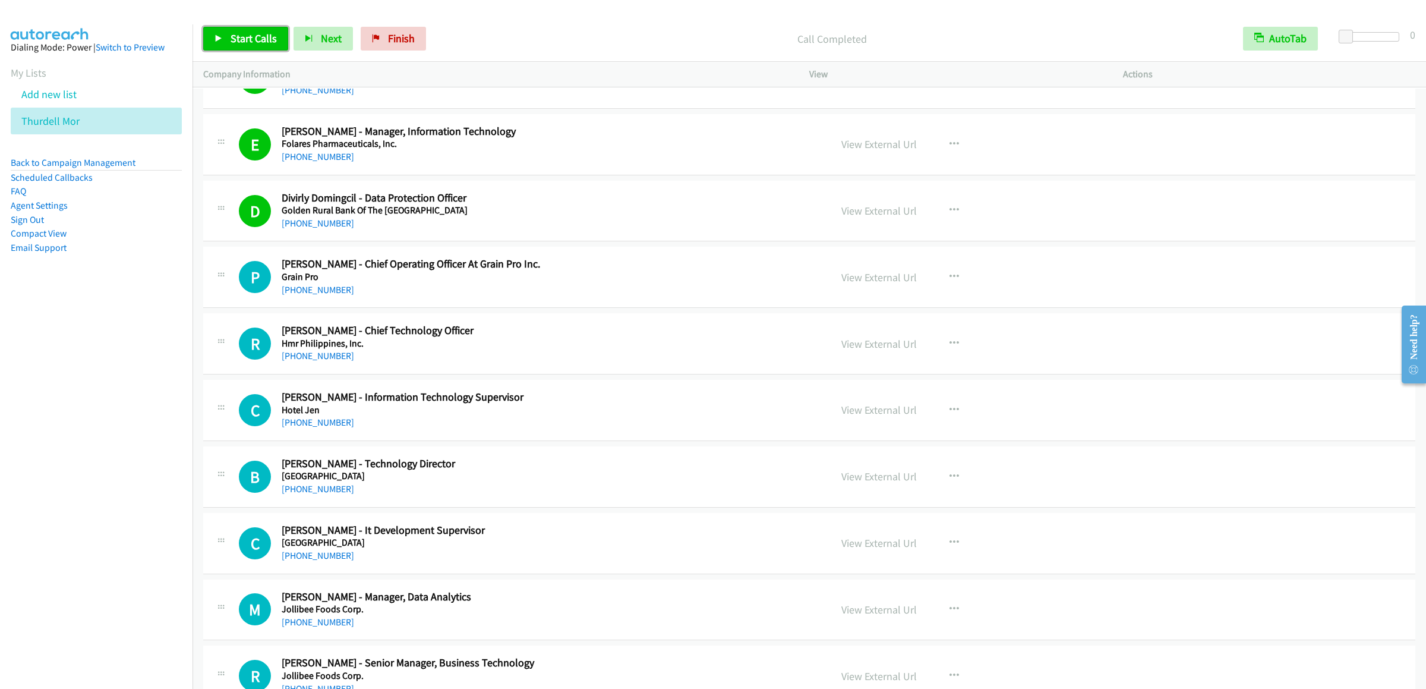
click at [236, 45] on span "Start Calls" at bounding box center [254, 38] width 46 height 14
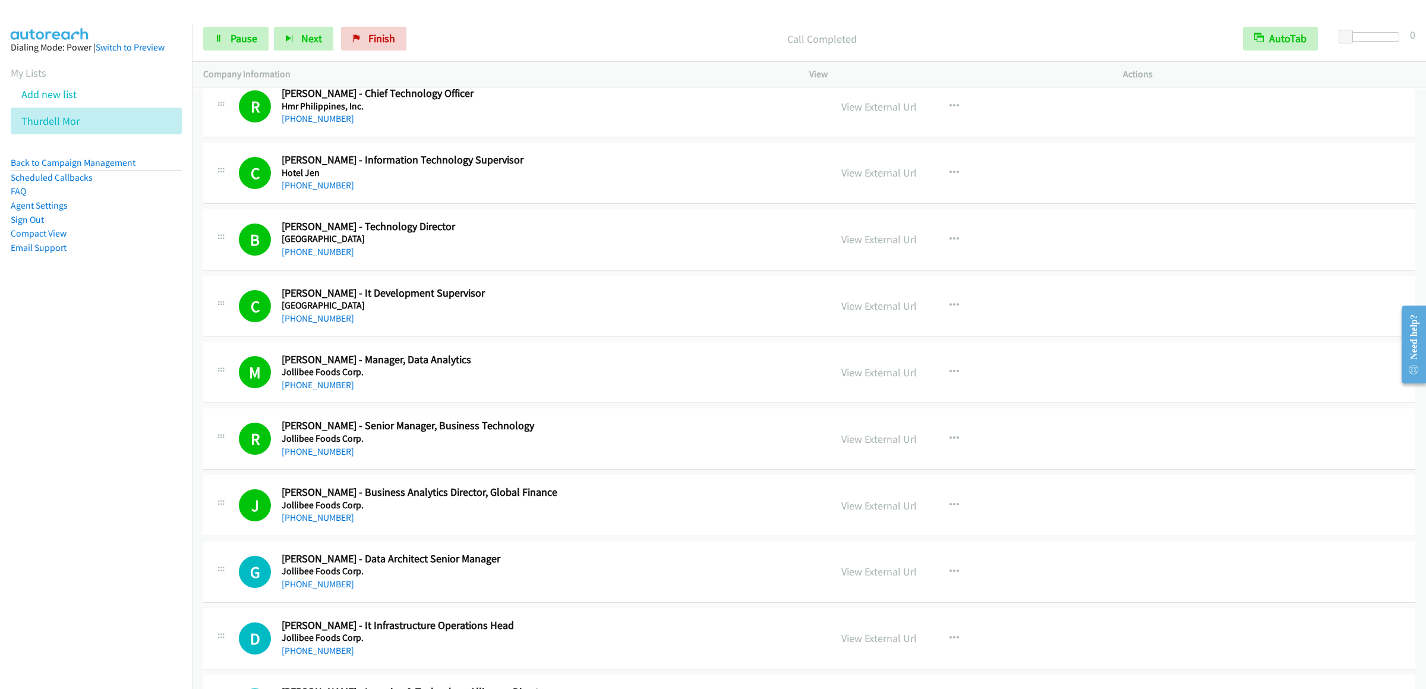
scroll to position [7067, 0]
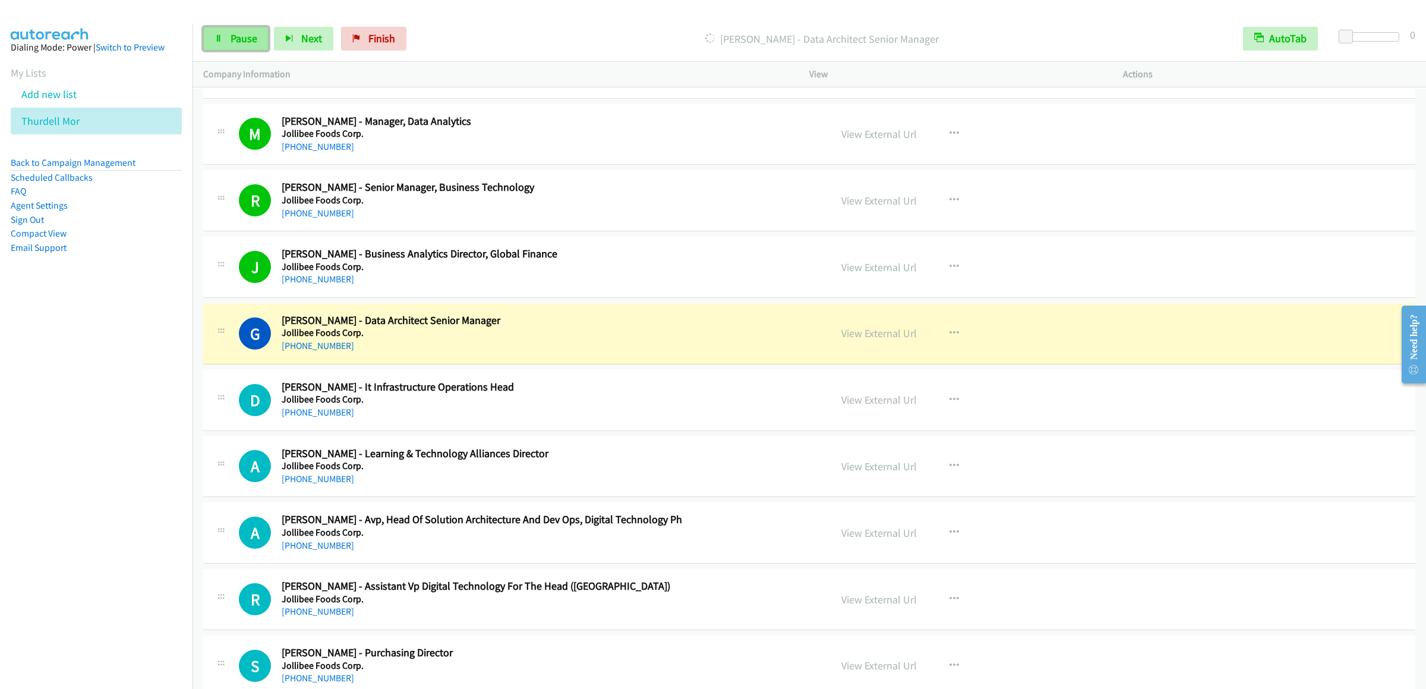
click at [238, 29] on link "Pause" at bounding box center [235, 39] width 65 height 24
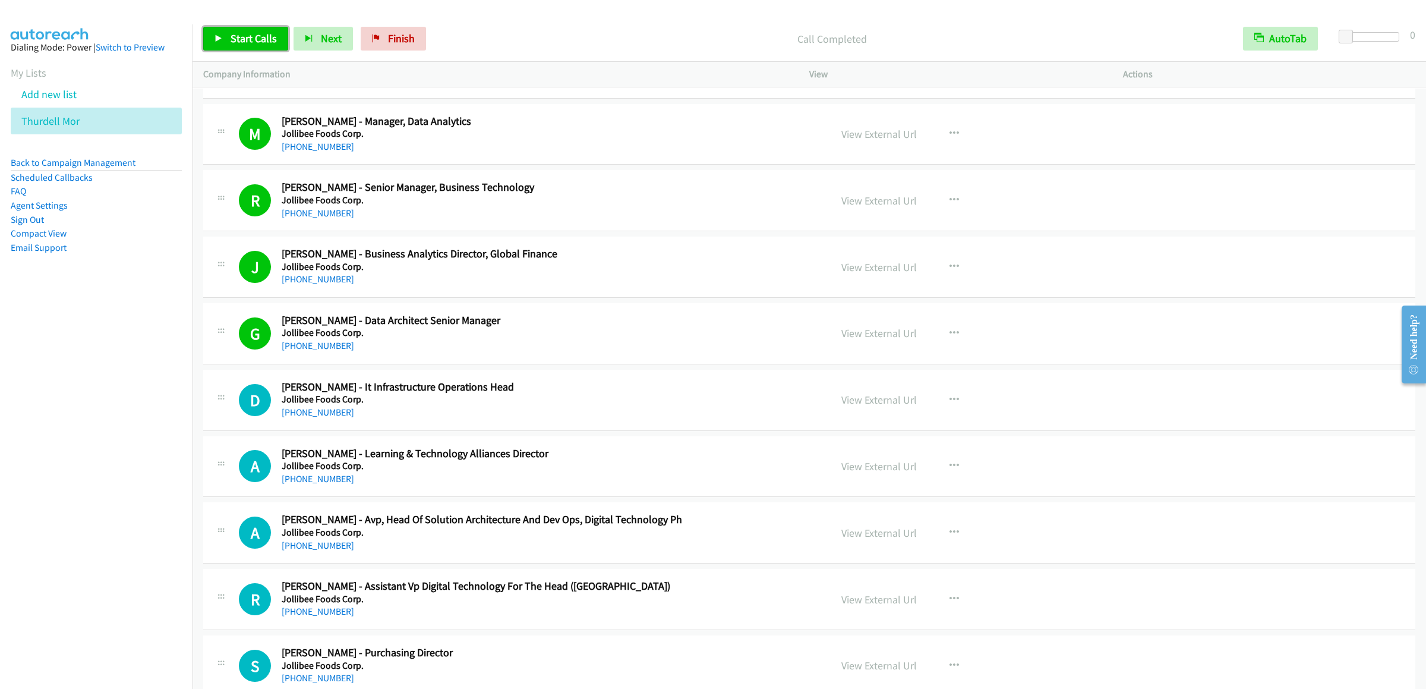
click at [242, 30] on link "Start Calls" at bounding box center [245, 39] width 85 height 24
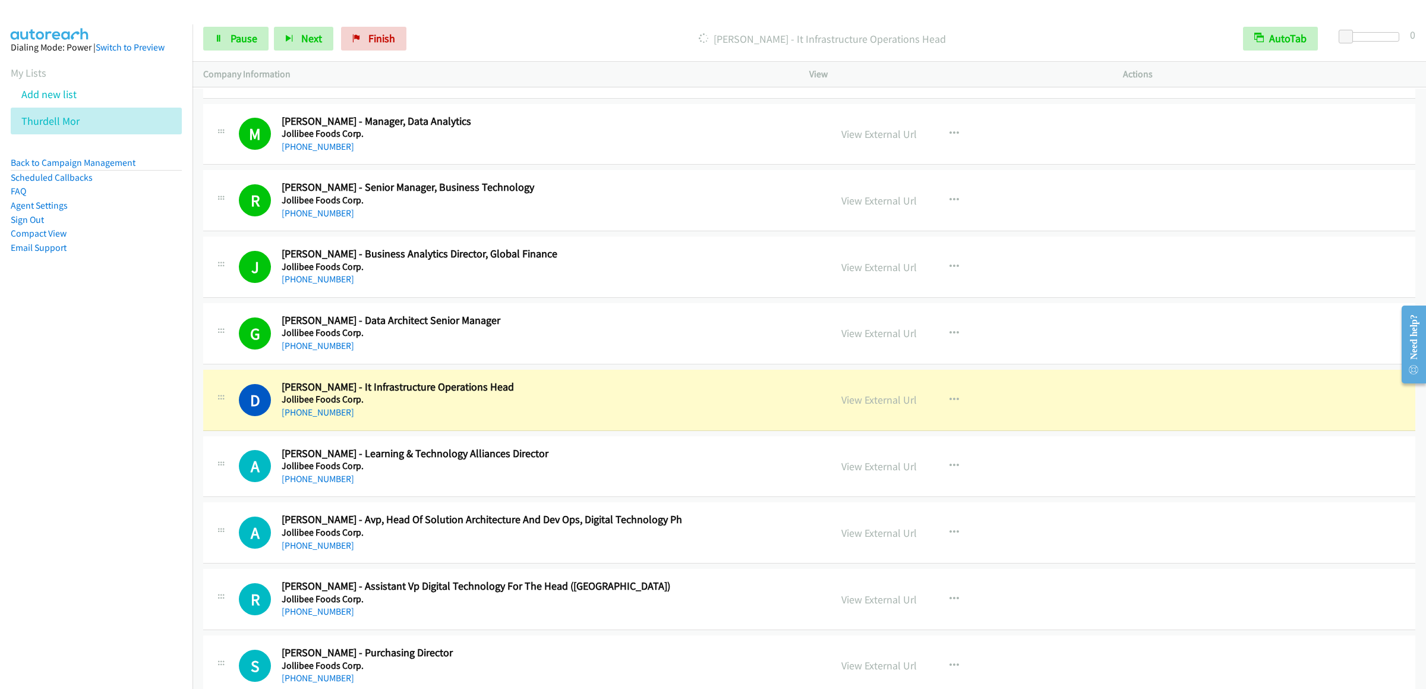
scroll to position [7305, 0]
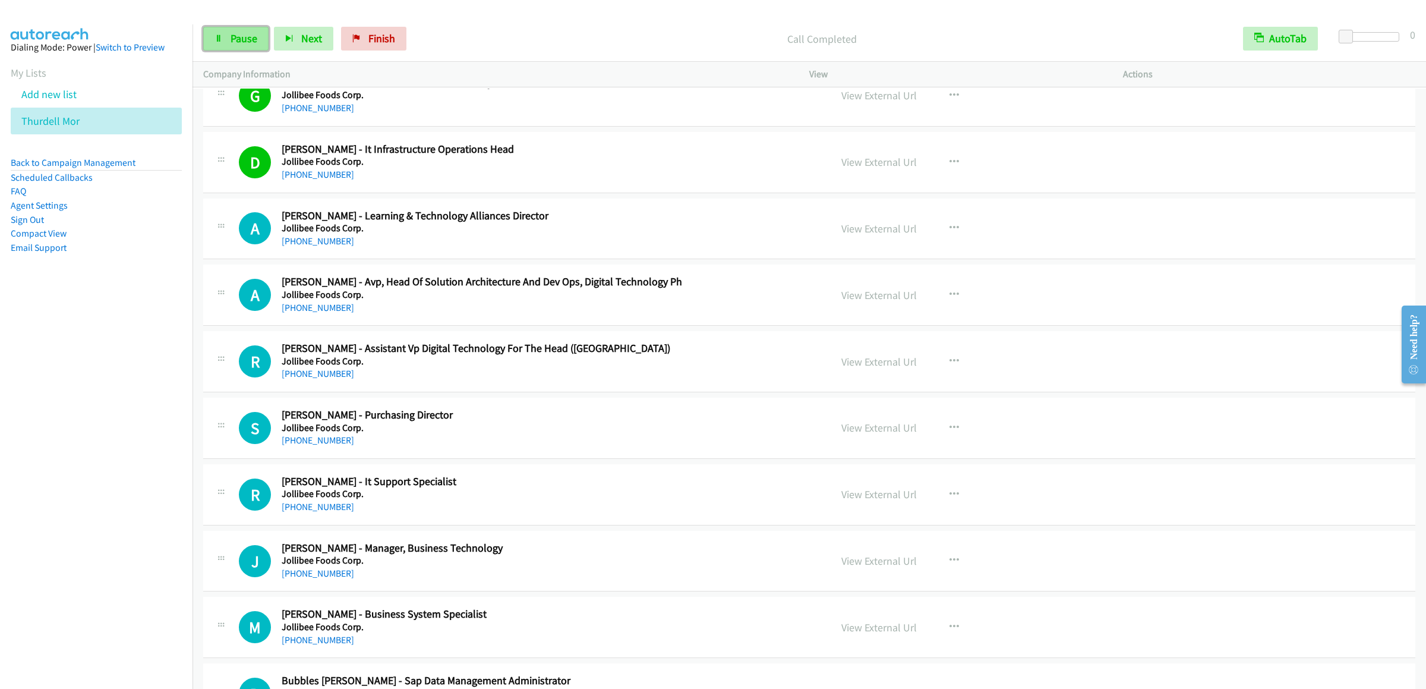
click at [239, 45] on span "Pause" at bounding box center [244, 38] width 27 height 14
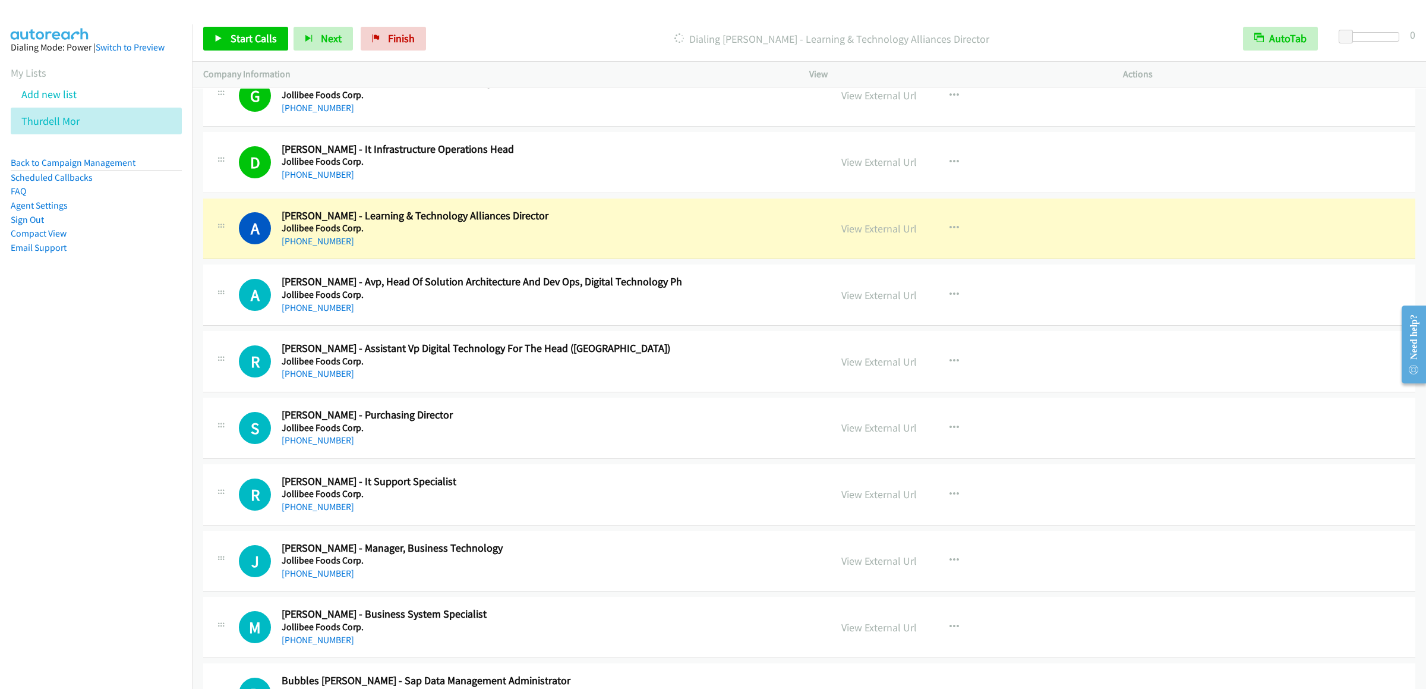
click at [200, 24] on div "Start Calls Pause Next Finish Dialing [PERSON_NAME] - Learning & Technology All…" at bounding box center [808, 39] width 1233 height 46
click at [246, 33] on span "Start Calls" at bounding box center [254, 38] width 46 height 14
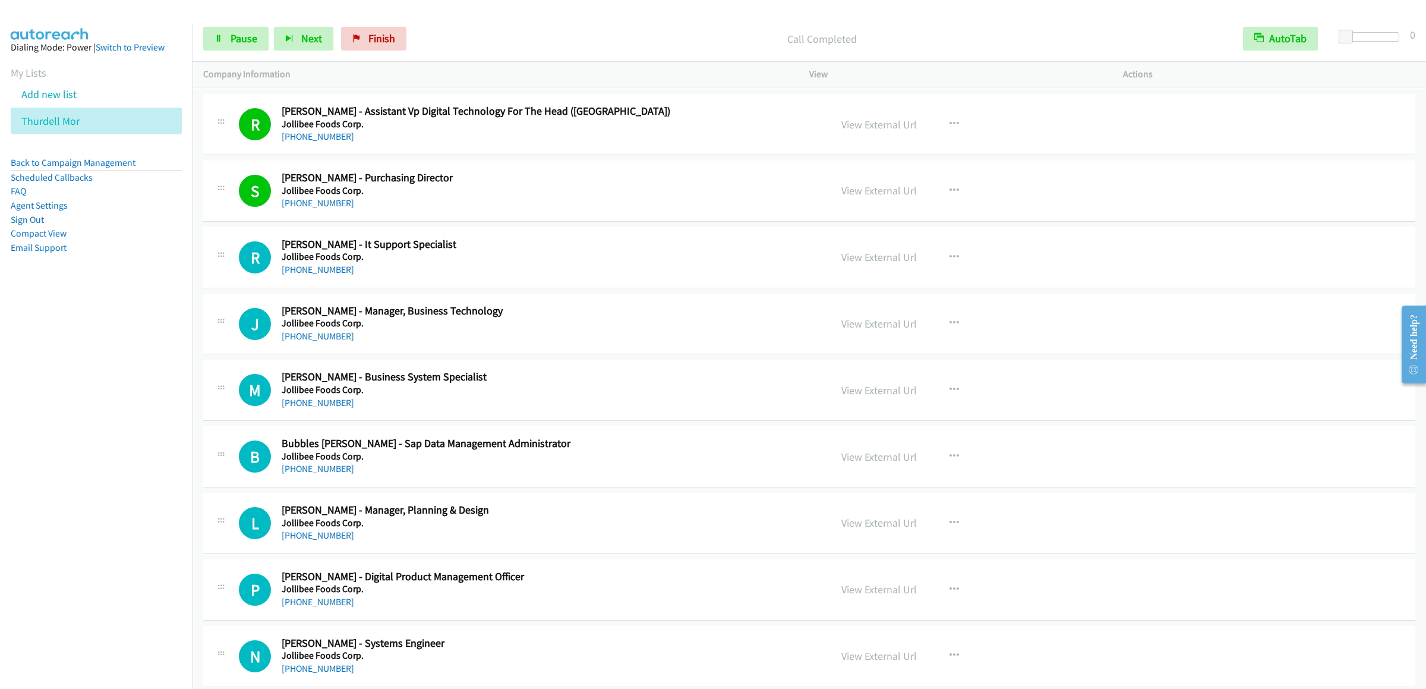
scroll to position [7661, 0]
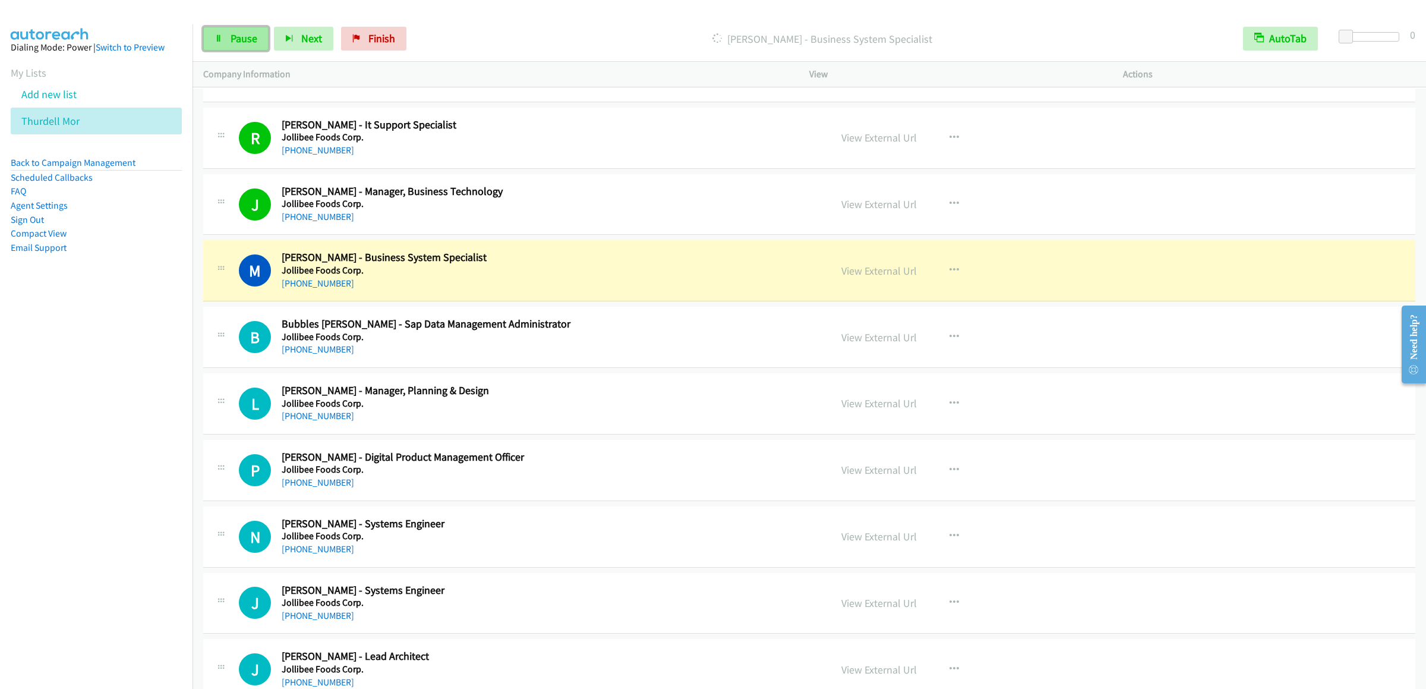
click at [217, 35] on icon at bounding box center [218, 39] width 8 height 8
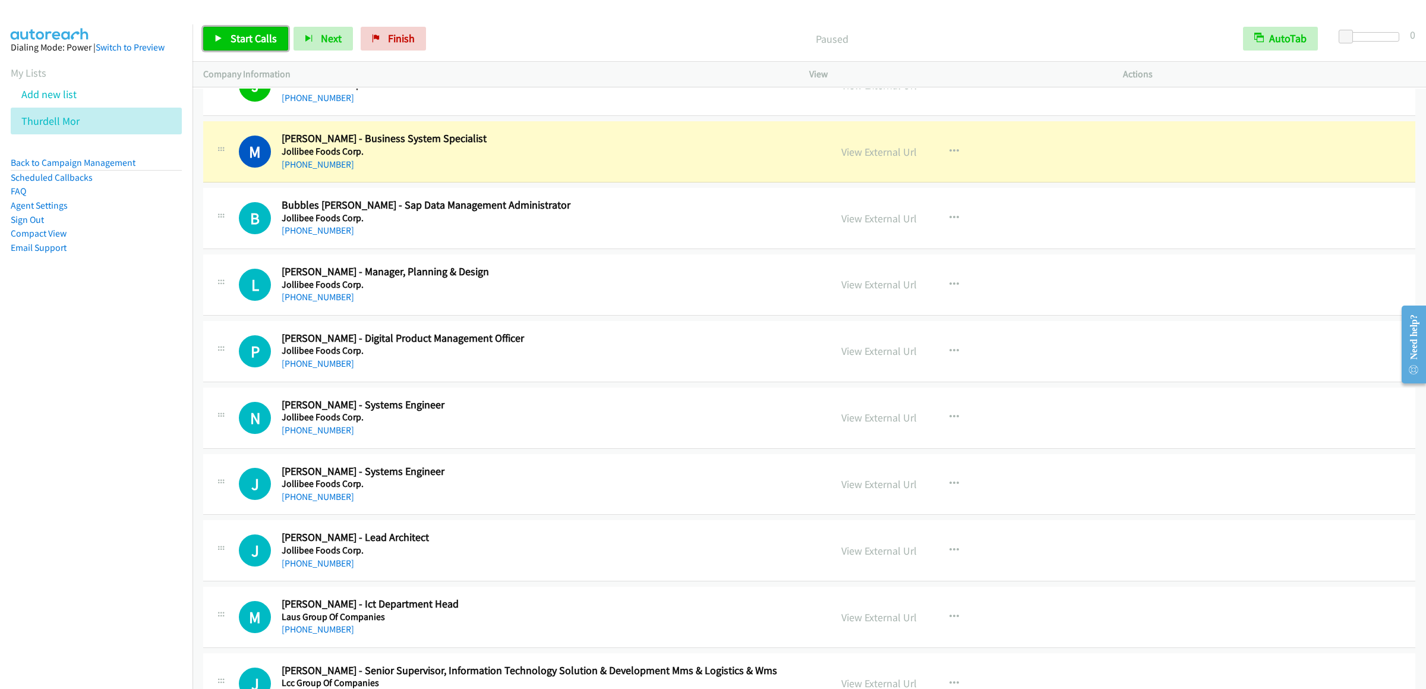
click at [209, 31] on link "Start Calls" at bounding box center [245, 39] width 85 height 24
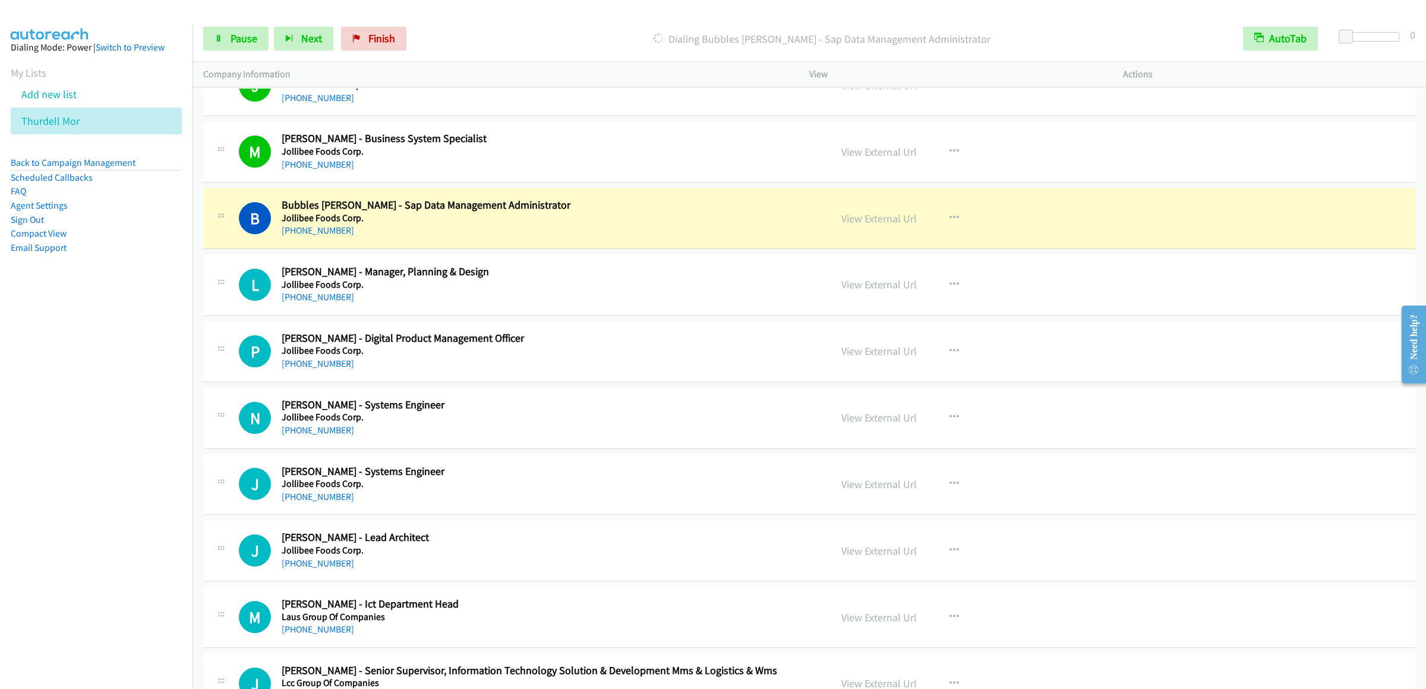
scroll to position [7898, 0]
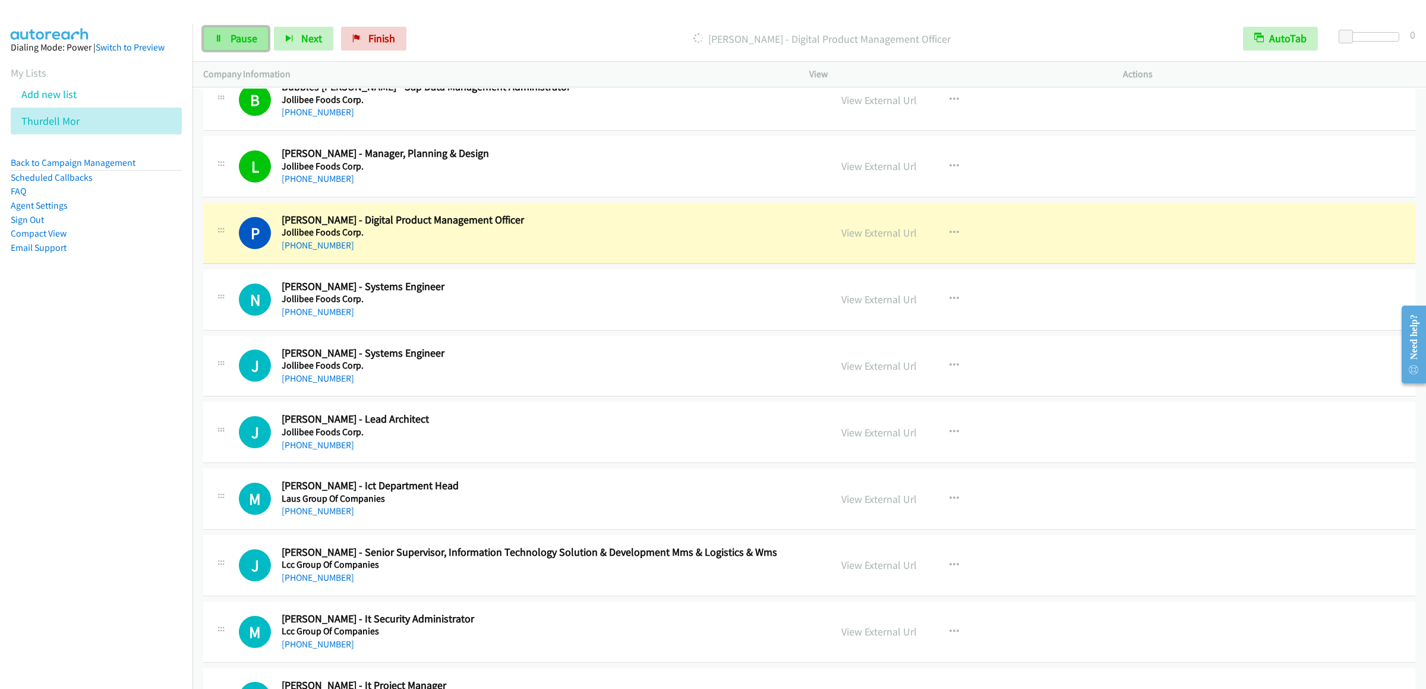
click at [242, 43] on span "Pause" at bounding box center [244, 38] width 27 height 14
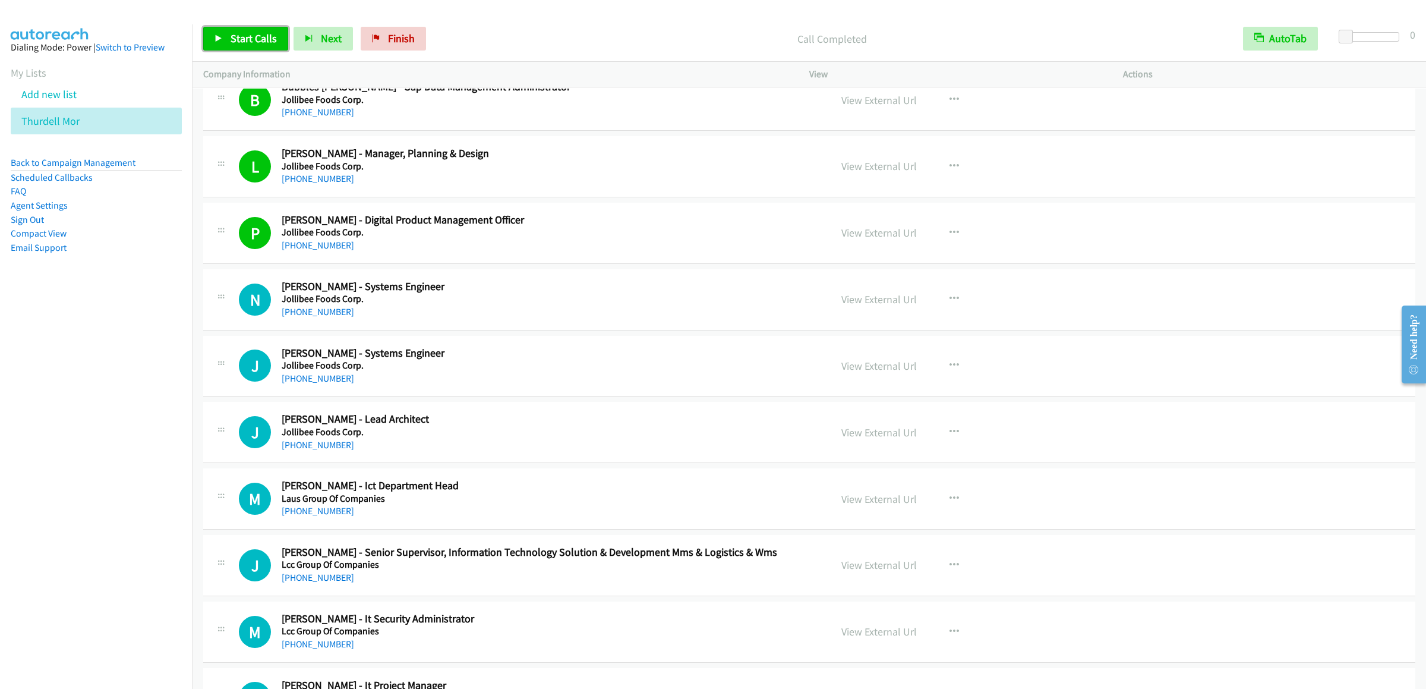
click at [231, 39] on span "Start Calls" at bounding box center [254, 38] width 46 height 14
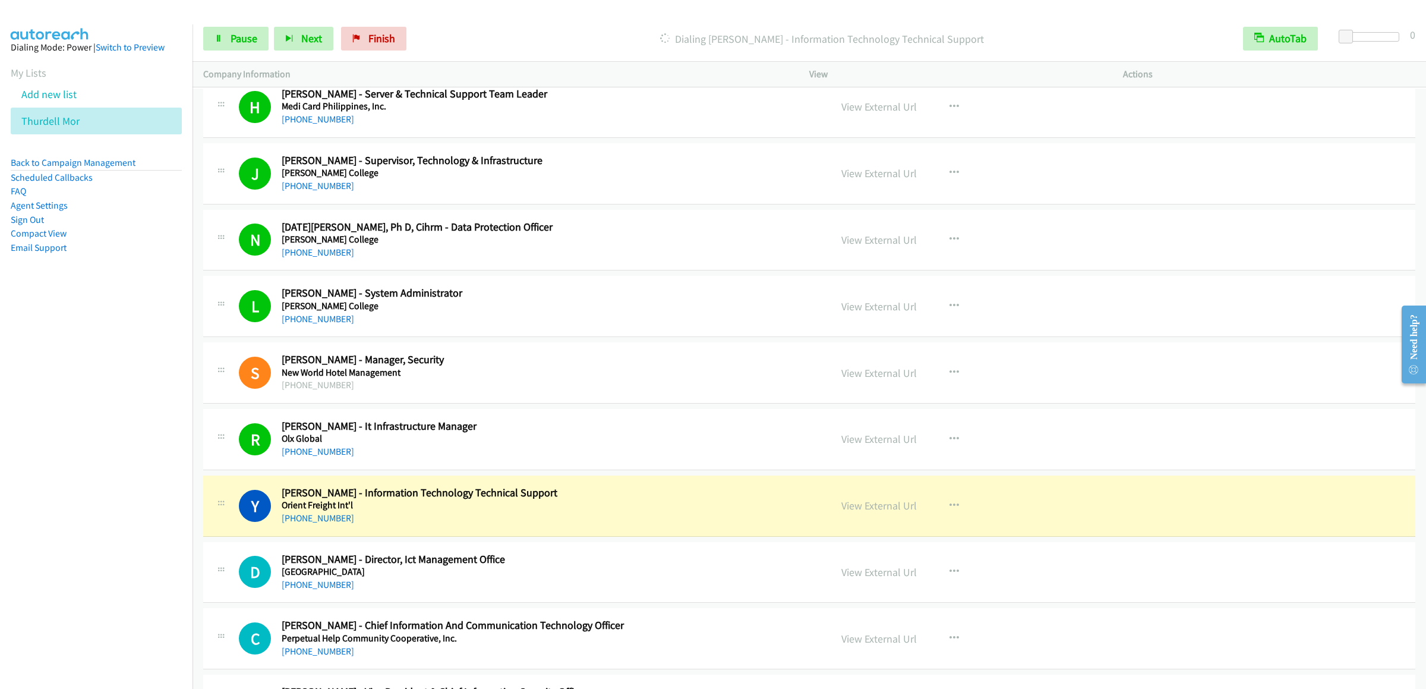
scroll to position [9444, 0]
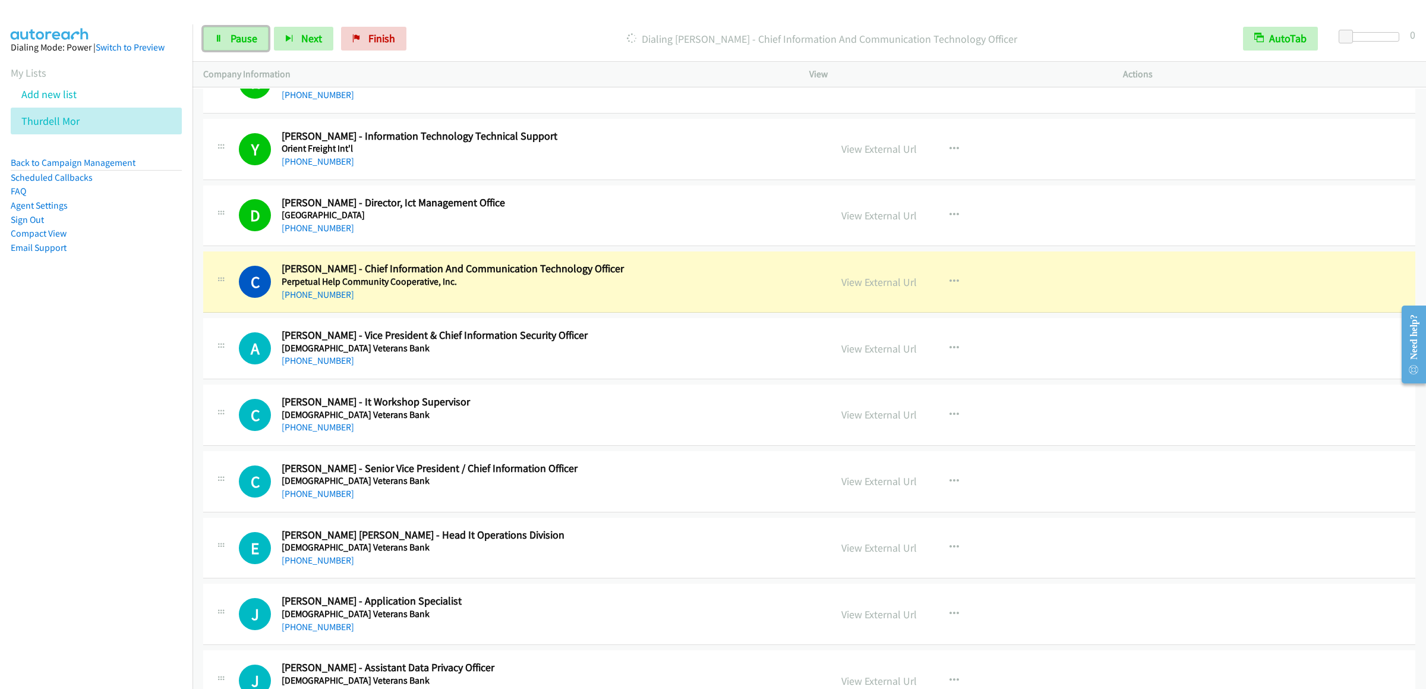
drag, startPoint x: 239, startPoint y: 38, endPoint x: 272, endPoint y: 27, distance: 34.6
click at [239, 38] on span "Pause" at bounding box center [244, 38] width 27 height 14
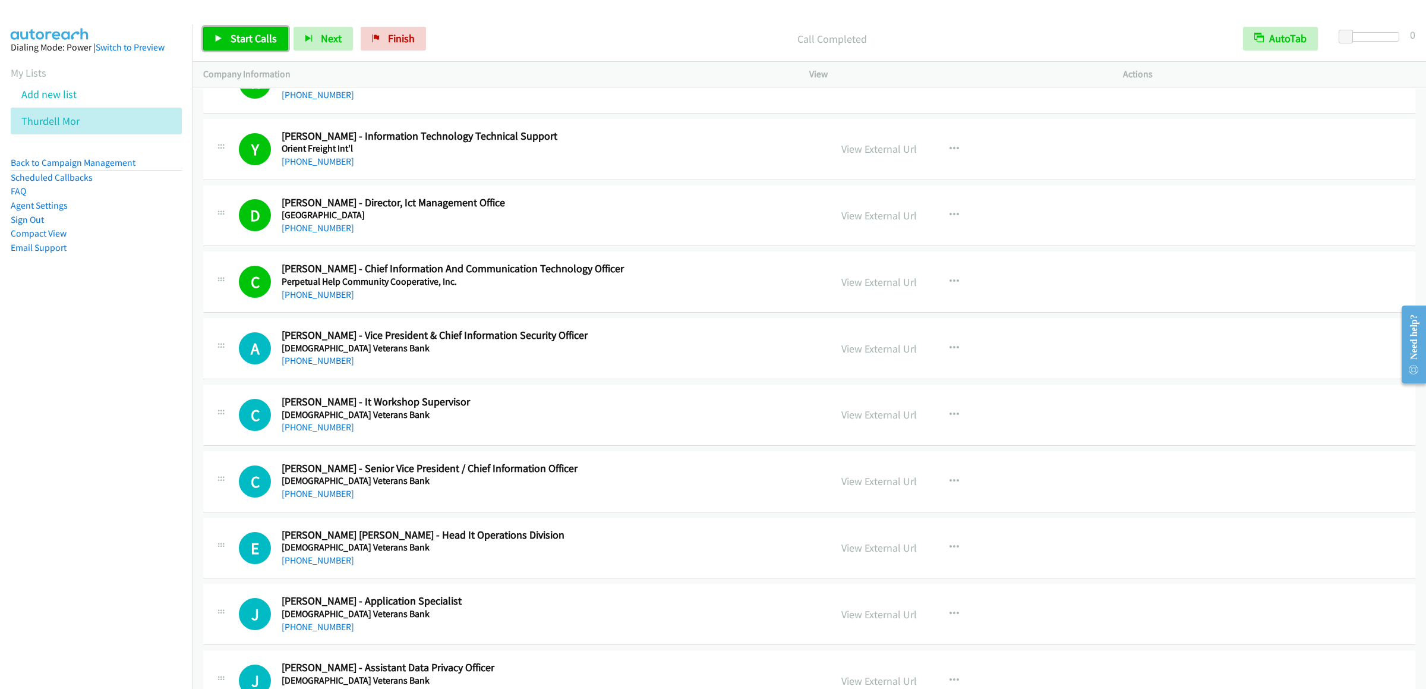
click at [247, 32] on span "Start Calls" at bounding box center [254, 38] width 46 height 14
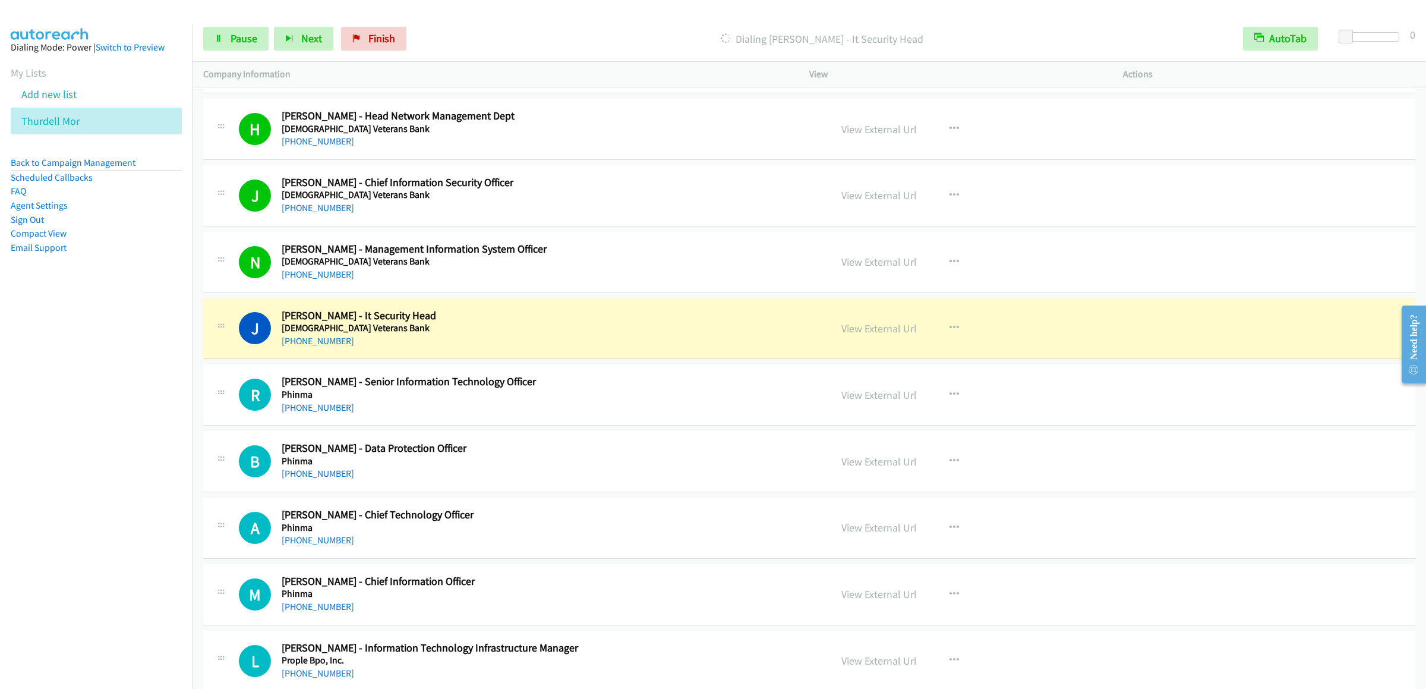
scroll to position [10632, 0]
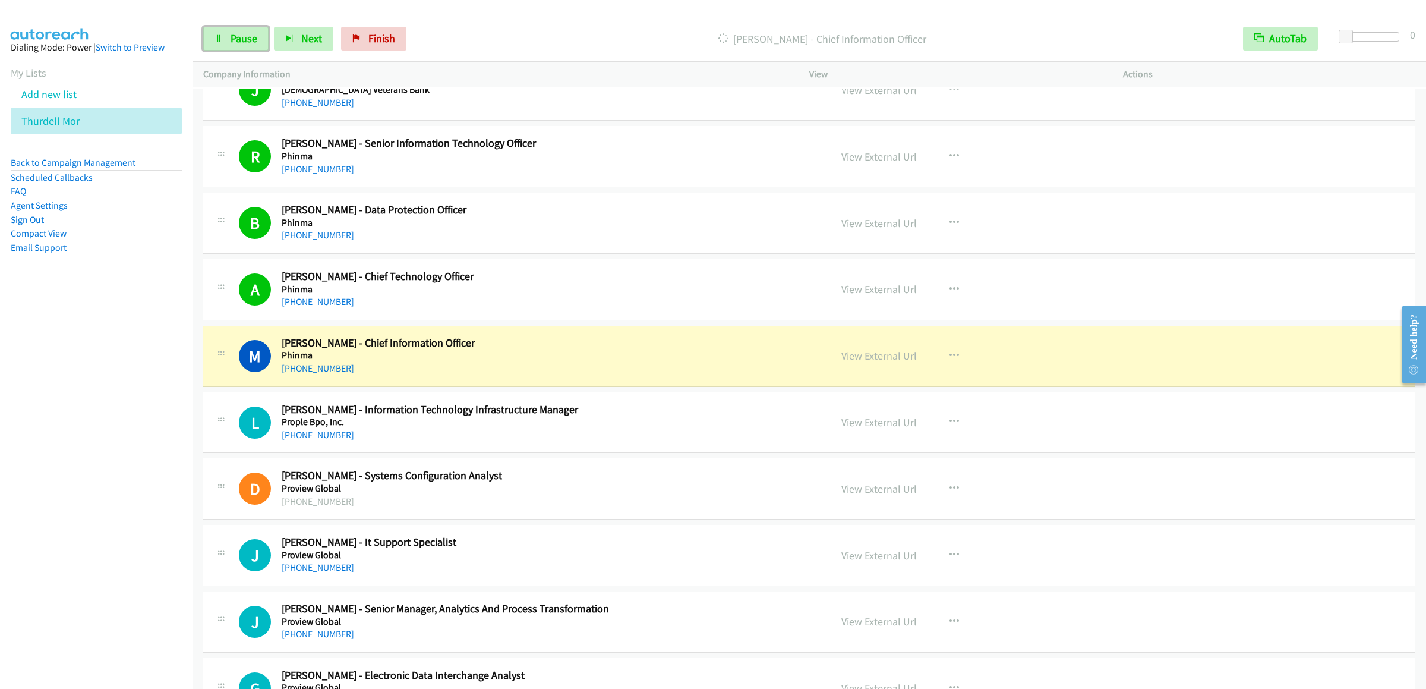
drag, startPoint x: 237, startPoint y: 43, endPoint x: 393, endPoint y: 189, distance: 213.5
click at [237, 43] on span "Pause" at bounding box center [244, 38] width 27 height 14
click at [865, 297] on div "View External Url" at bounding box center [878, 289] width 75 height 16
click at [870, 296] on link "View External Url" at bounding box center [878, 289] width 75 height 14
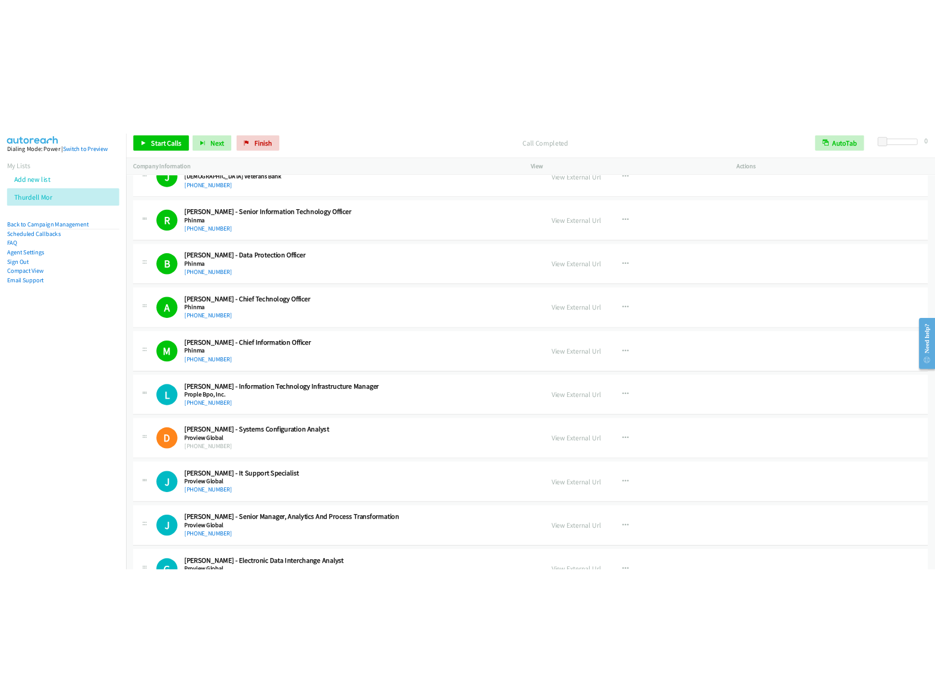
scroll to position [10870, 0]
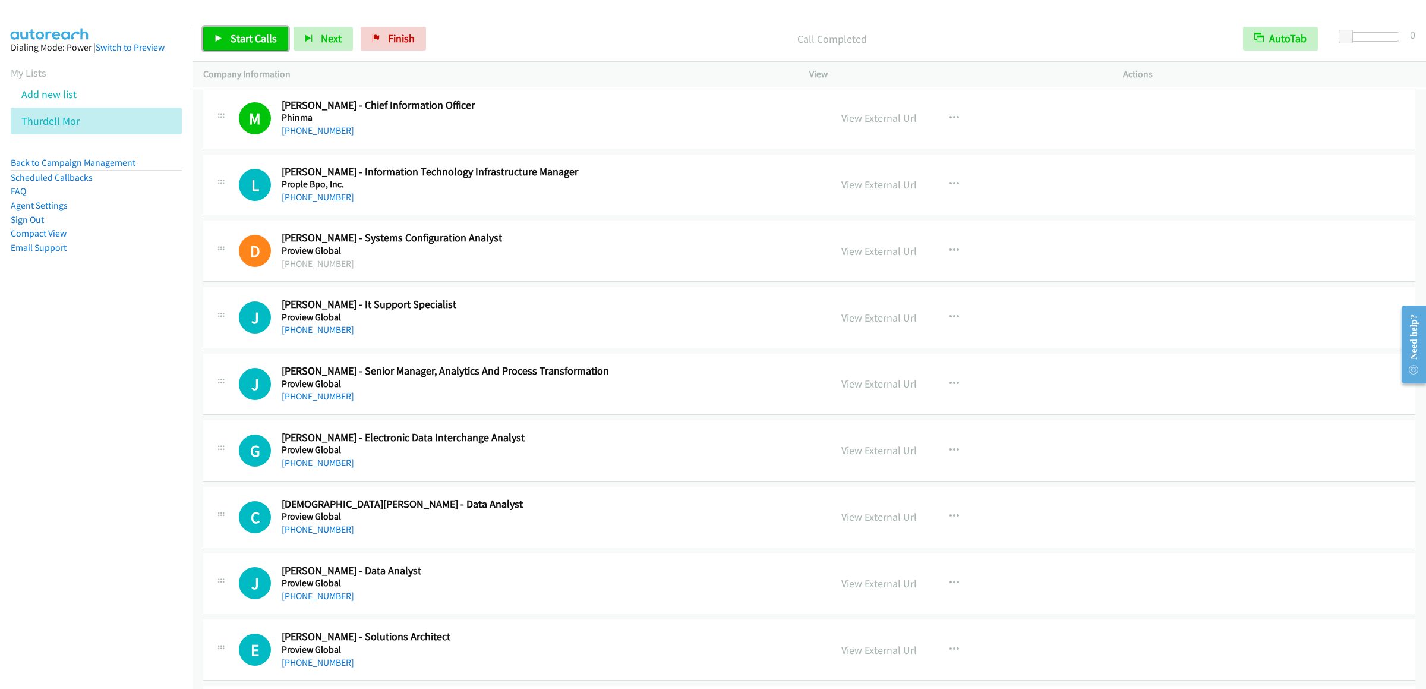
click at [231, 36] on span "Start Calls" at bounding box center [254, 38] width 46 height 14
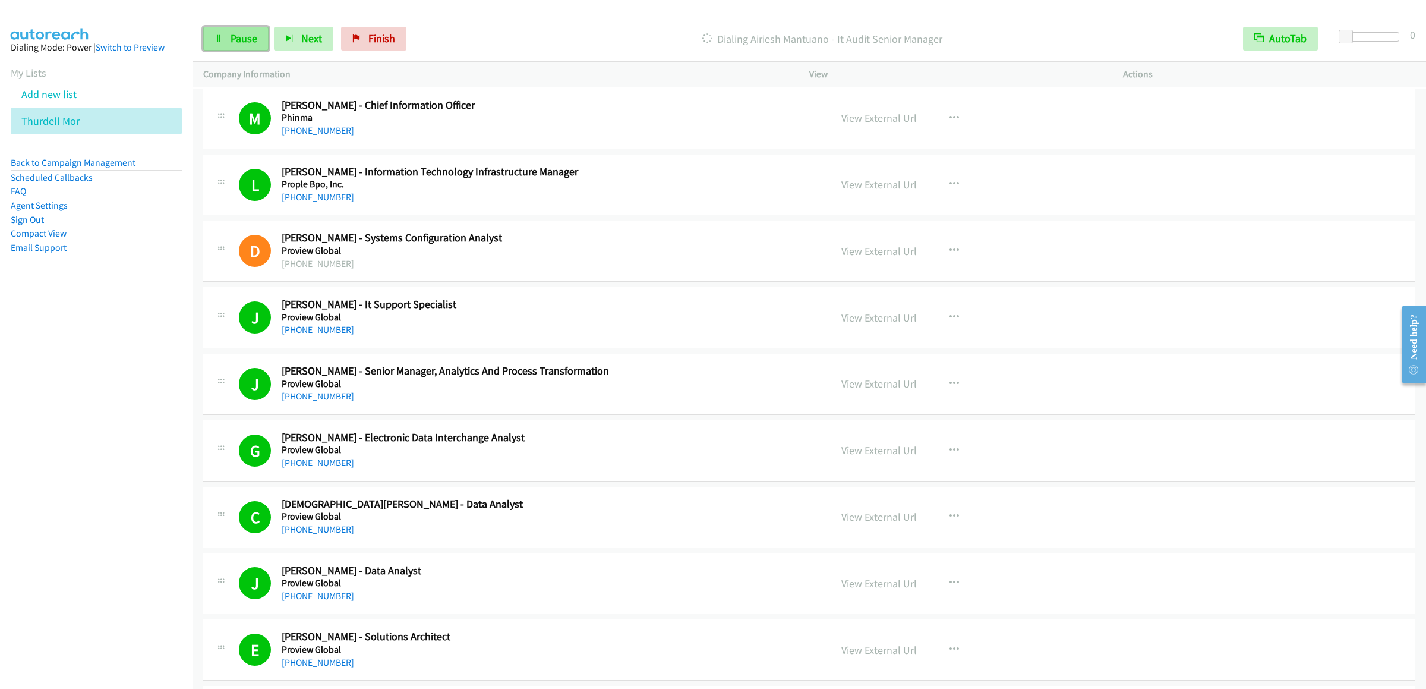
click at [241, 27] on link "Pause" at bounding box center [235, 39] width 65 height 24
